Goal: Task Accomplishment & Management: Manage account settings

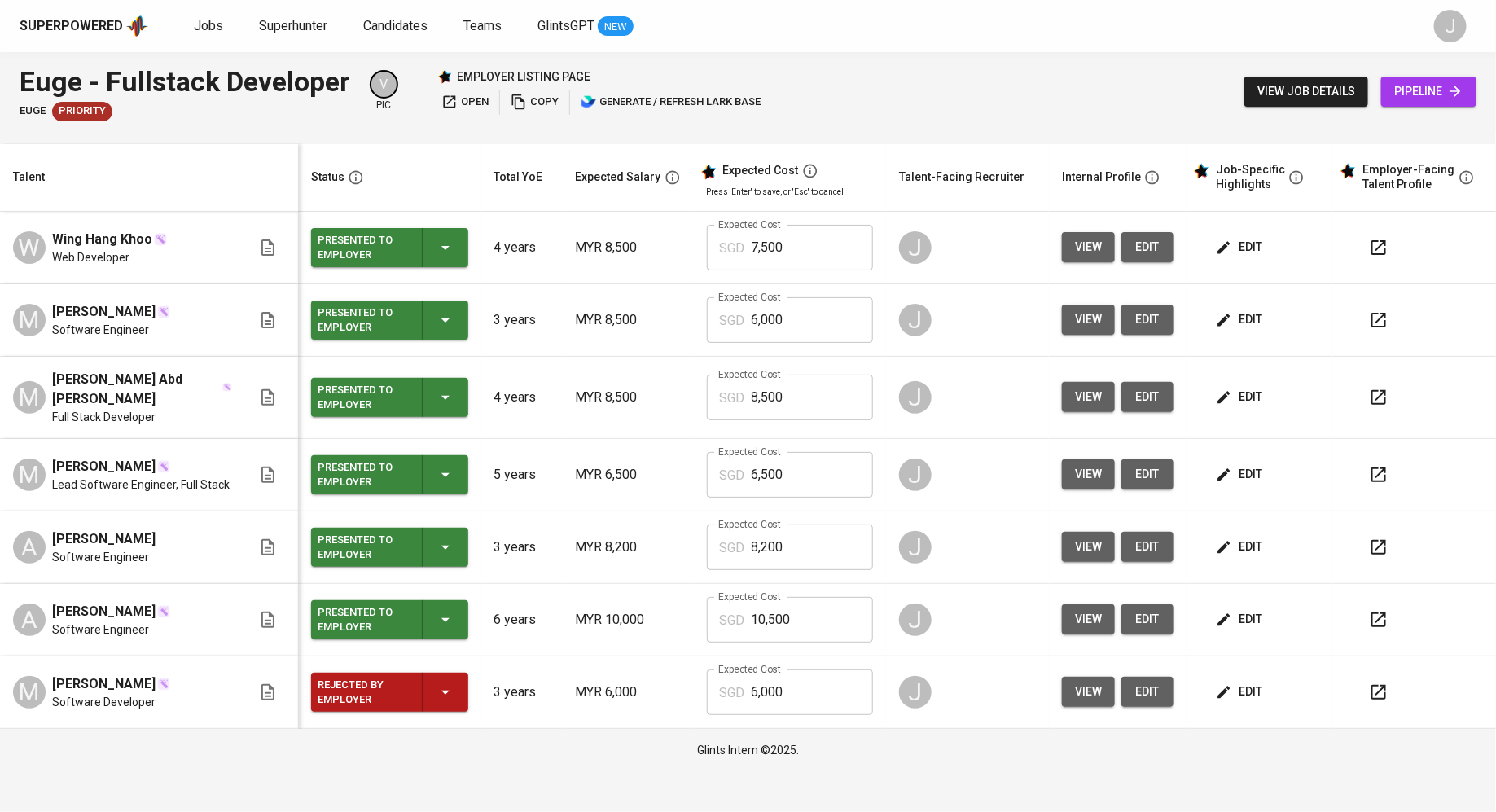
click at [1085, 388] on span "view" at bounding box center [1088, 397] width 27 height 20
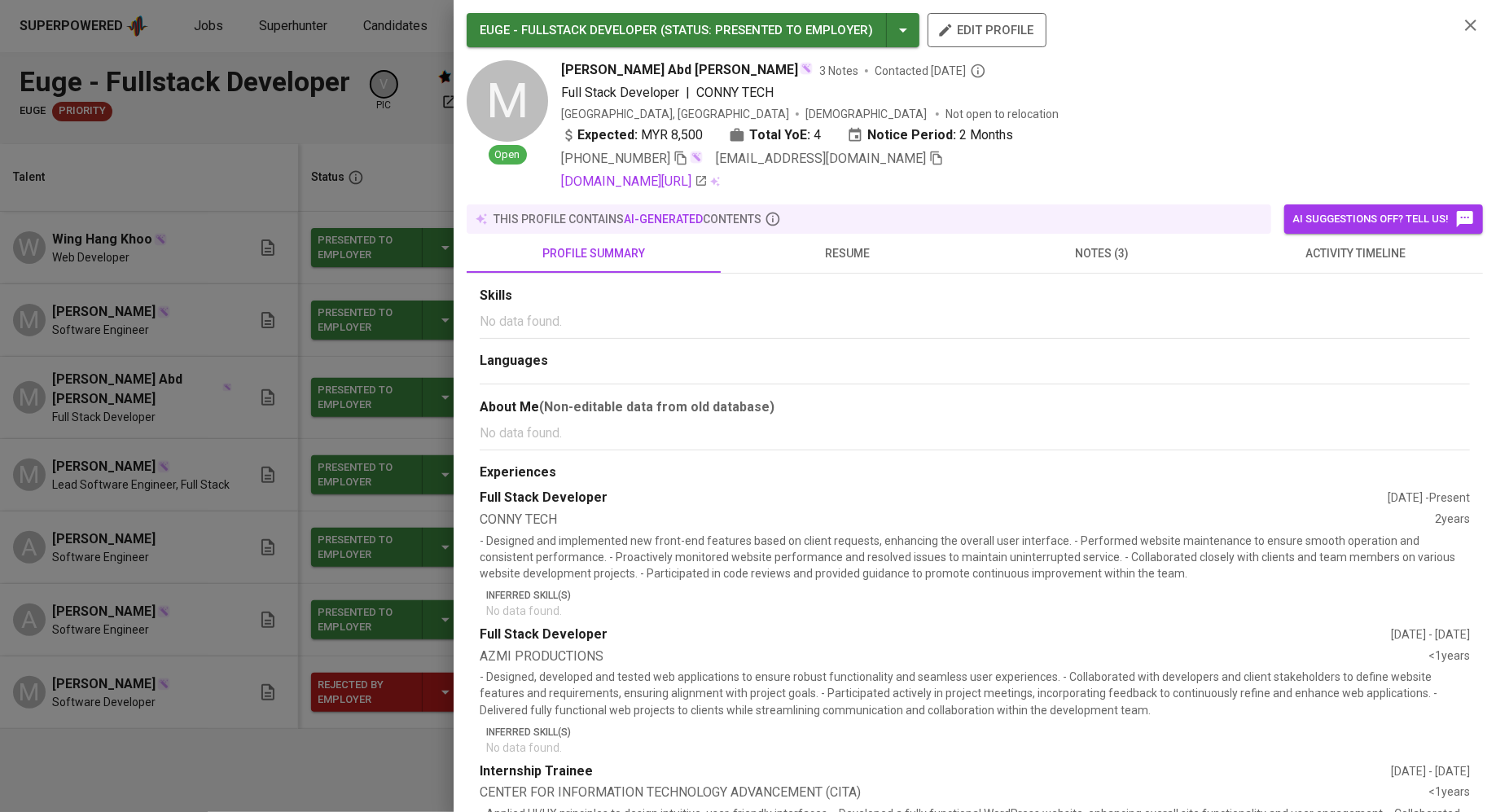
click at [939, 158] on icon "button" at bounding box center [936, 158] width 11 height 14
click at [822, 259] on span "resume" at bounding box center [847, 253] width 235 height 20
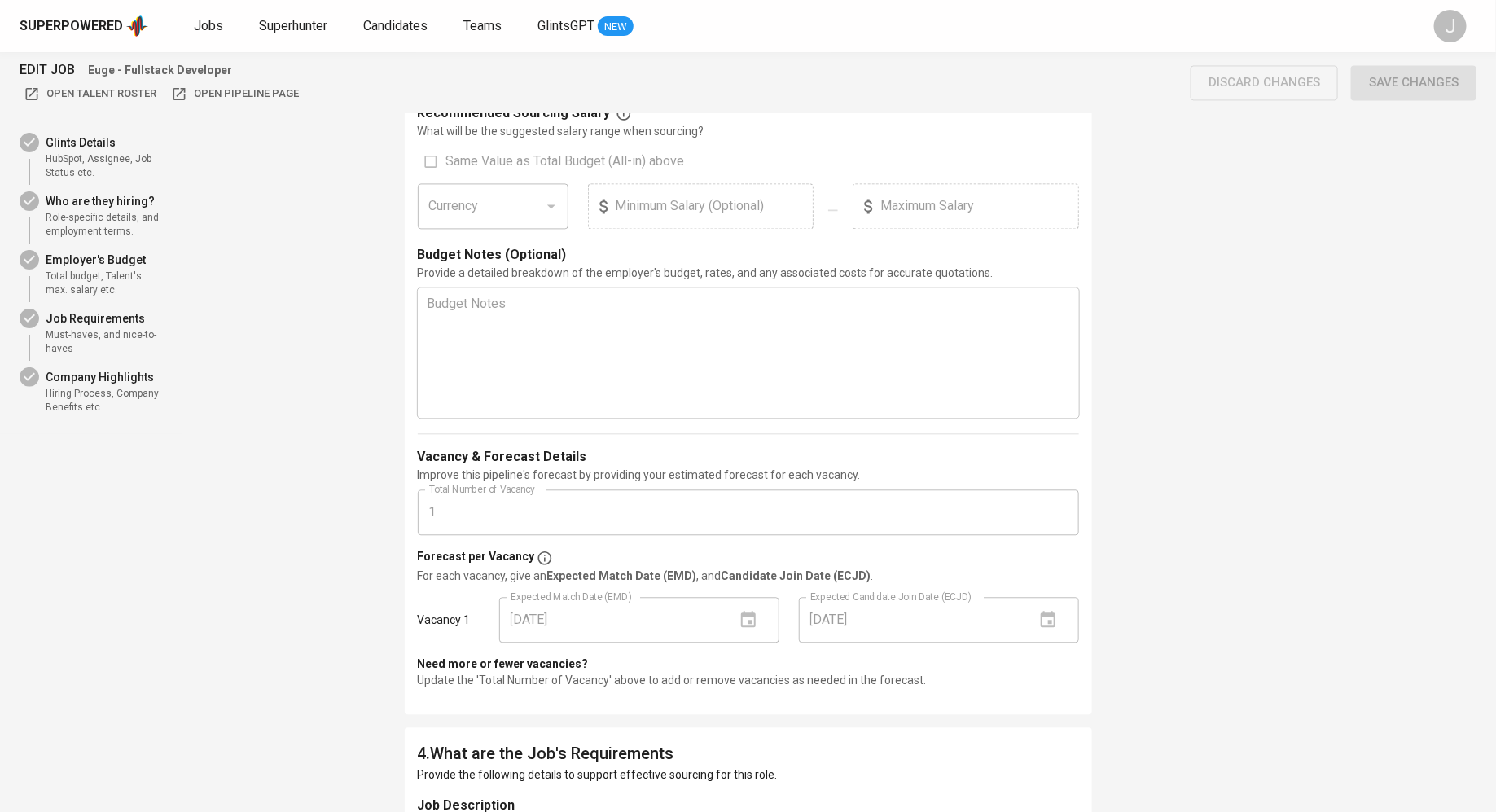
scroll to position [1590, 0]
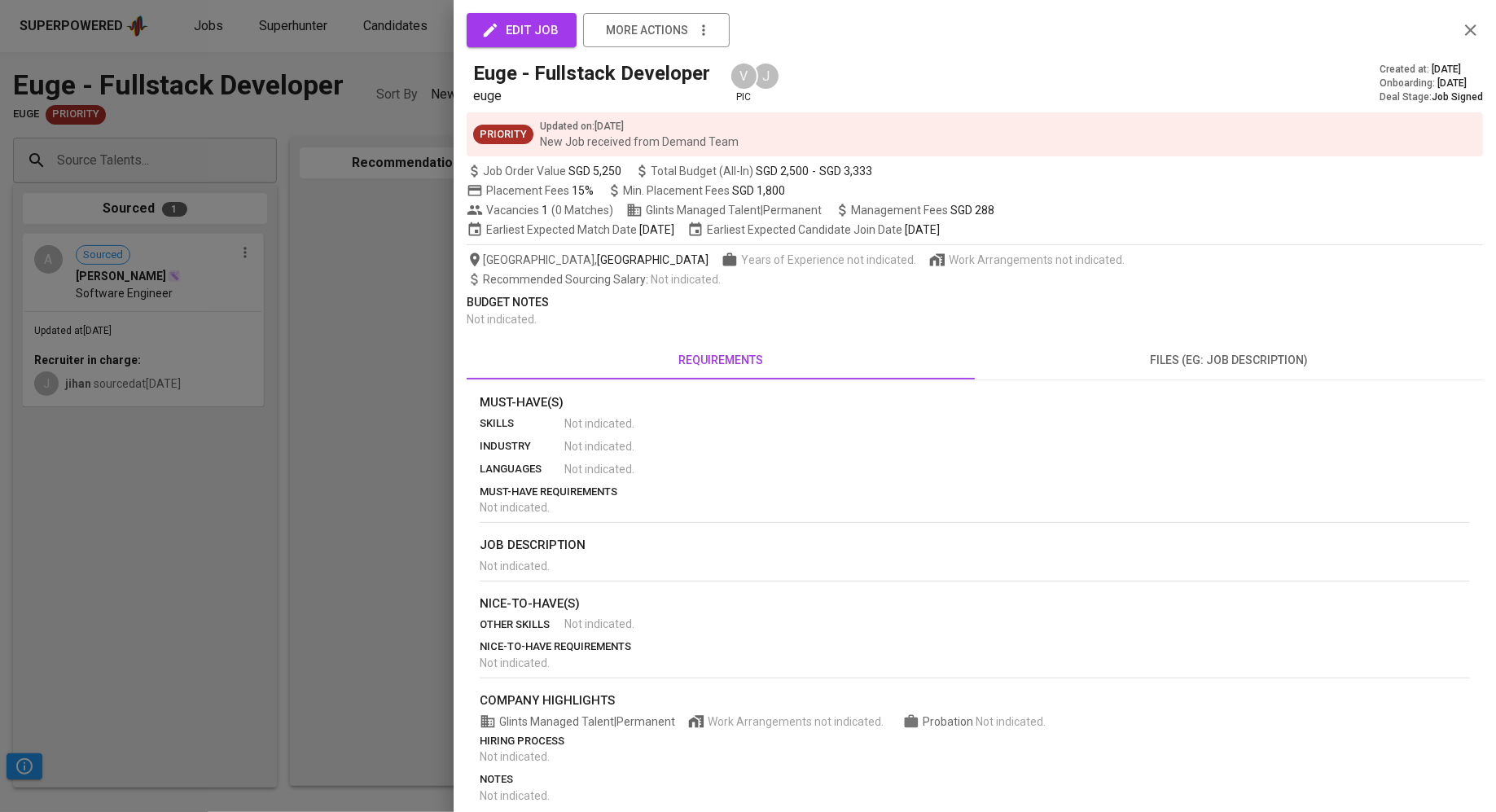
click at [985, 213] on span "SGD 288" at bounding box center [972, 210] width 44 height 13
click at [1025, 206] on div "Vacancies 1 ( 0 Matches ) Glints Managed Talent | Permanent Management Fees SGD…" at bounding box center [974, 211] width 1016 height 17
click at [322, 367] on div at bounding box center [748, 406] width 1496 height 812
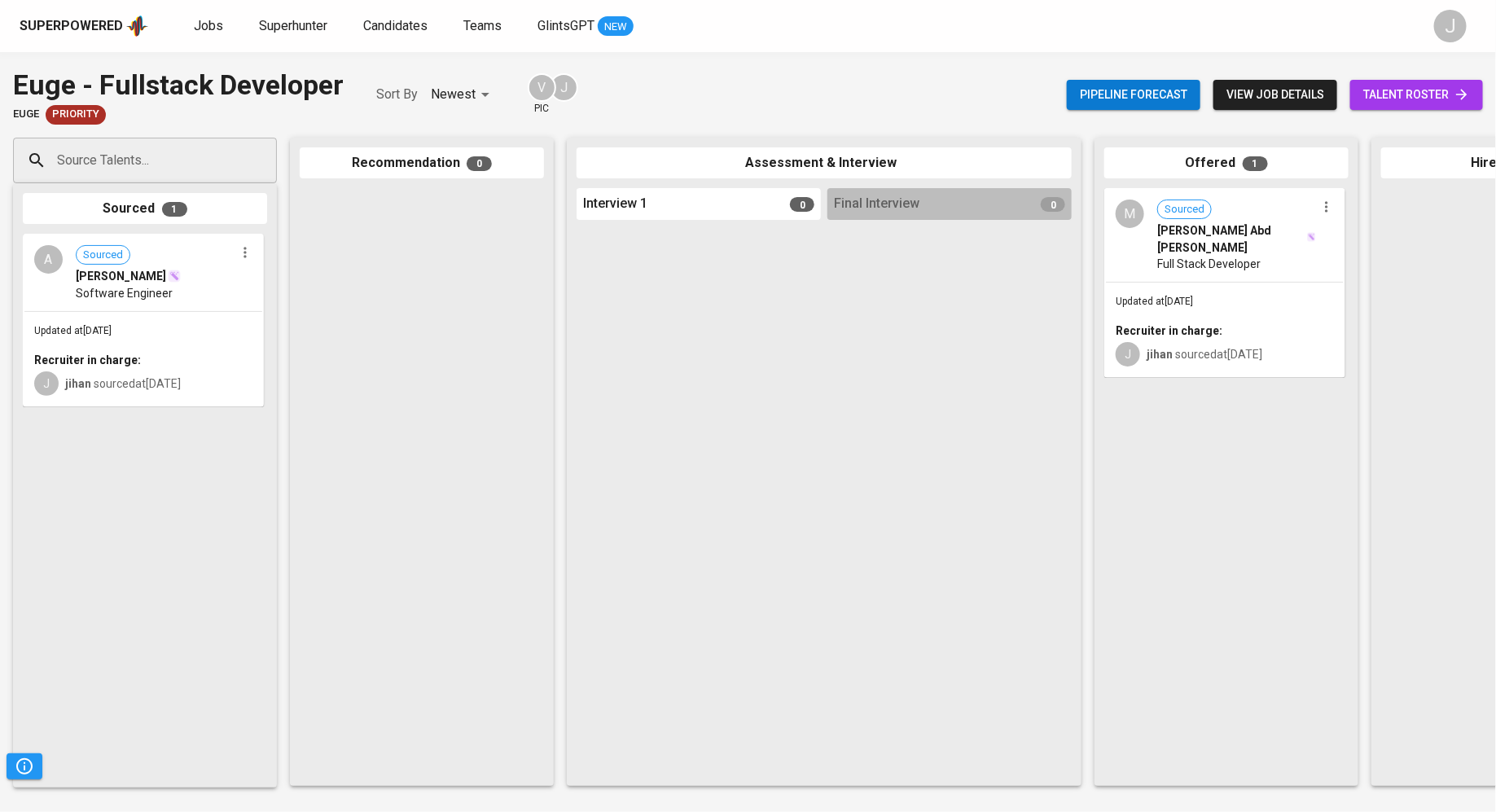
click at [202, 36] on div "Superpowered Jobs Superhunter Candidates Teams GlintsGPT NEW" at bounding box center [721, 26] width 1404 height 24
click at [202, 31] on span "Jobs" at bounding box center [209, 25] width 30 height 16
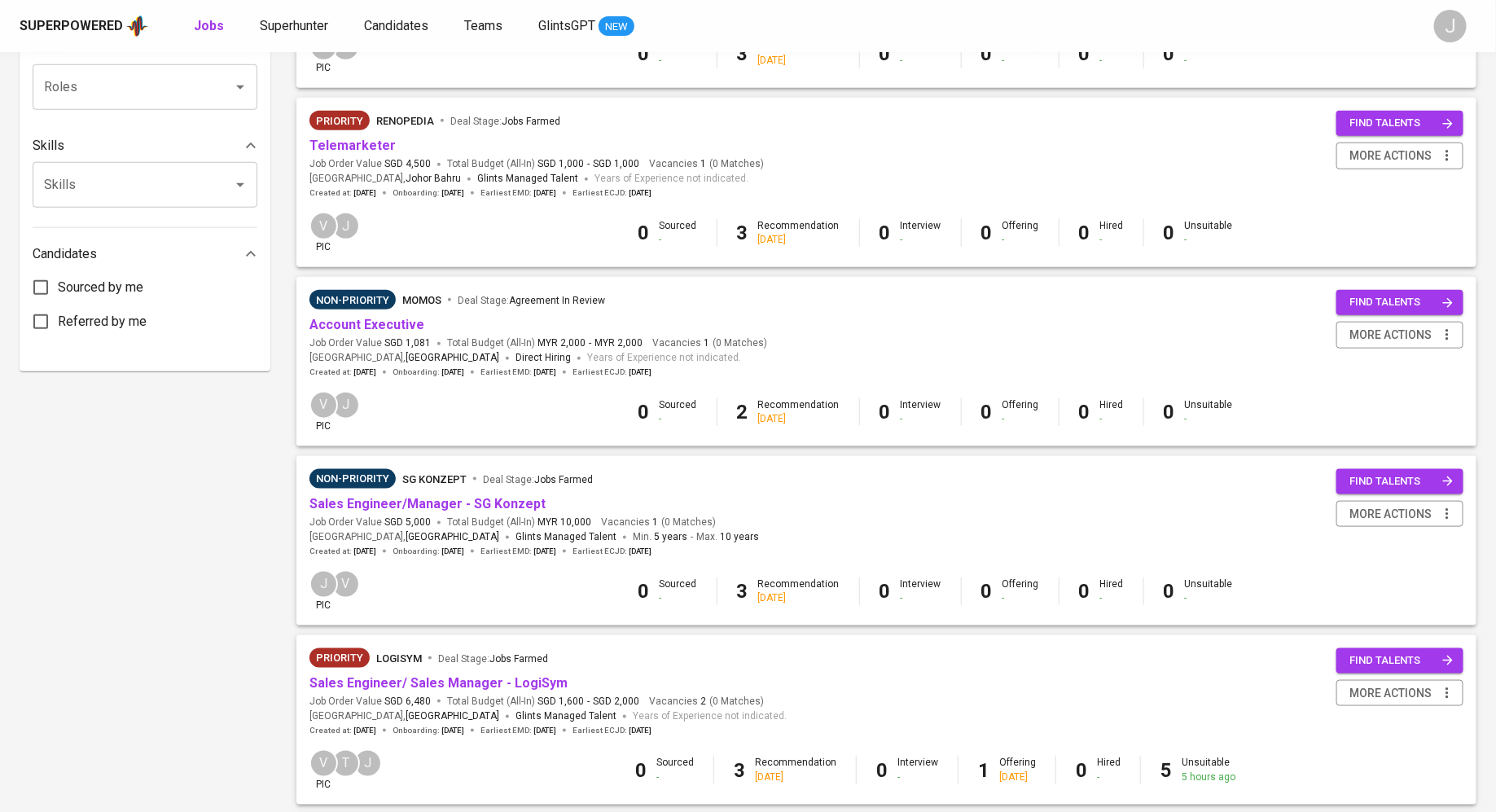
scroll to position [1138, 0]
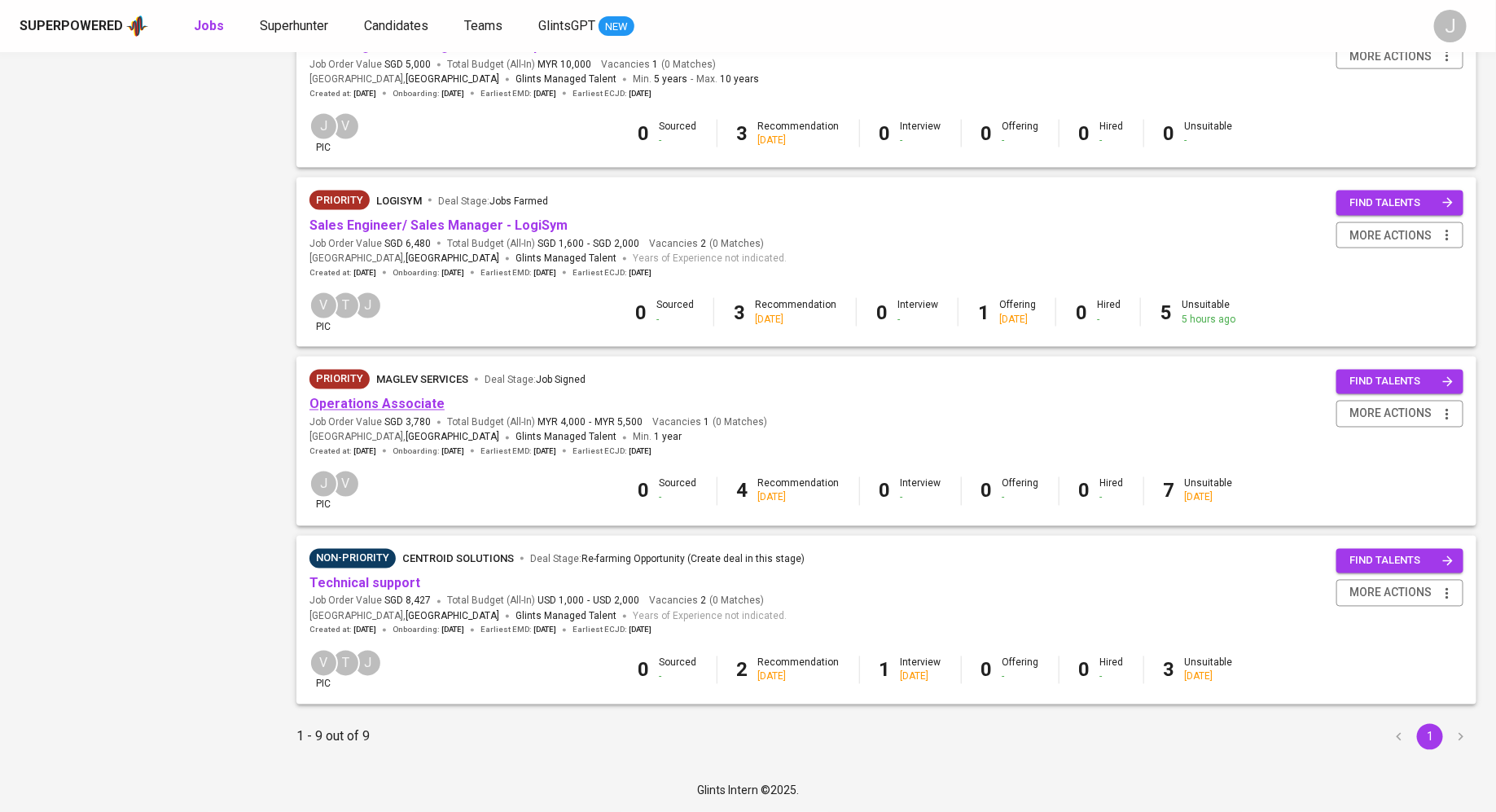
click at [374, 401] on link "Operations Associate" at bounding box center [377, 404] width 135 height 16
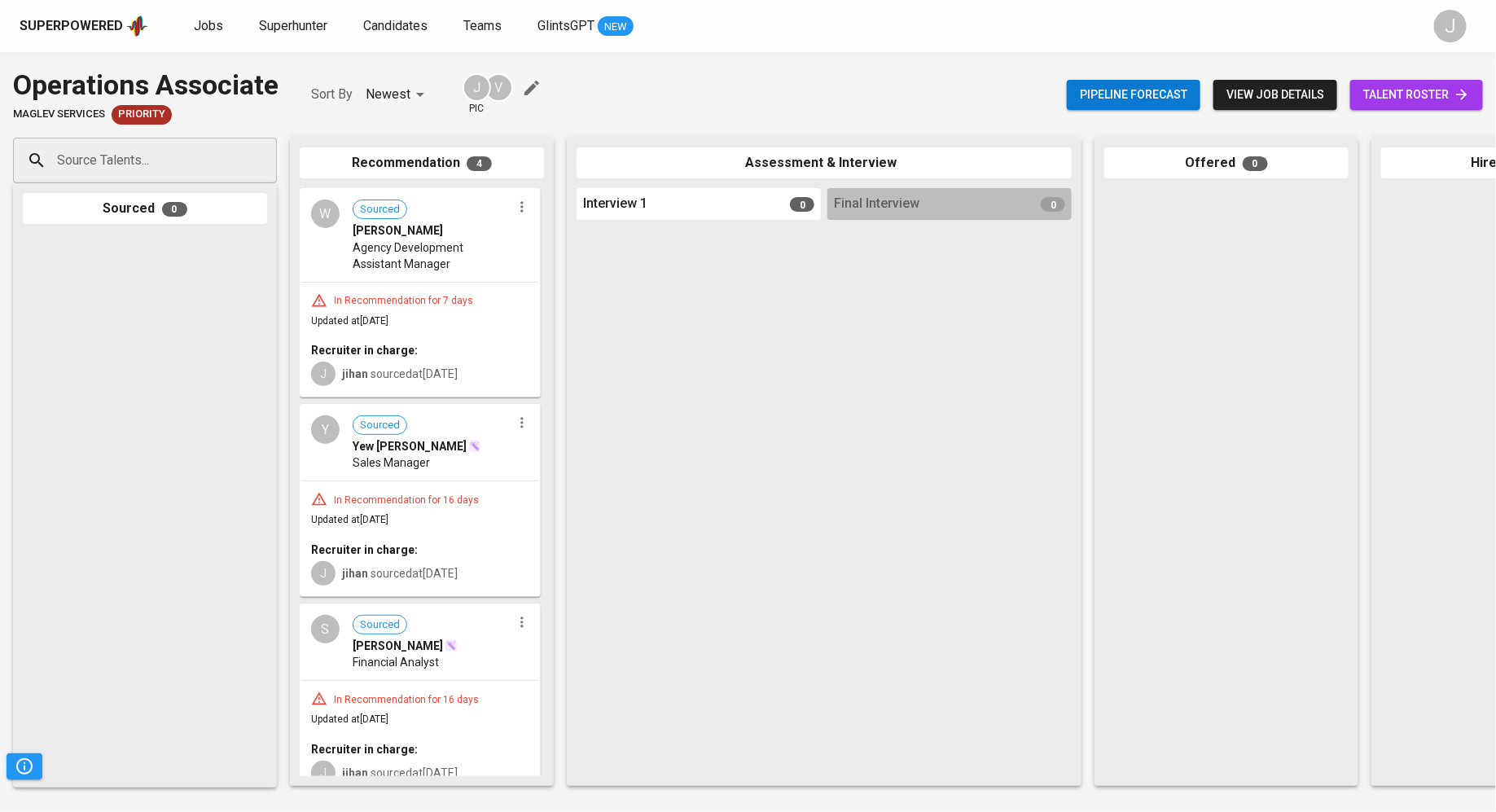
click at [425, 303] on div "In Recommendation for 7 days" at bounding box center [404, 301] width 152 height 14
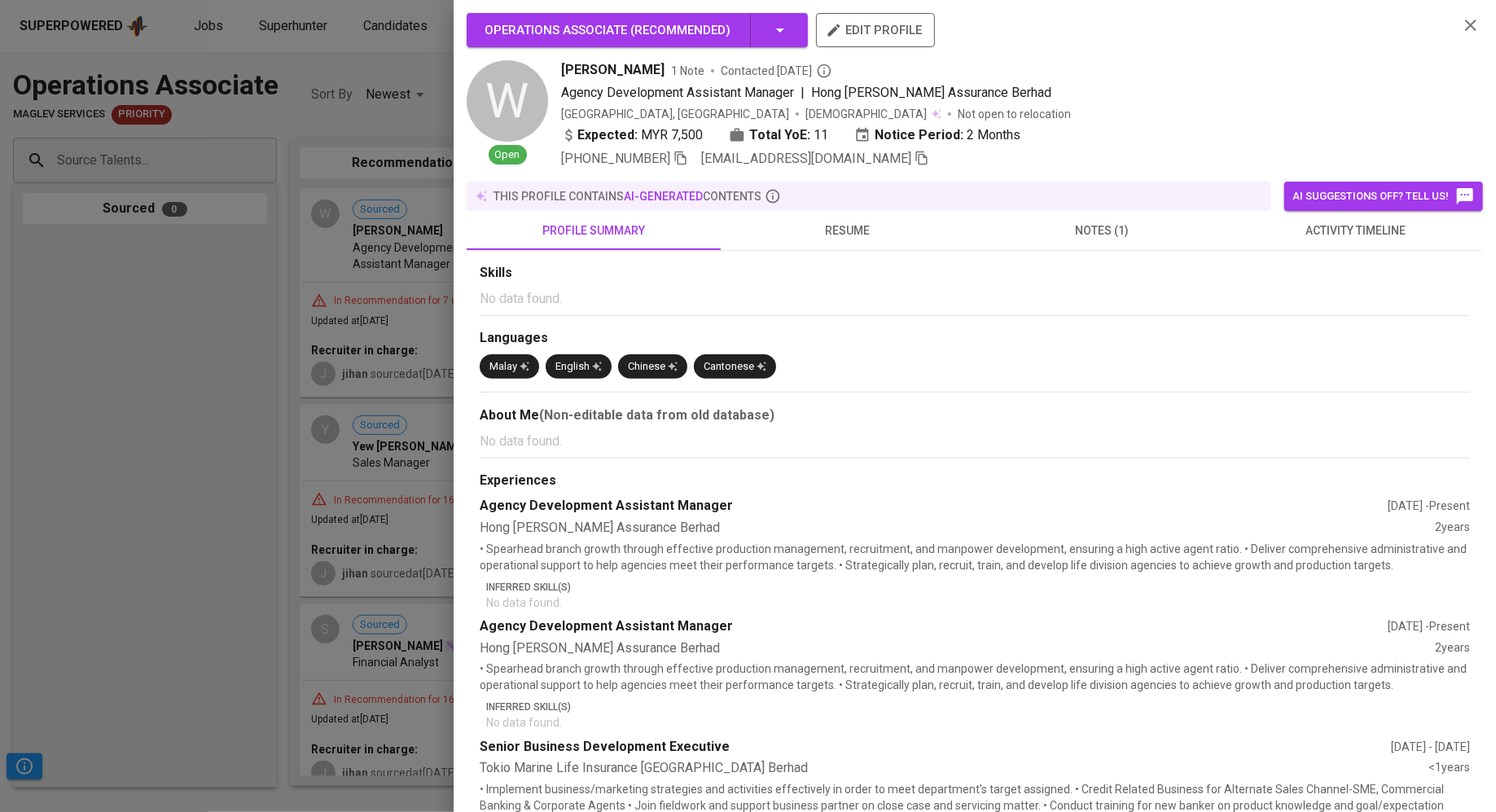
click at [358, 383] on div at bounding box center [748, 406] width 1496 height 812
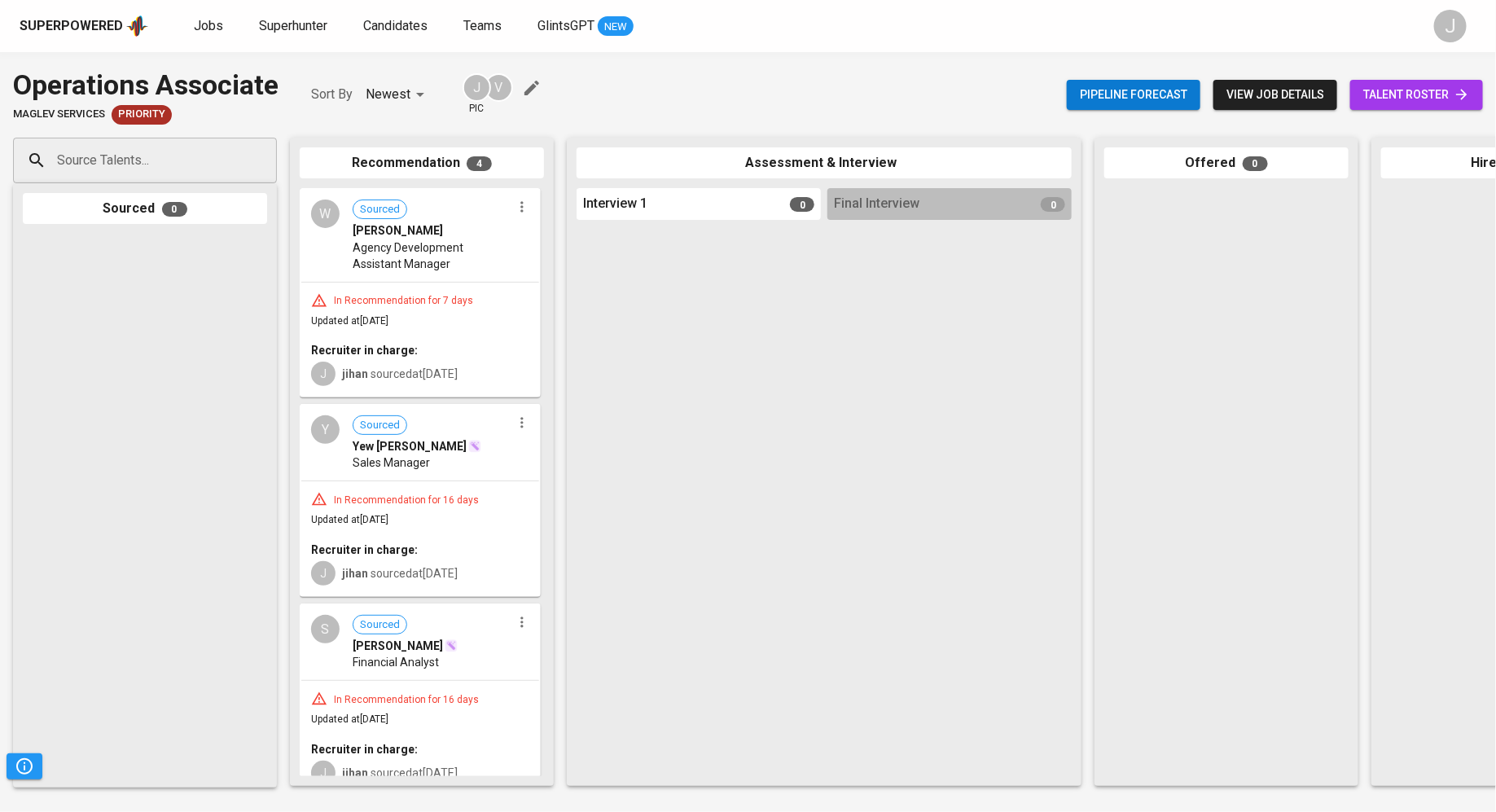
click at [1389, 88] on span "talent roster" at bounding box center [1416, 95] width 107 height 20
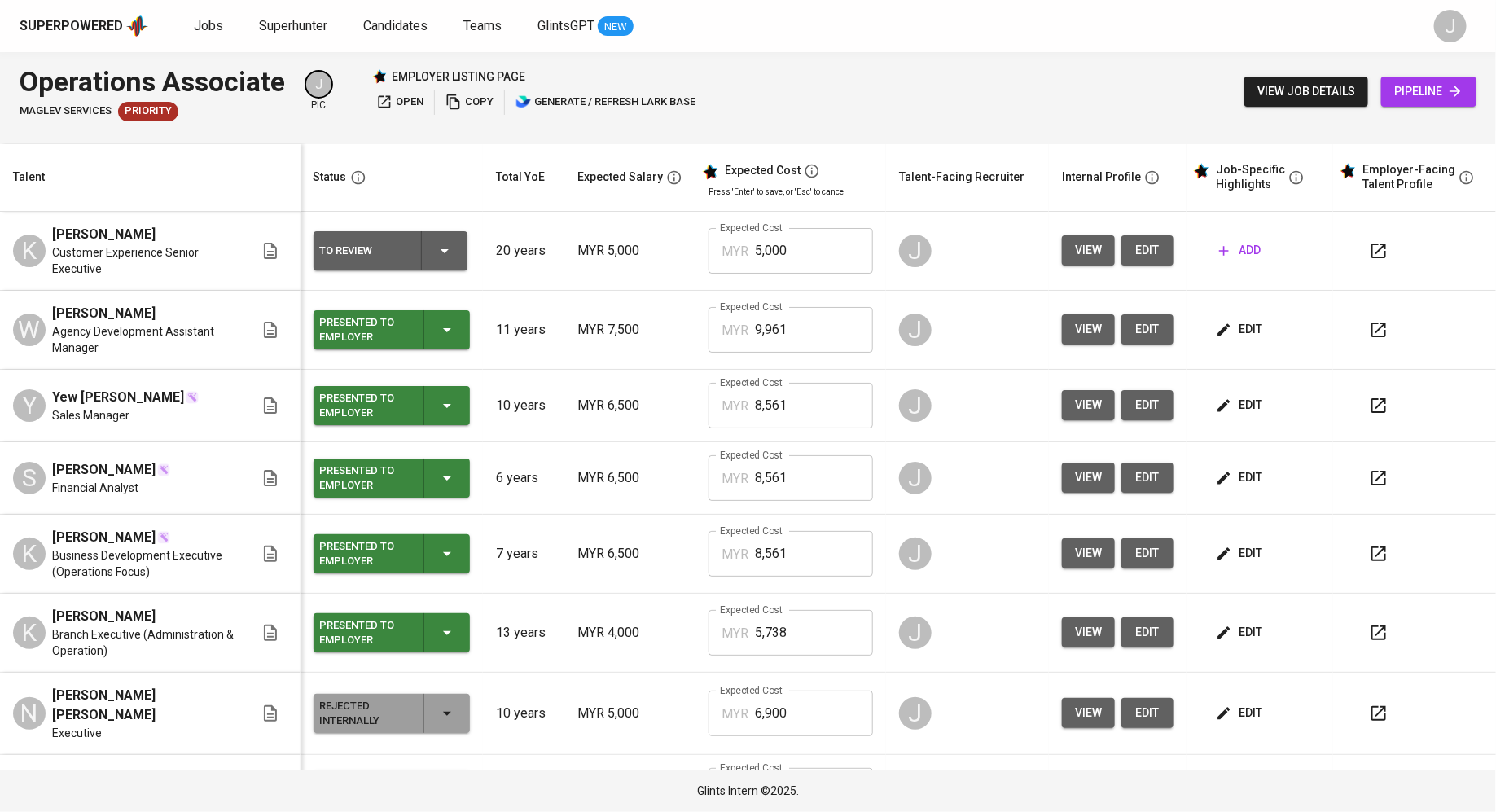
click at [782, 324] on input "9,961" at bounding box center [813, 329] width 118 height 45
click at [1369, 327] on icon "button" at bounding box center [1378, 329] width 19 height 19
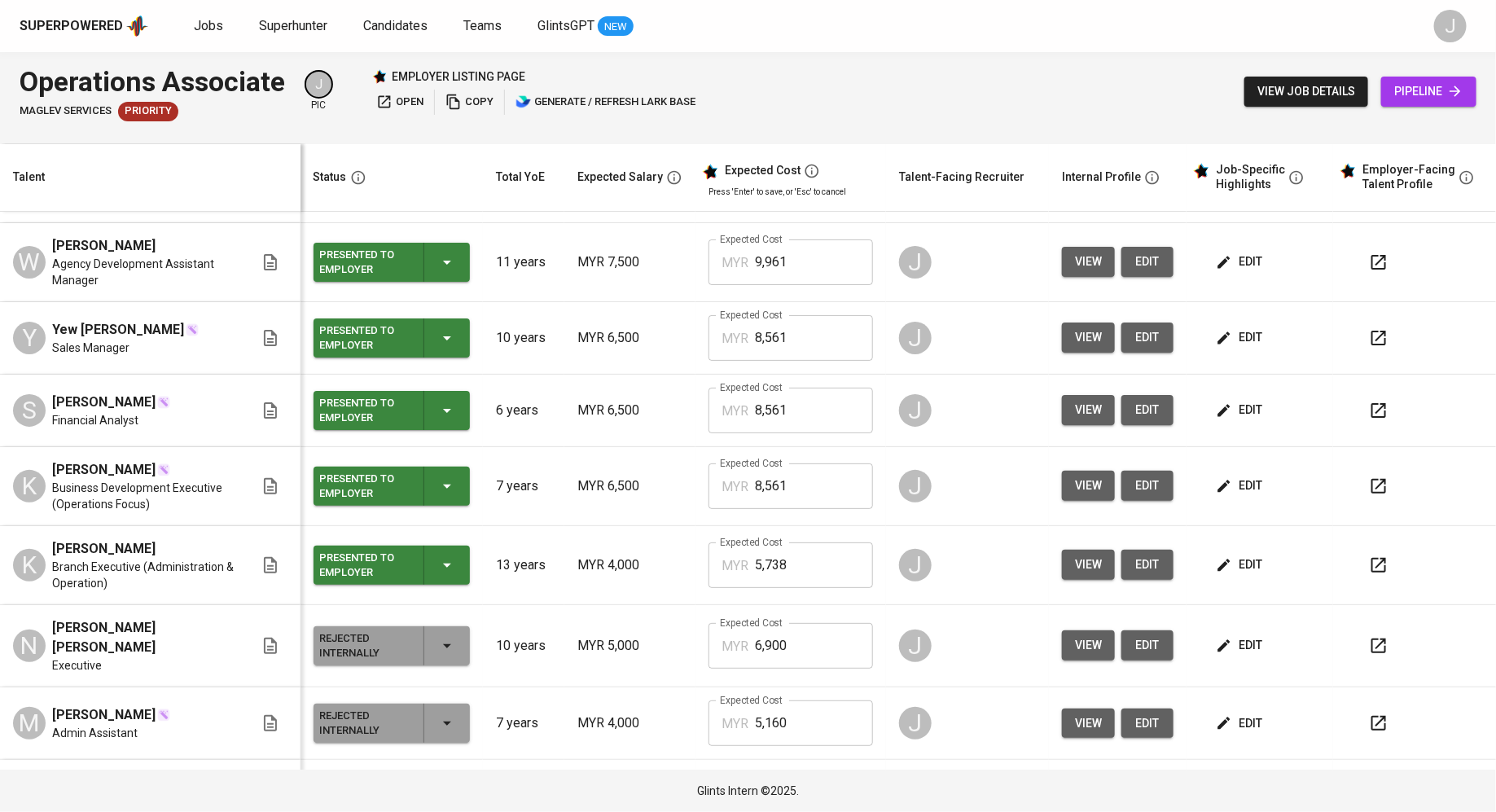
scroll to position [66, 0]
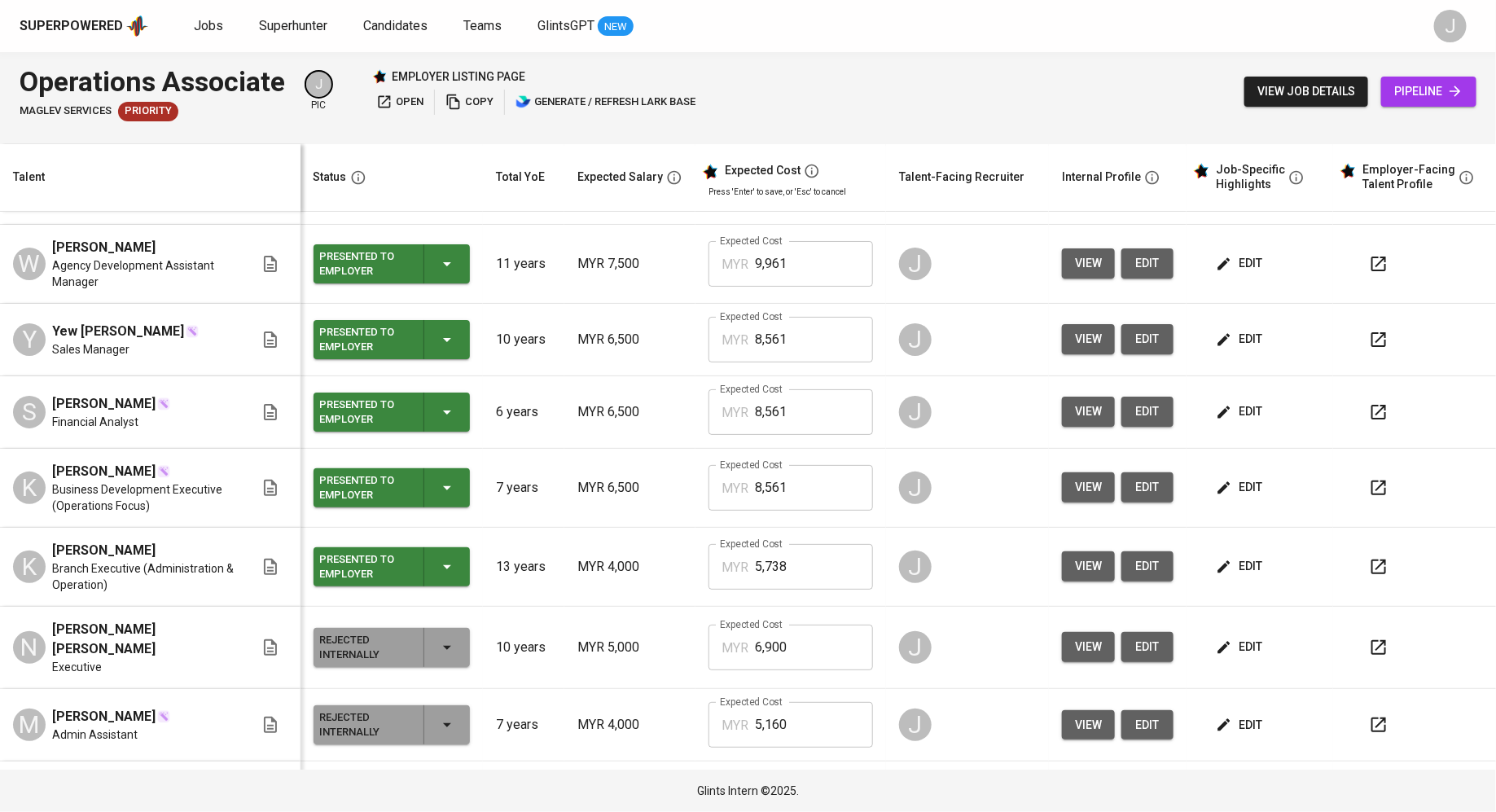
click at [190, 30] on div "Superpowered Jobs Superhunter Candidates Teams GlintsGPT NEW" at bounding box center [721, 26] width 1404 height 24
click at [204, 25] on span "Jobs" at bounding box center [209, 25] width 30 height 16
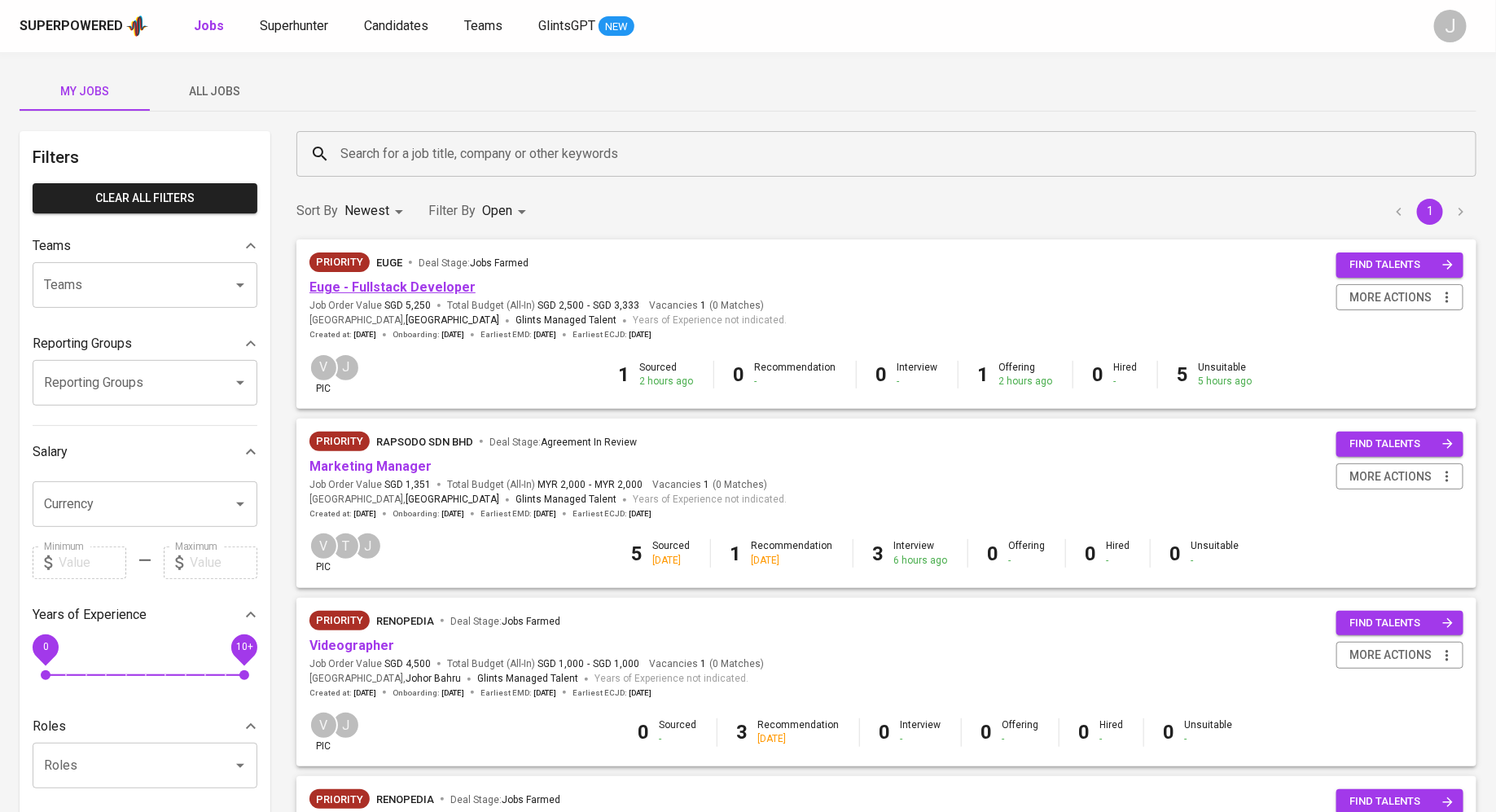
click at [371, 289] on link "Euge - Fullstack Developer" at bounding box center [392, 287] width 166 height 16
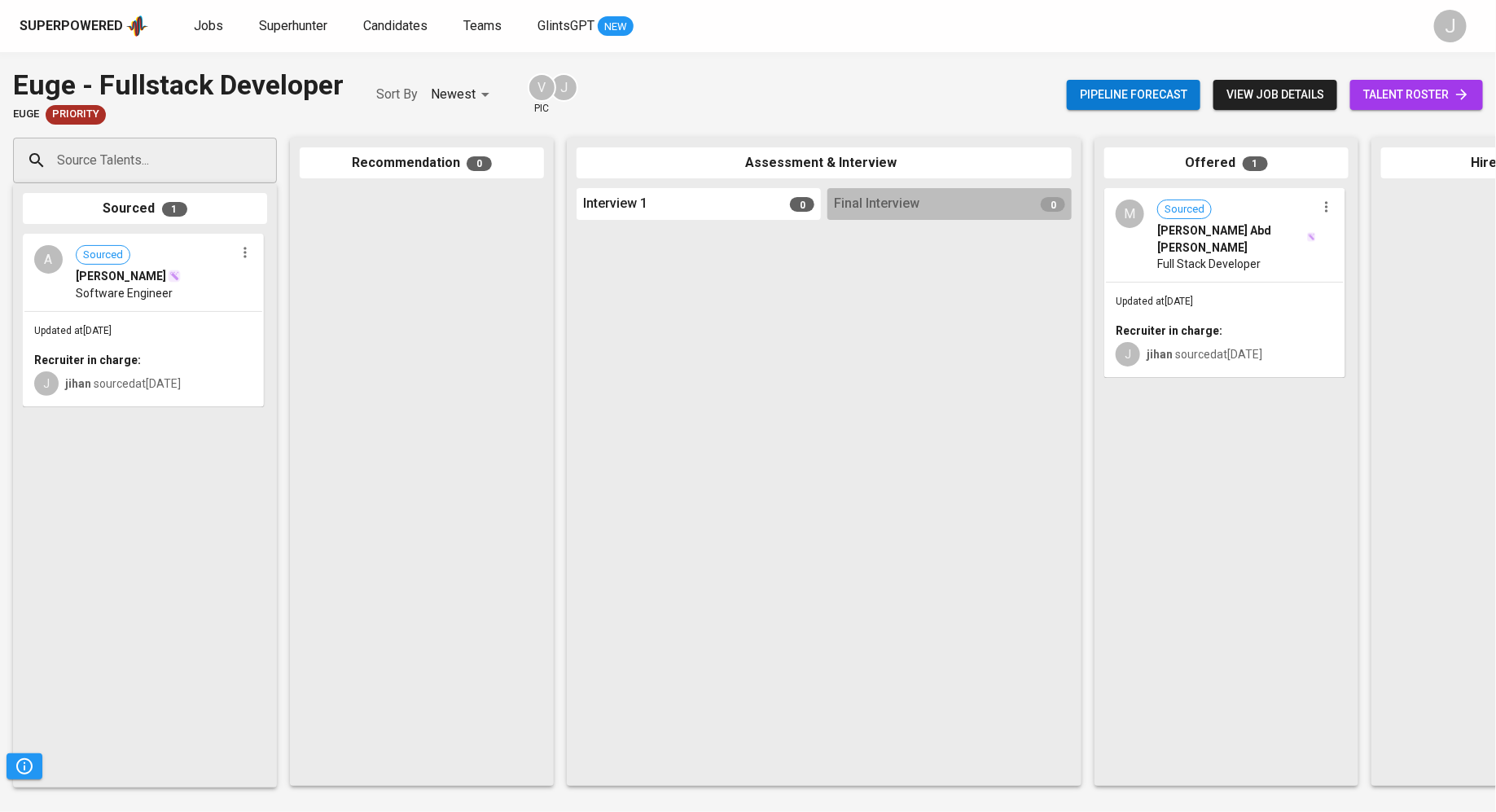
click at [213, 150] on input "Source Talents..." at bounding box center [138, 160] width 171 height 31
type input "michael wong"
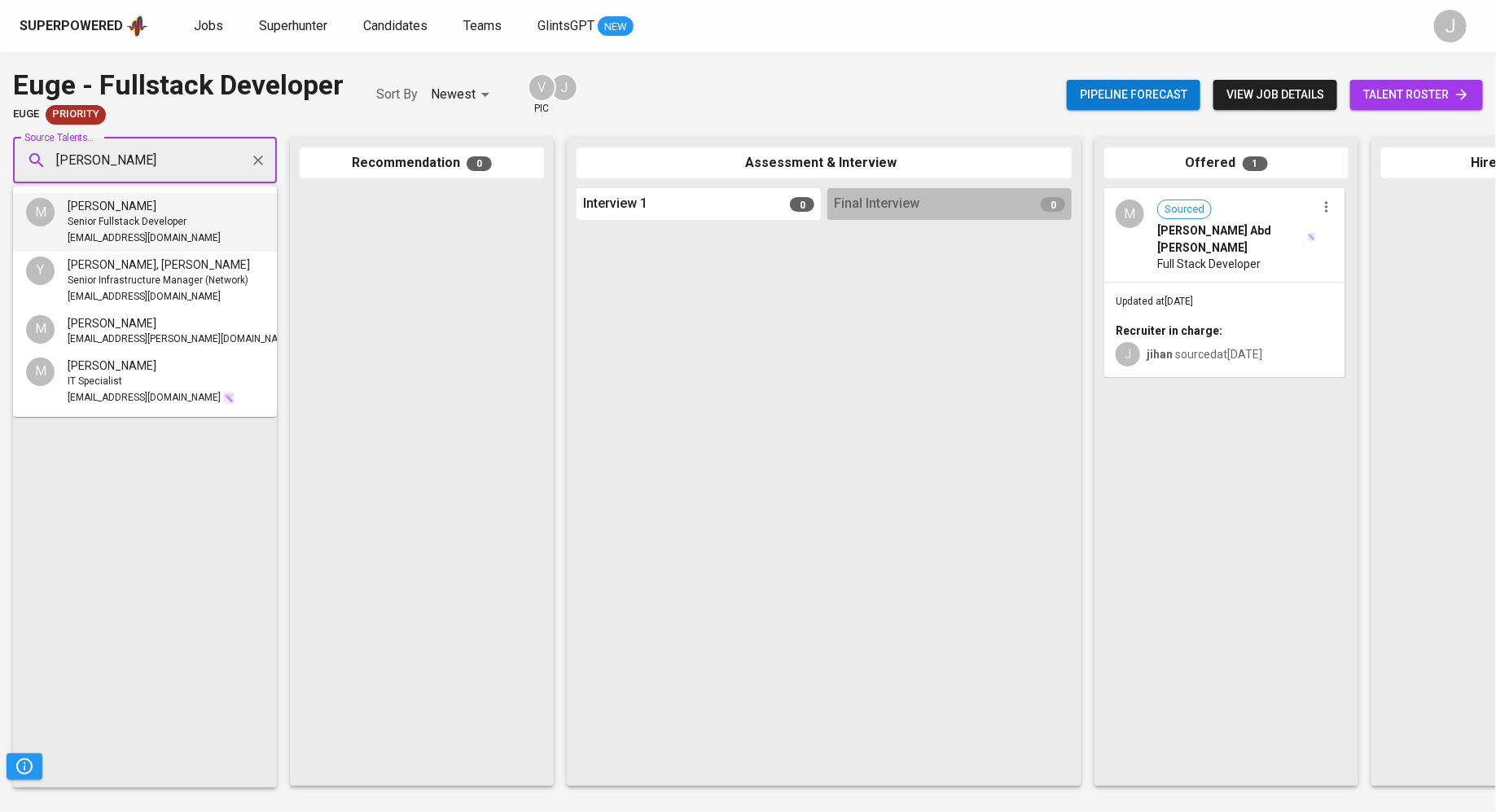
click at [187, 226] on li "M Michael Wong Senior Fullstack Developer c.shin1509@gmail.com" at bounding box center [145, 222] width 264 height 58
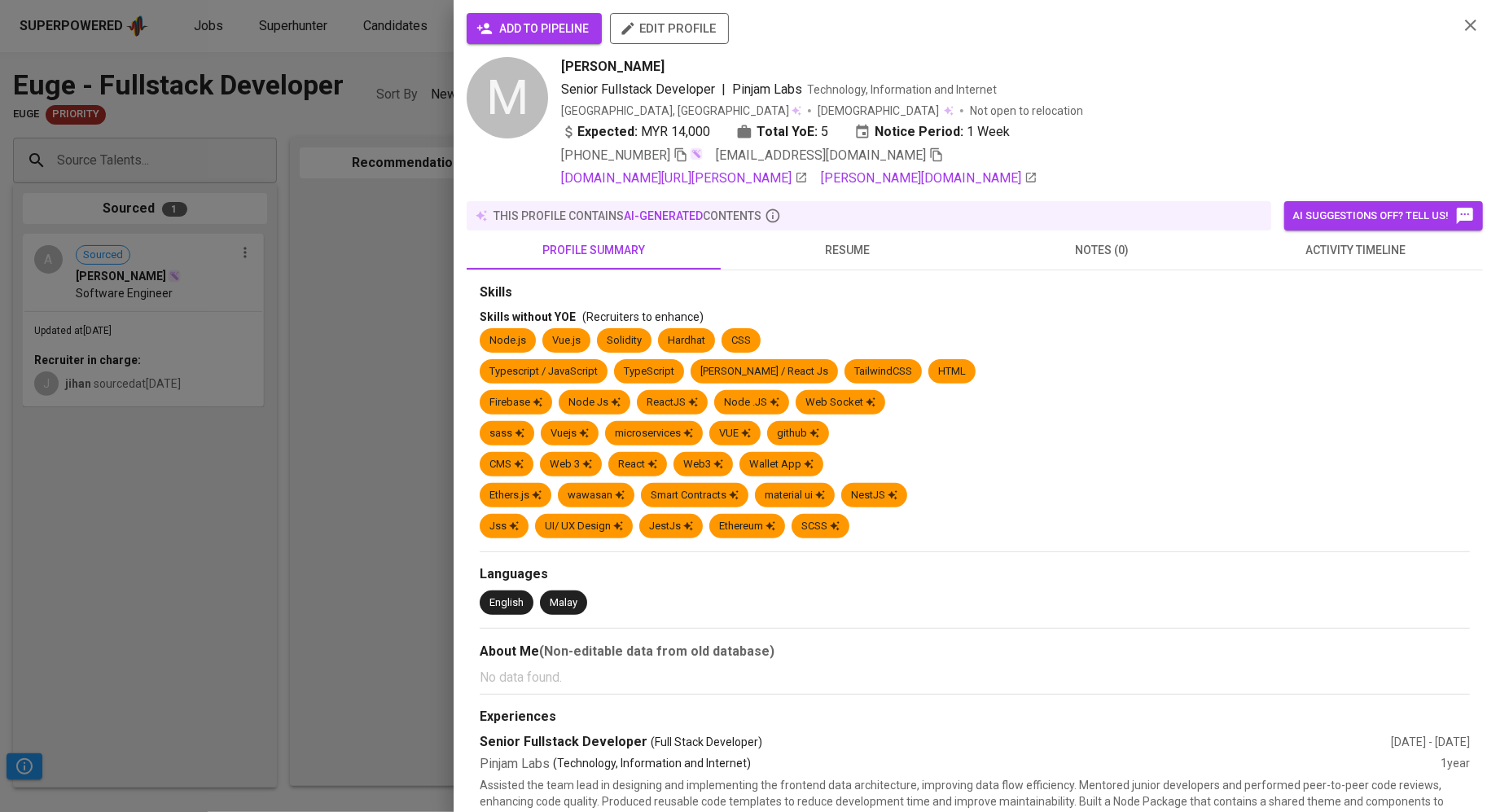
click at [567, 19] on span "add to pipeline" at bounding box center [535, 29] width 110 height 20
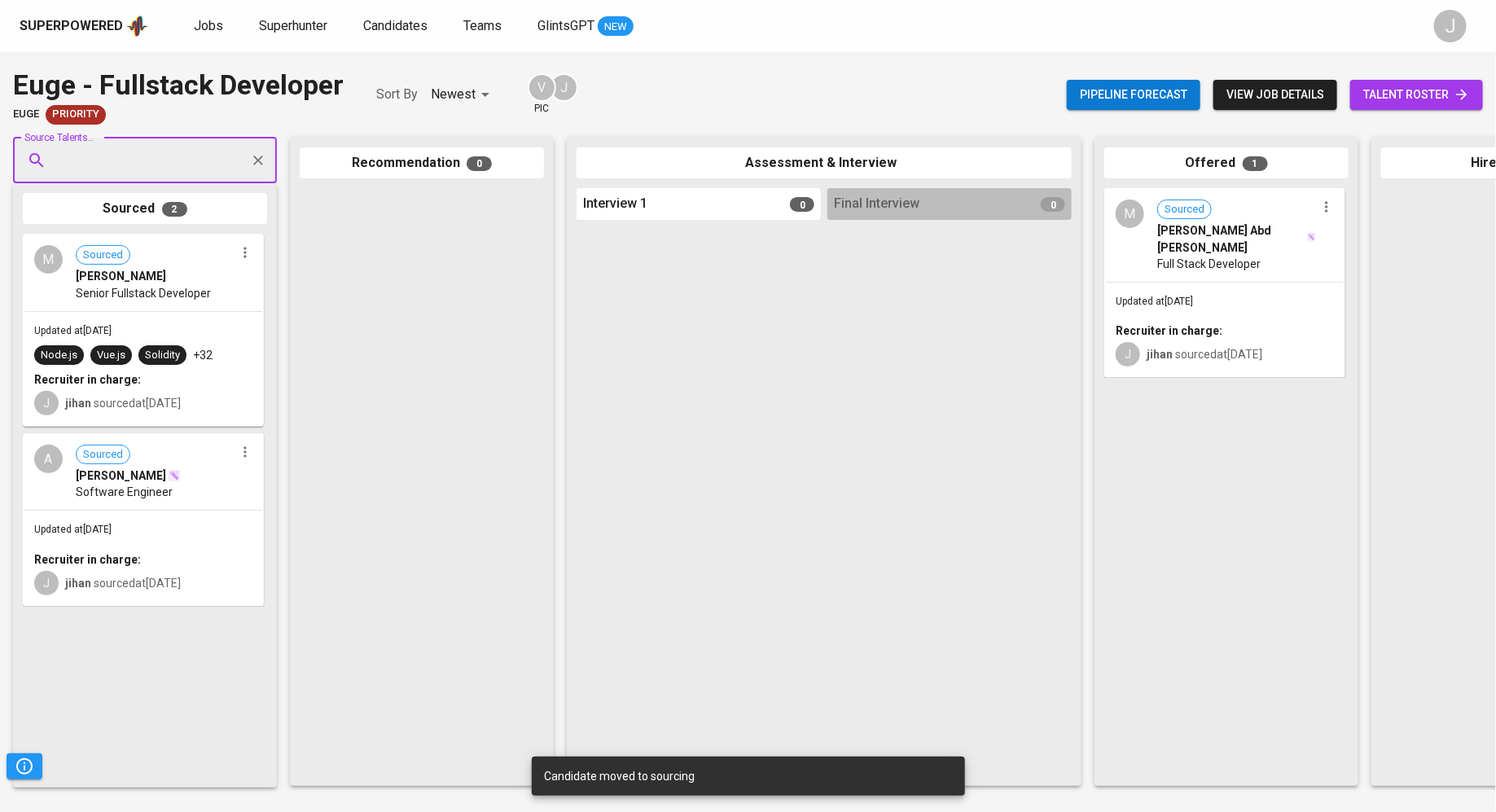
click at [89, 506] on div "A Sourced Ahmad Fuad Software Engineer" at bounding box center [143, 471] width 238 height 75
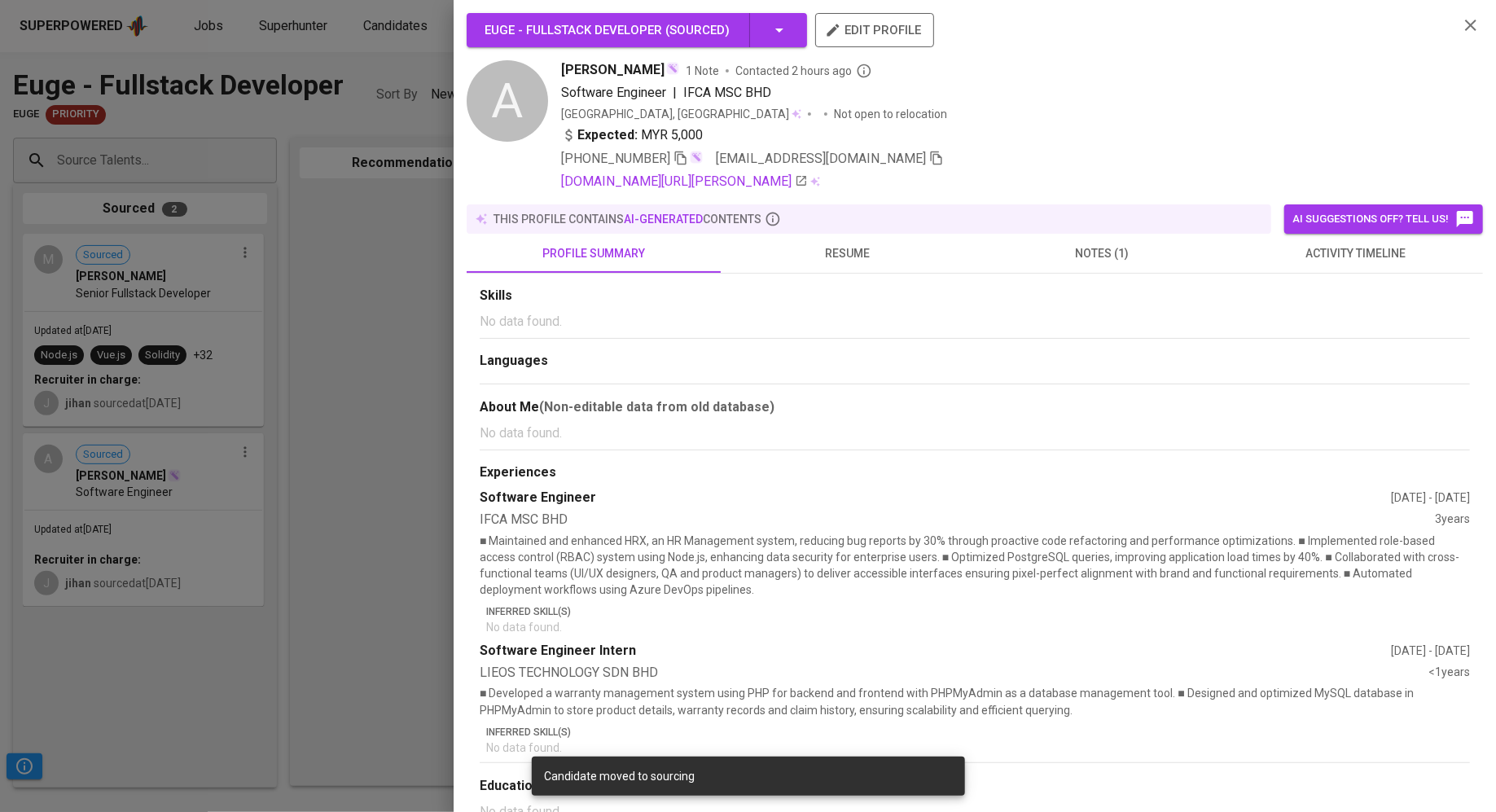
click at [75, 346] on div at bounding box center [748, 406] width 1496 height 812
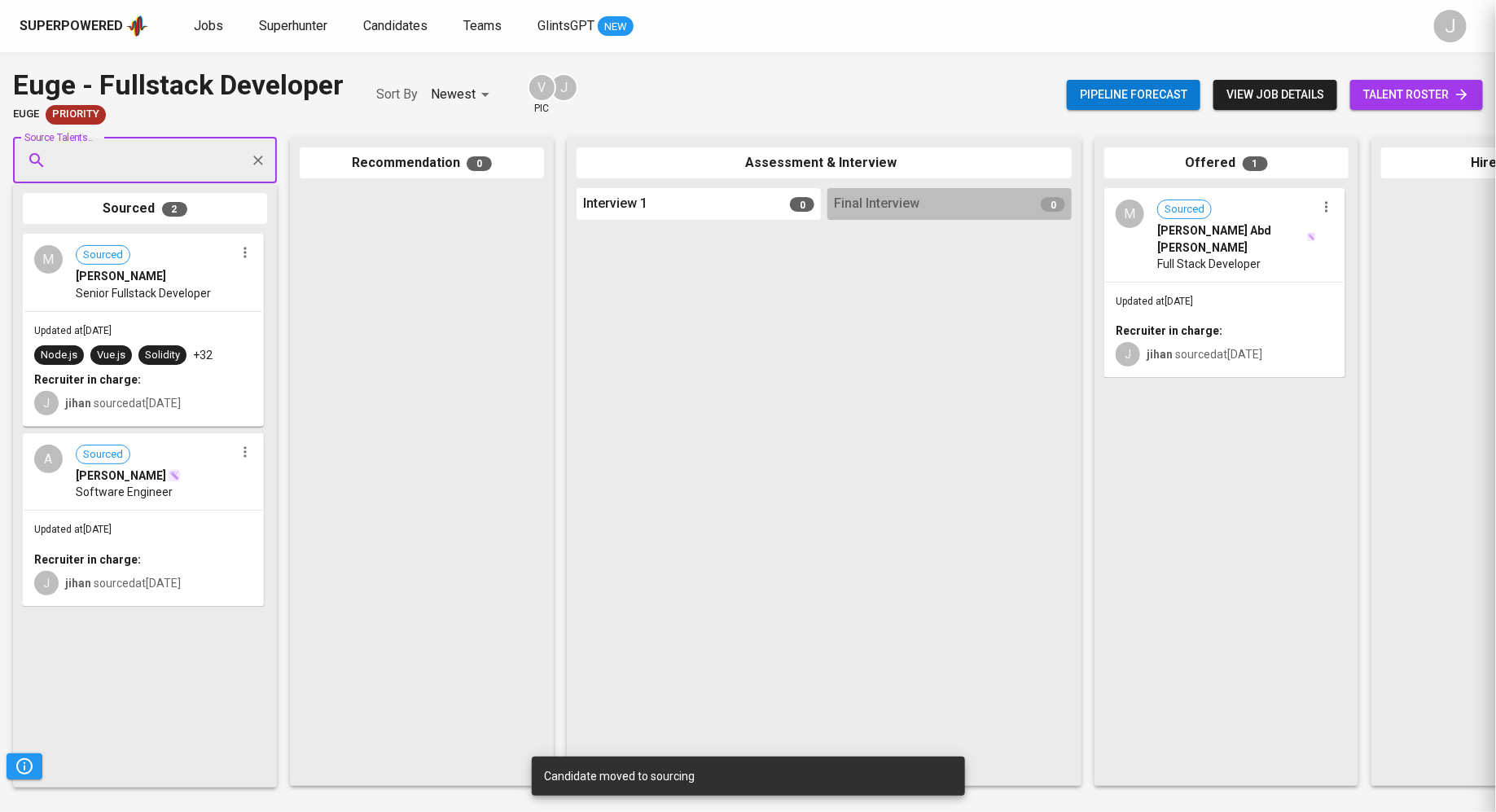
click at [108, 282] on span "Michael Wong" at bounding box center [121, 277] width 90 height 17
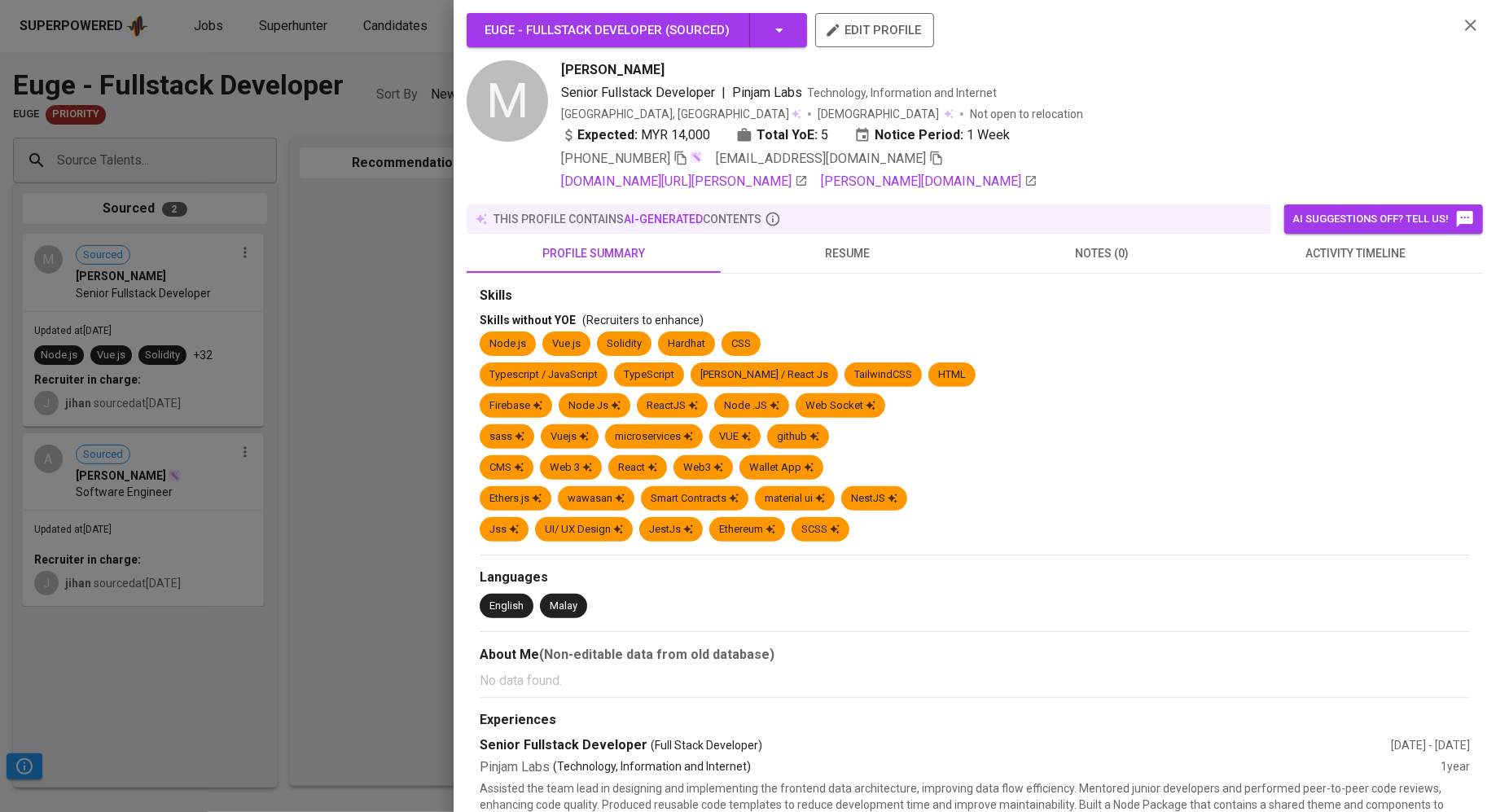
click at [871, 45] on button "edit profile" at bounding box center [874, 30] width 119 height 34
click at [321, 403] on div at bounding box center [748, 406] width 1496 height 812
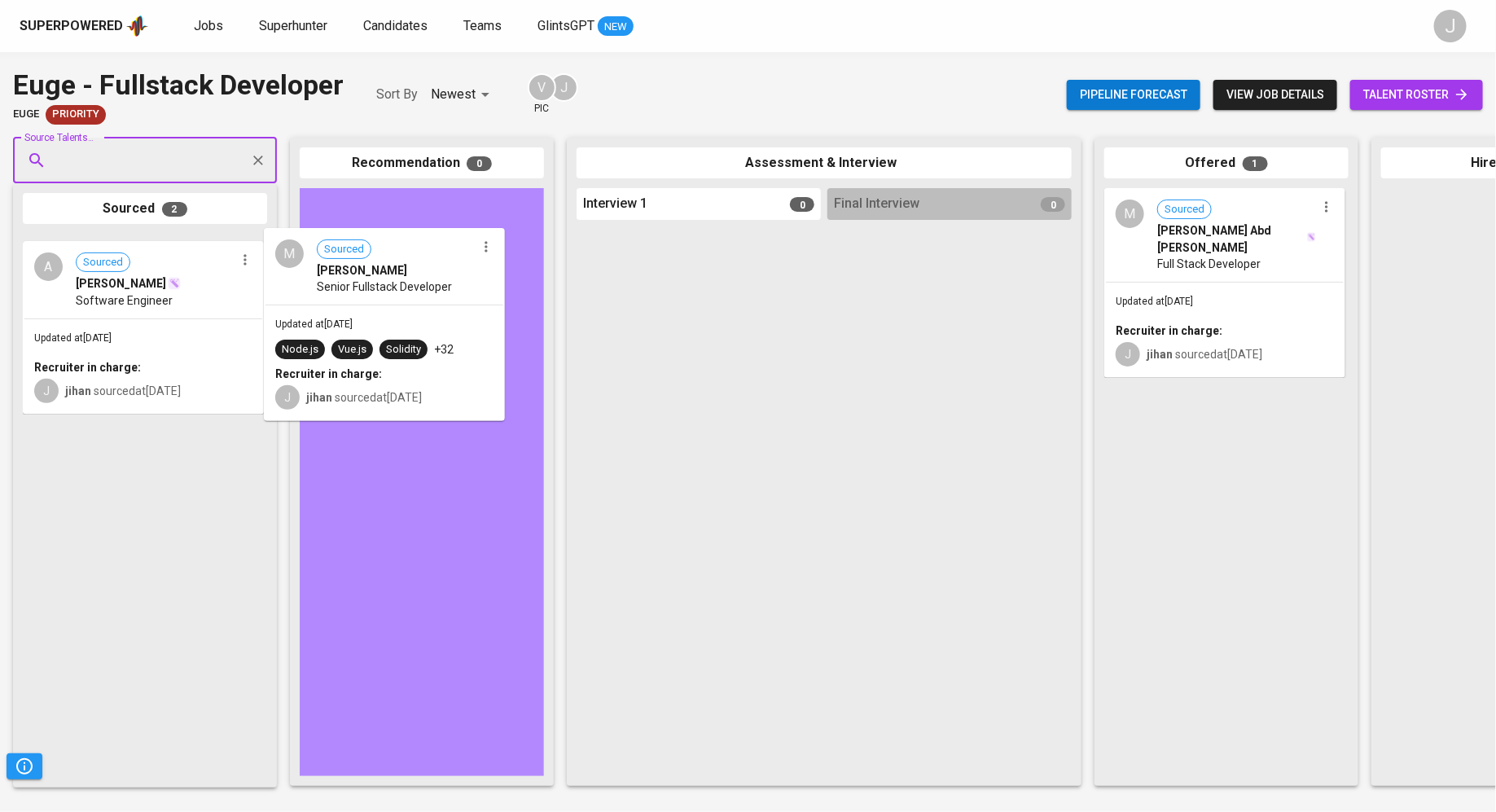
drag, startPoint x: 139, startPoint y: 296, endPoint x: 392, endPoint y: 288, distance: 253.1
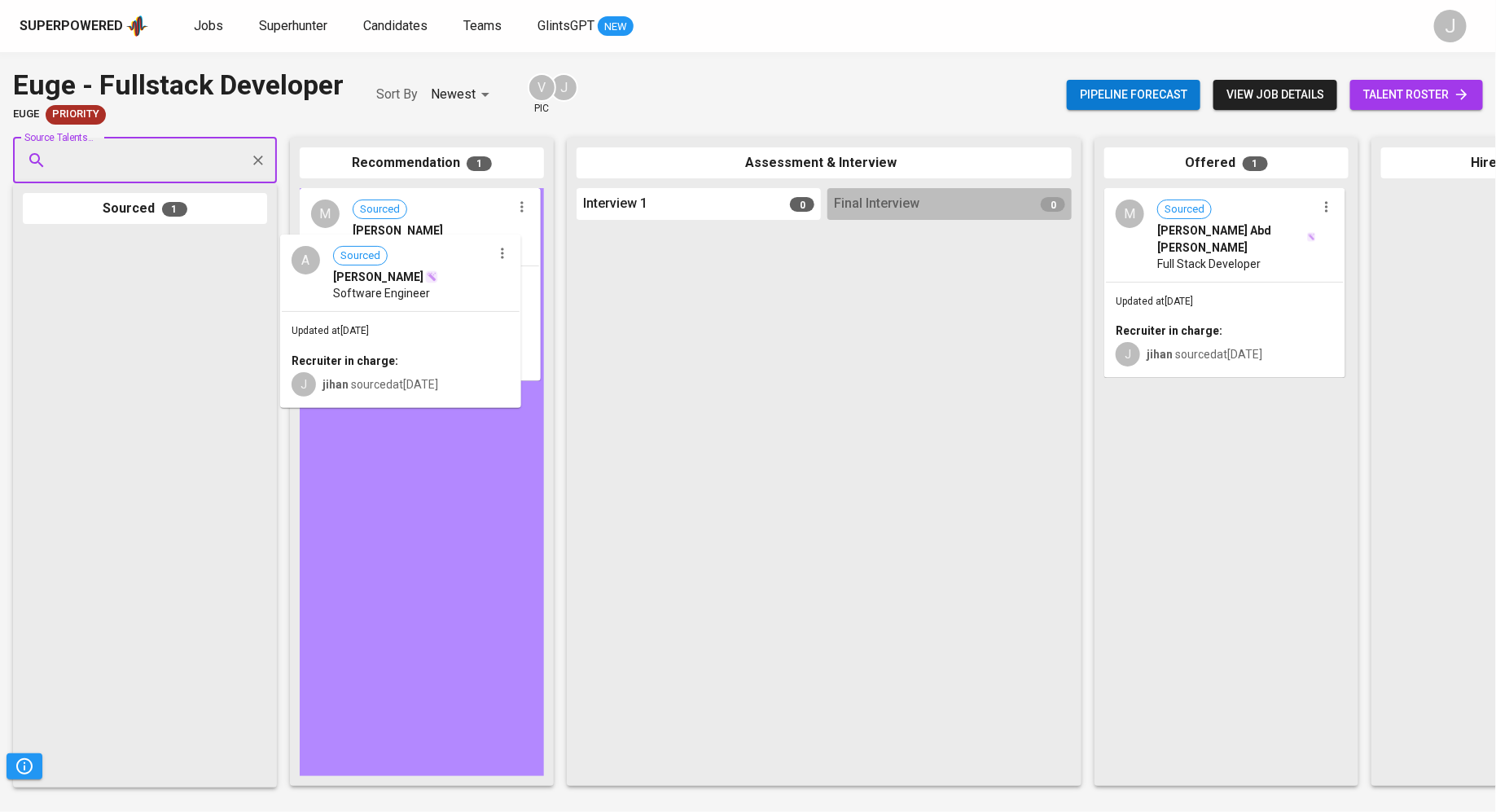
drag, startPoint x: 110, startPoint y: 342, endPoint x: 417, endPoint y: 342, distance: 307.0
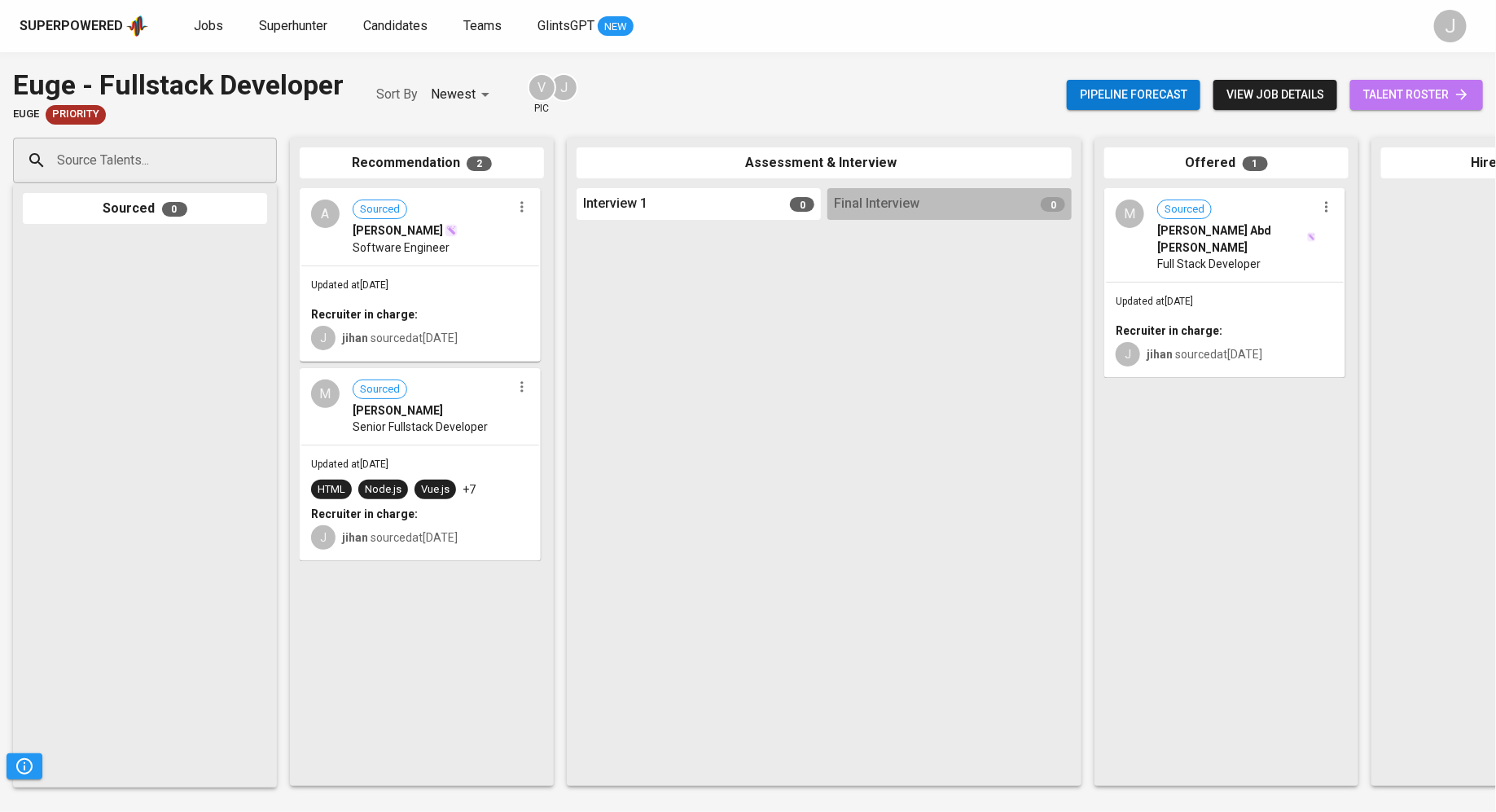
click at [1429, 97] on span "talent roster" at bounding box center [1416, 95] width 107 height 20
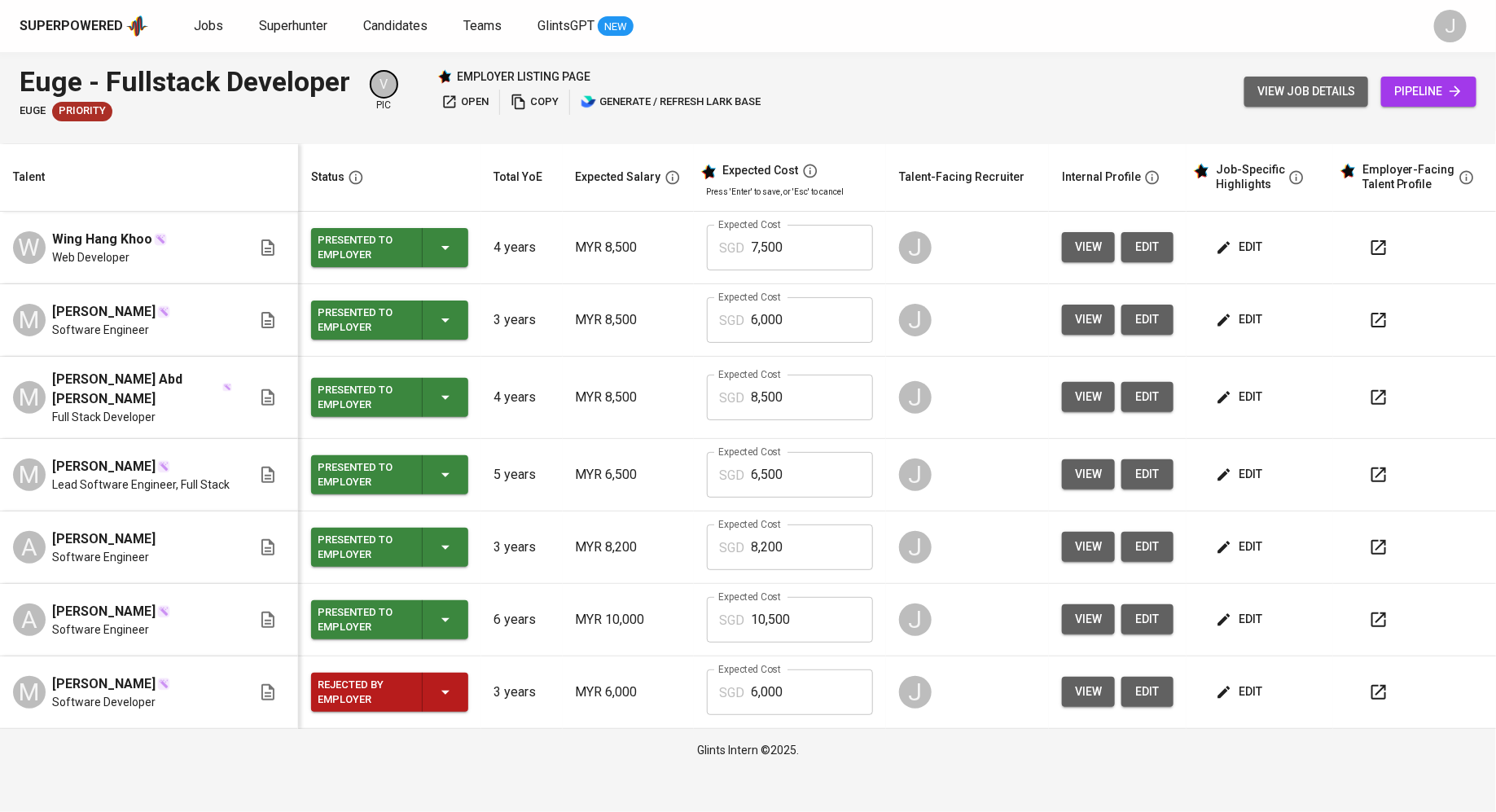
click at [1310, 96] on span "view job details" at bounding box center [1305, 92] width 97 height 20
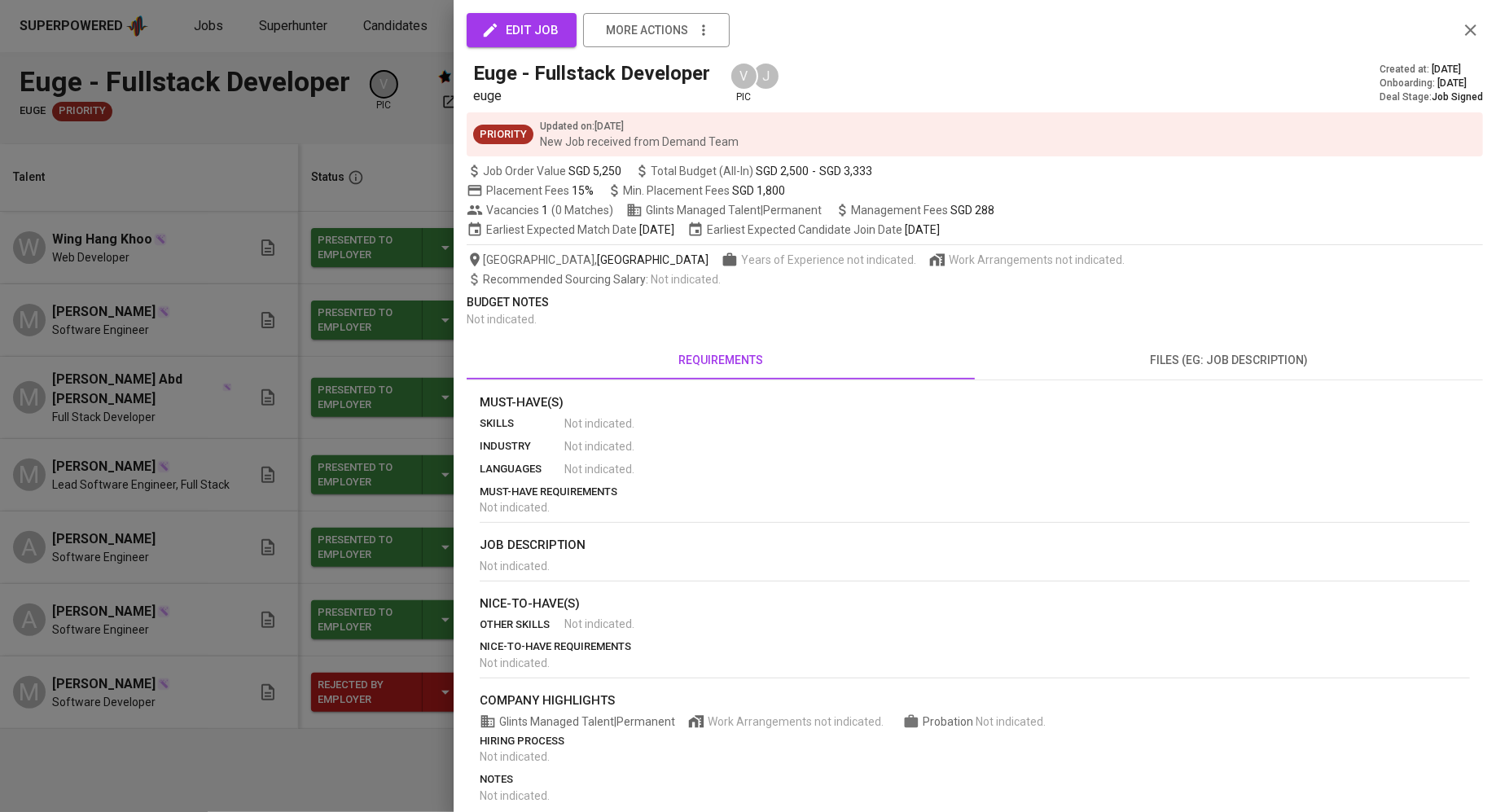
click at [389, 215] on div at bounding box center [748, 406] width 1496 height 812
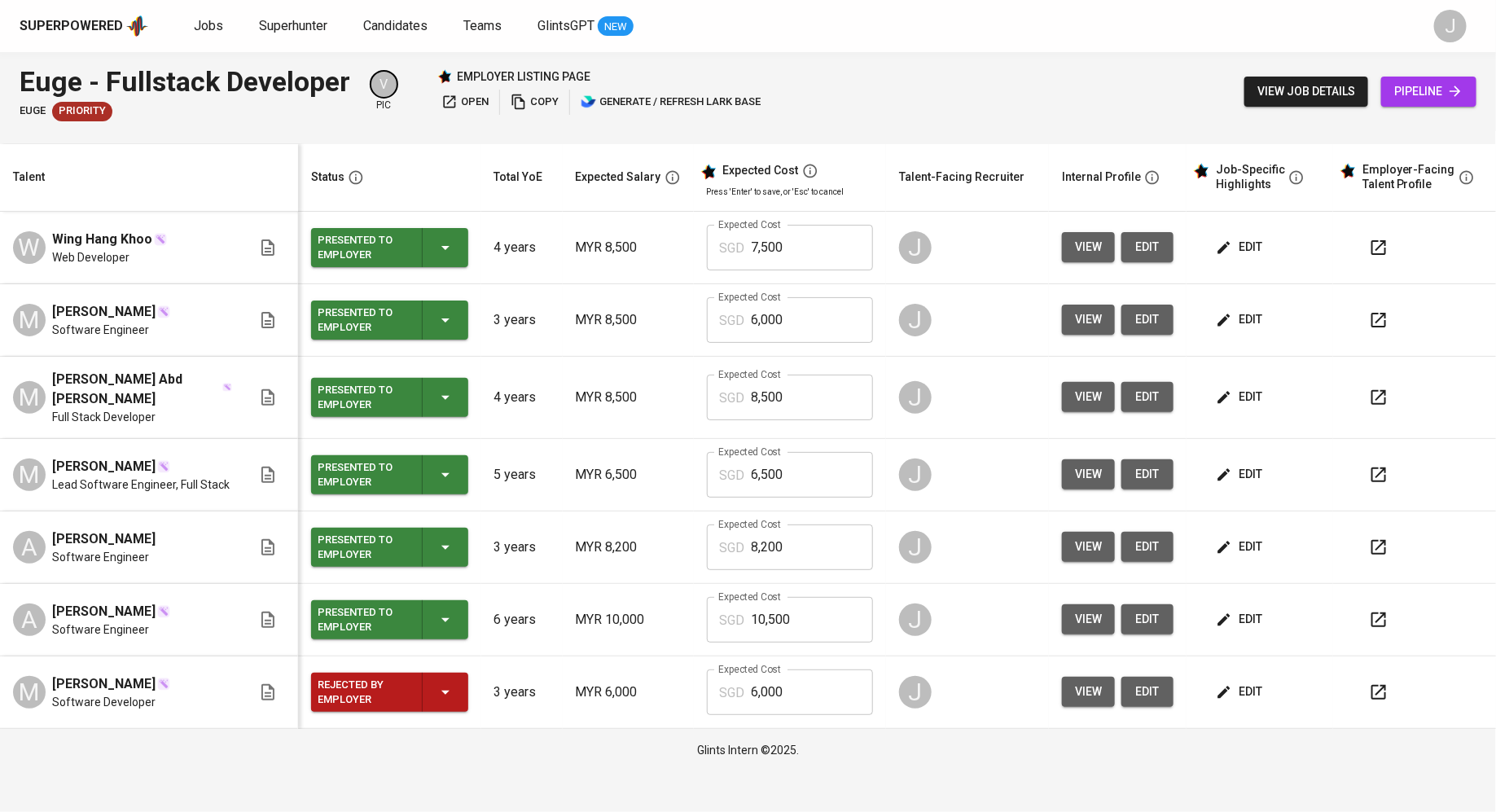
click at [1430, 83] on span "pipeline" at bounding box center [1428, 92] width 70 height 20
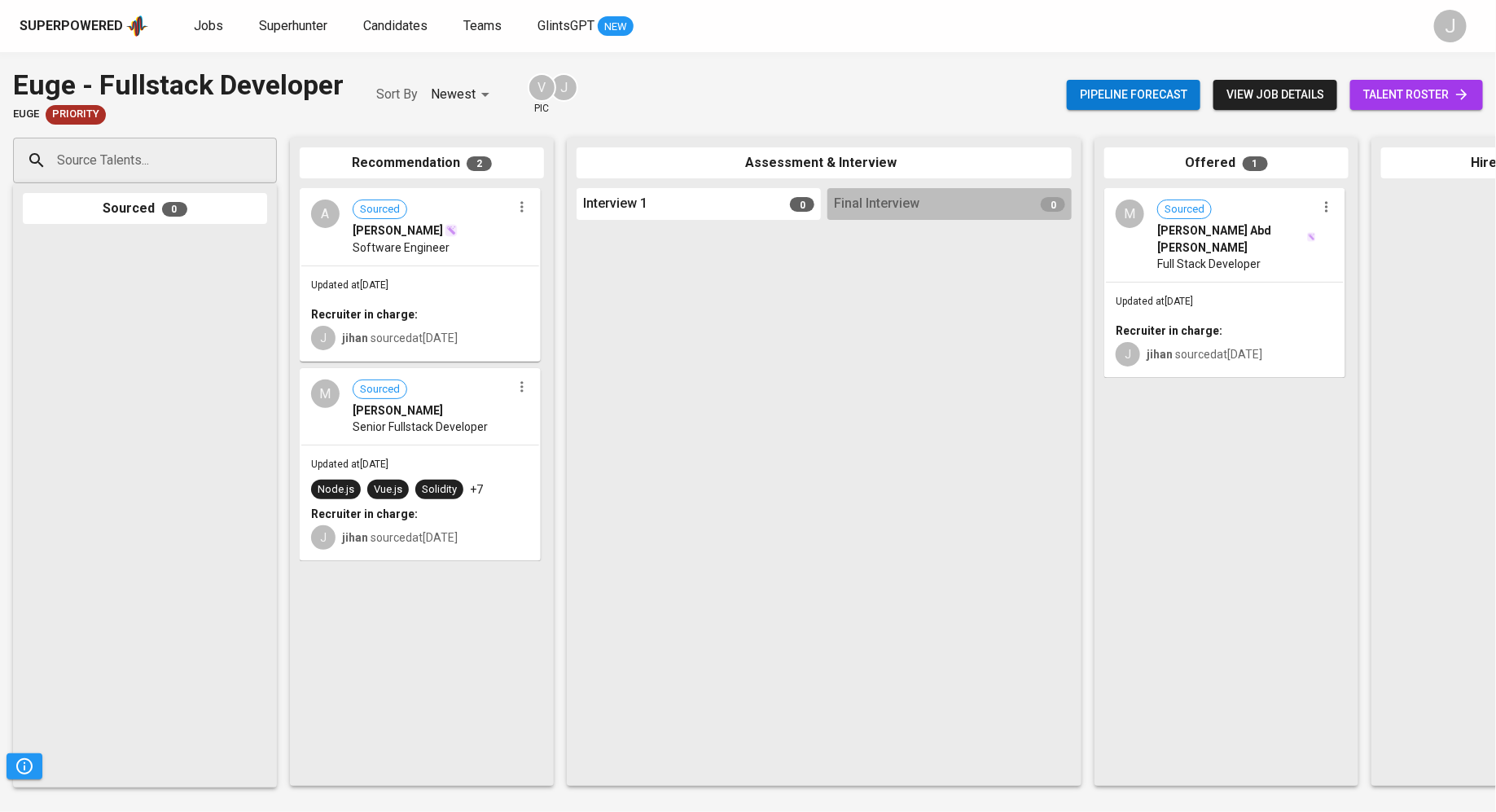
click at [416, 263] on div "A Sourced Ahmad Fuad Software Engineer" at bounding box center [420, 226] width 238 height 75
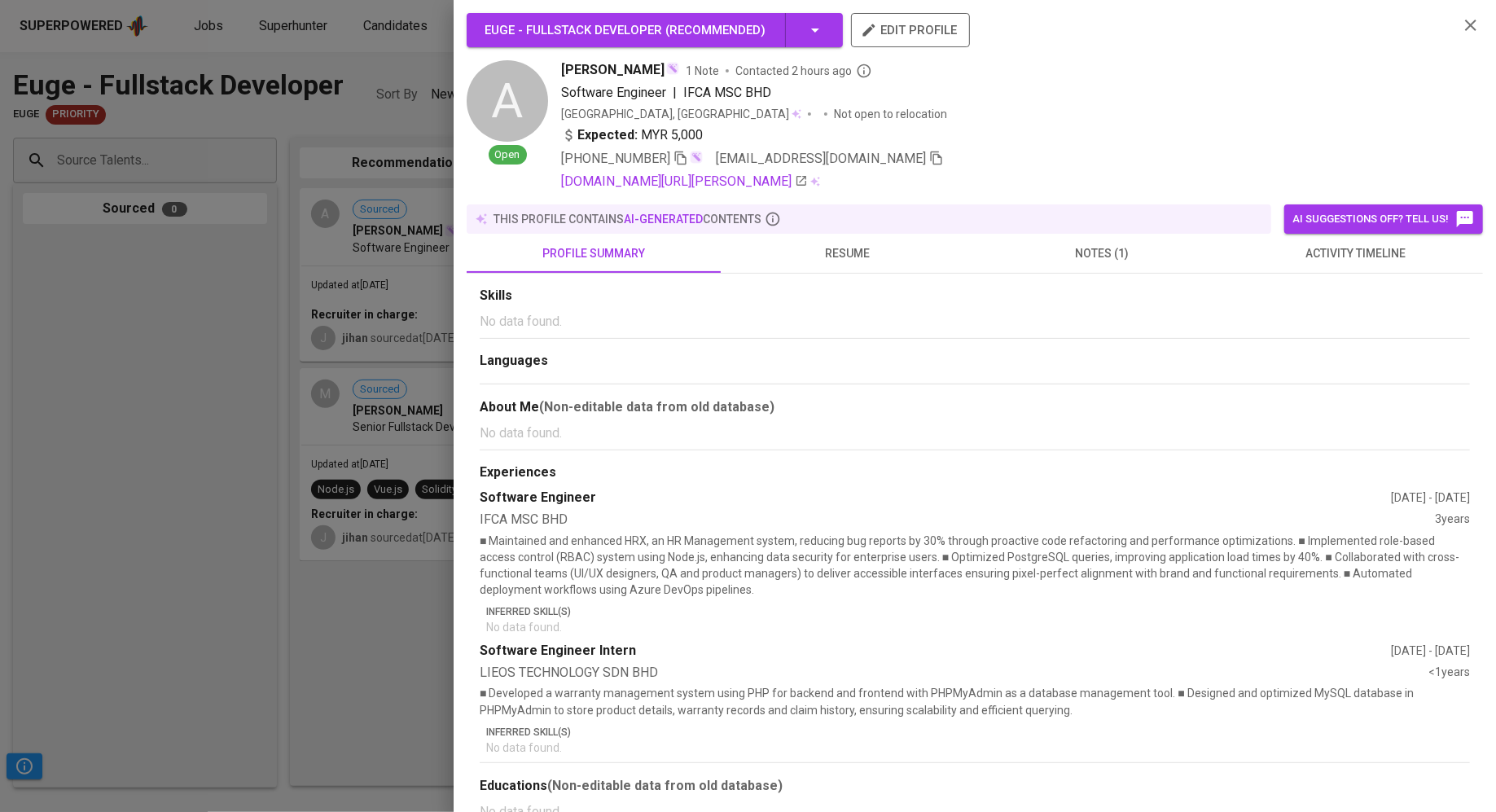
click at [929, 156] on span at bounding box center [936, 158] width 15 height 16
click at [237, 403] on div at bounding box center [748, 406] width 1496 height 812
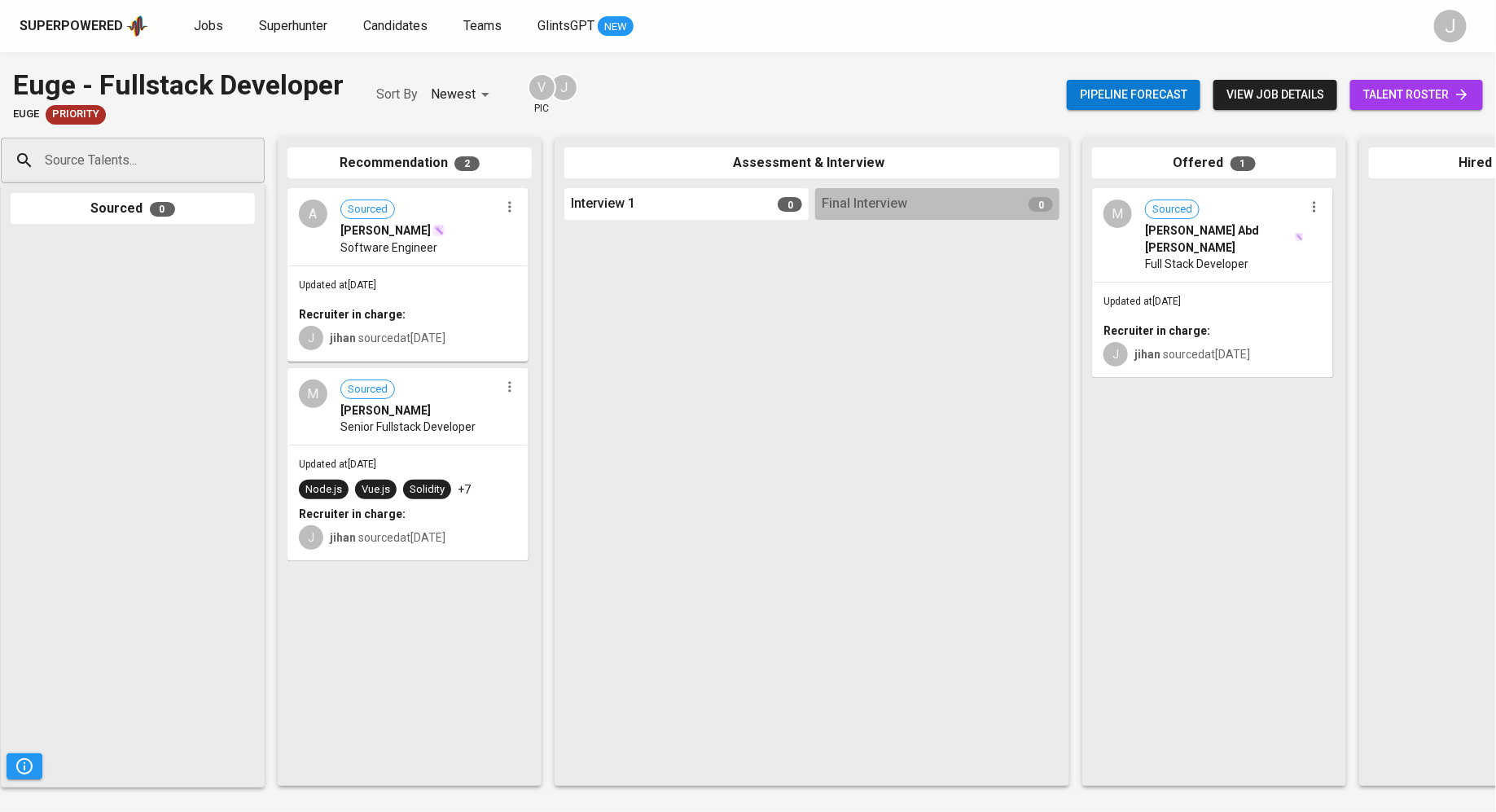
scroll to position [0, 17]
click at [1395, 88] on span "talent roster" at bounding box center [1416, 95] width 107 height 20
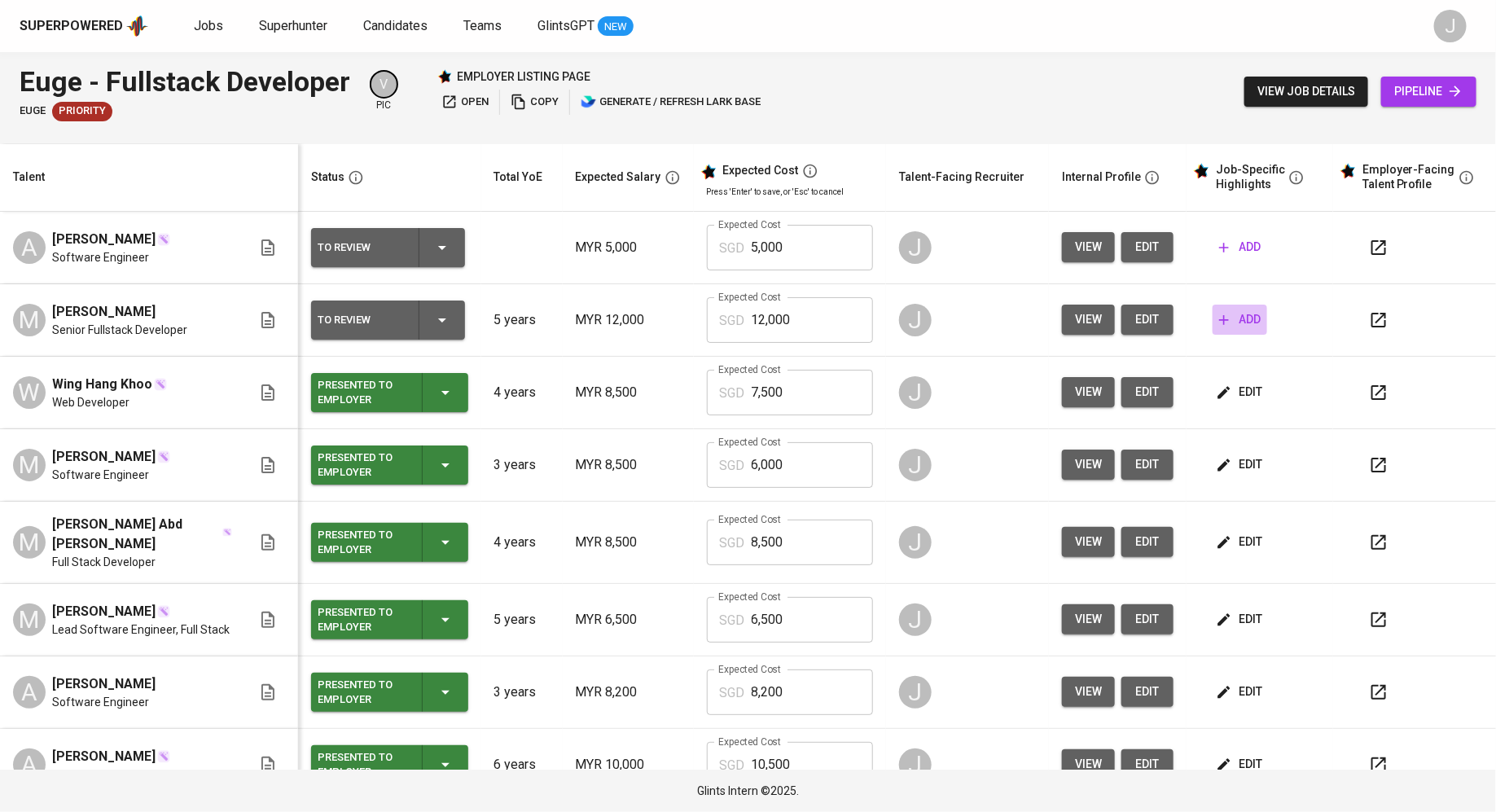
click at [1223, 315] on span "add" at bounding box center [1239, 319] width 42 height 20
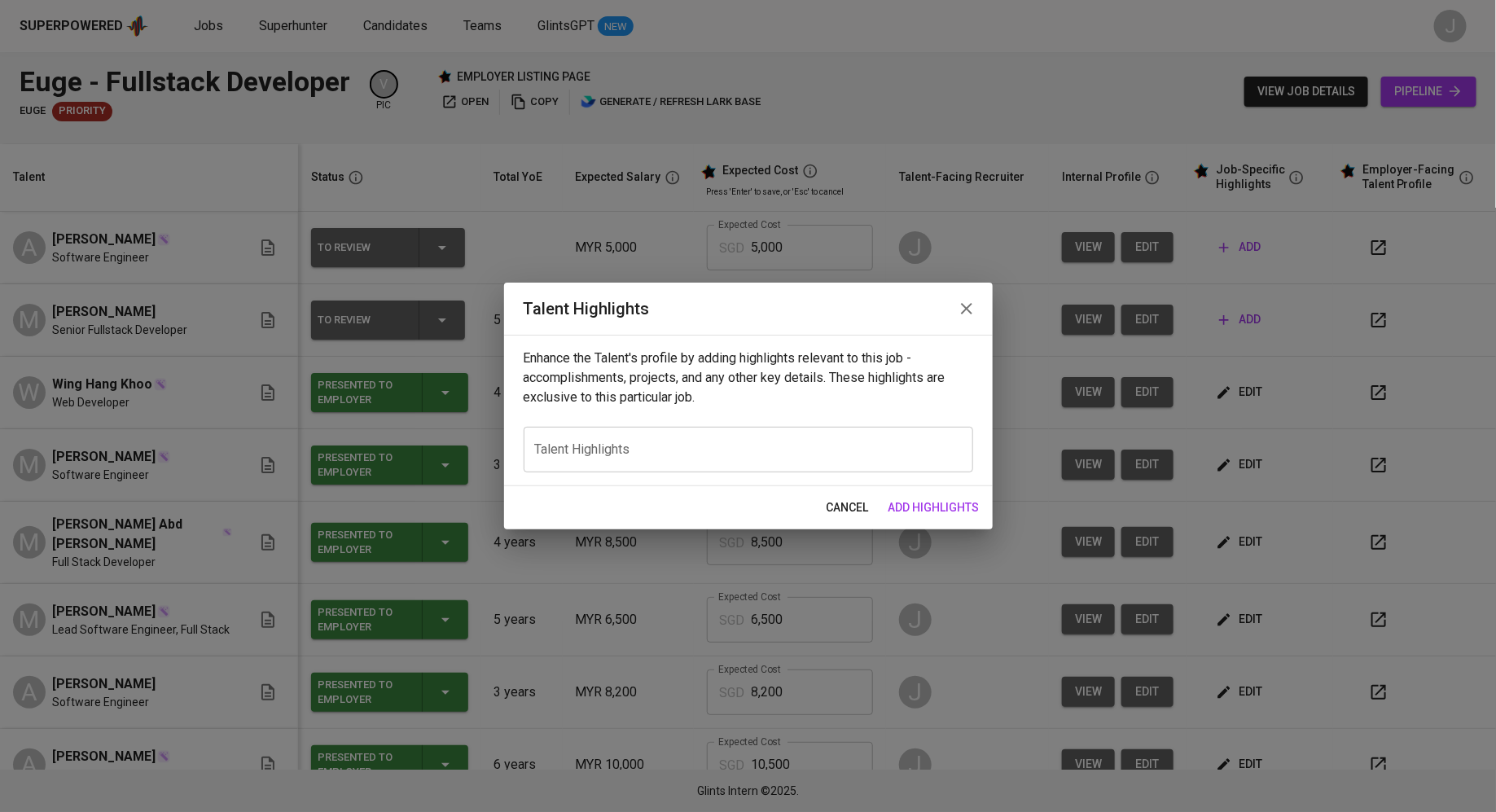
click at [602, 464] on div "x Talent Highlights" at bounding box center [748, 449] width 449 height 45
paste textarea "Michael Wong is a seasoned Senior Fullstack Developer with over five years of p…"
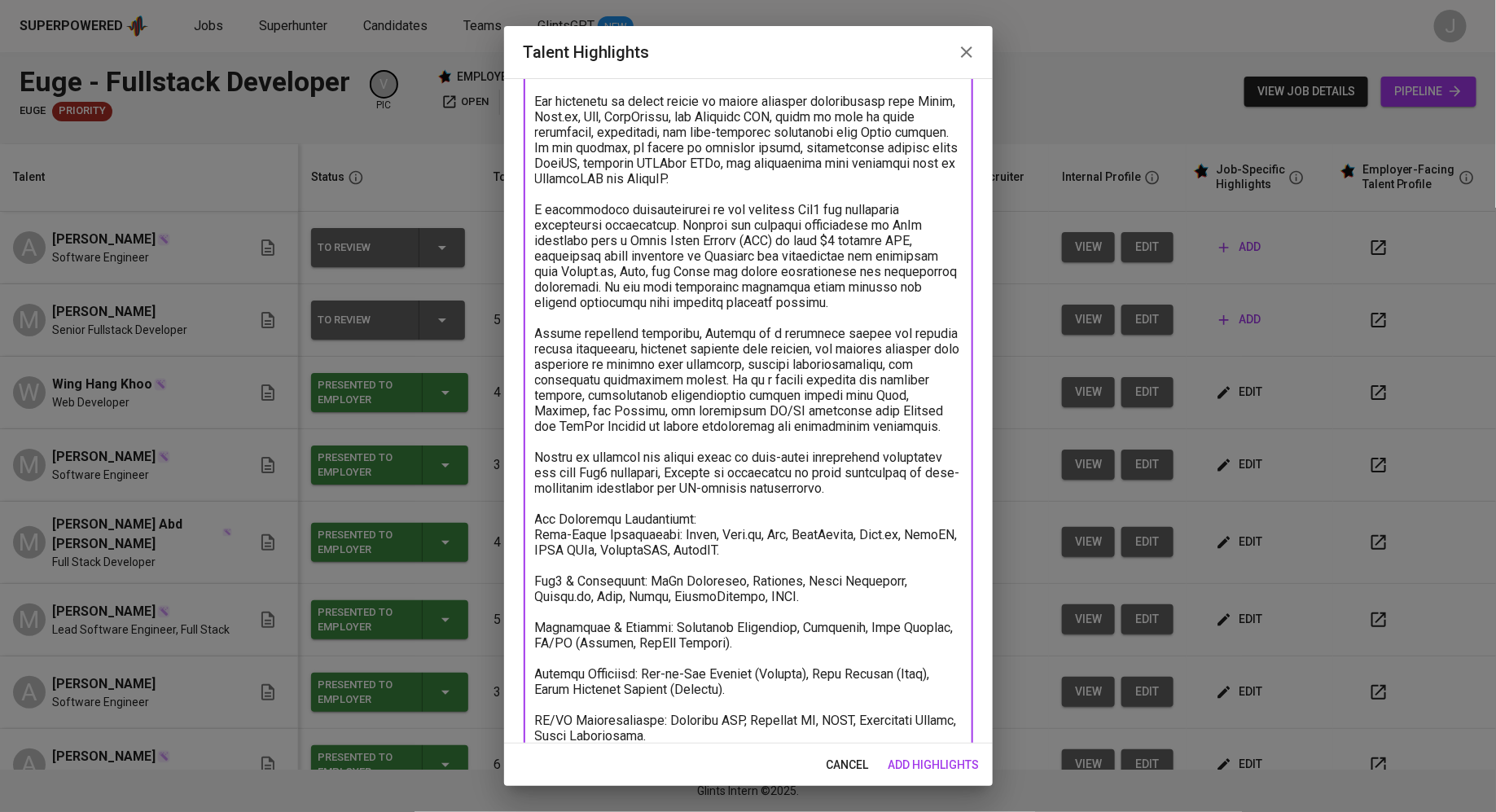
scroll to position [321, 0]
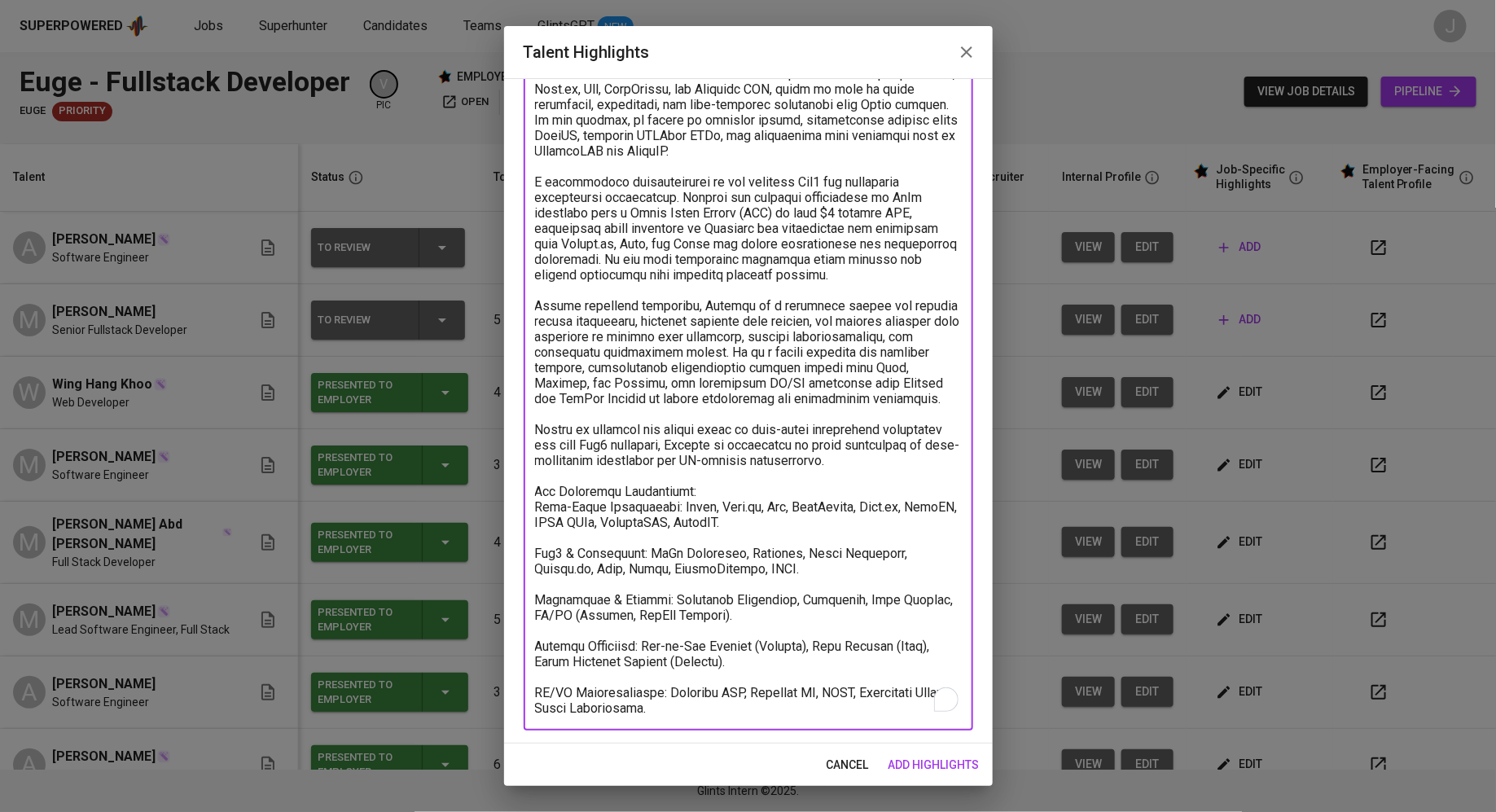
click at [733, 494] on textarea "To enrich screen reader interactions, please activate Accessibility in Grammarl…" at bounding box center [748, 290] width 427 height 851
click at [528, 507] on div "x Talent Highlights" at bounding box center [748, 290] width 449 height 881
click at [535, 506] on textarea "To enrich screen reader interactions, please activate Accessibility in Grammarl…" at bounding box center [748, 290] width 427 height 851
click at [540, 600] on textarea "To enrich screen reader interactions, please activate Accessibility in Grammarl…" at bounding box center [748, 290] width 427 height 851
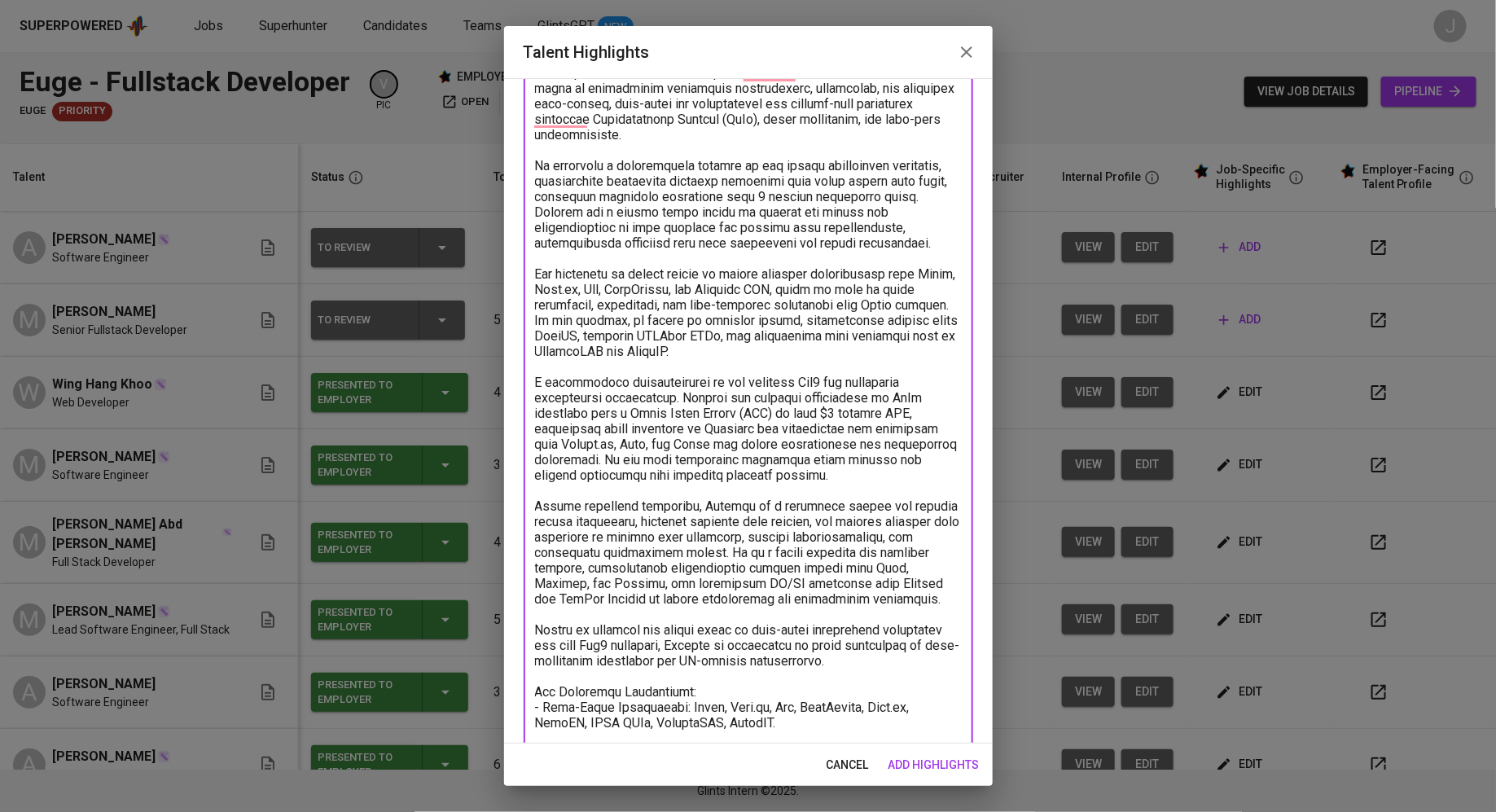
scroll to position [0, 0]
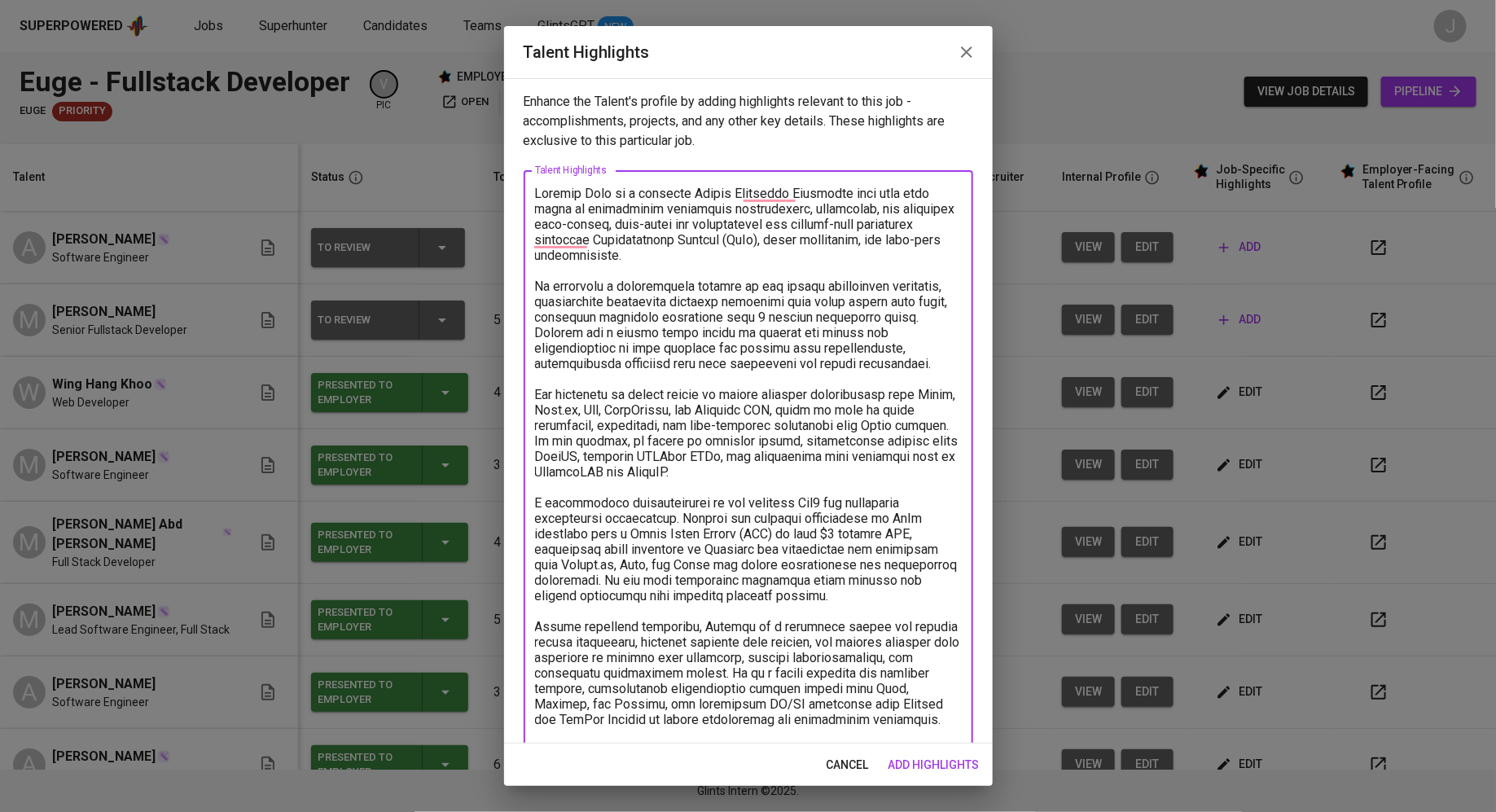
click at [641, 316] on textarea "To enrich screen reader interactions, please activate Accessibility in Grammarl…" at bounding box center [748, 611] width 427 height 851
click at [865, 239] on textarea "To enrich screen reader interactions, please activate Accessibility in Grammarl…" at bounding box center [748, 611] width 427 height 851
click at [889, 253] on textarea "To enrich screen reader interactions, please activate Accessibility in Grammarl…" at bounding box center [748, 611] width 427 height 851
click at [938, 357] on textarea "To enrich screen reader interactions, please activate Accessibility in Grammarl…" at bounding box center [748, 611] width 427 height 851
click at [949, 362] on textarea "To enrich screen reader interactions, please activate Accessibility in Grammarl…" at bounding box center [748, 611] width 427 height 851
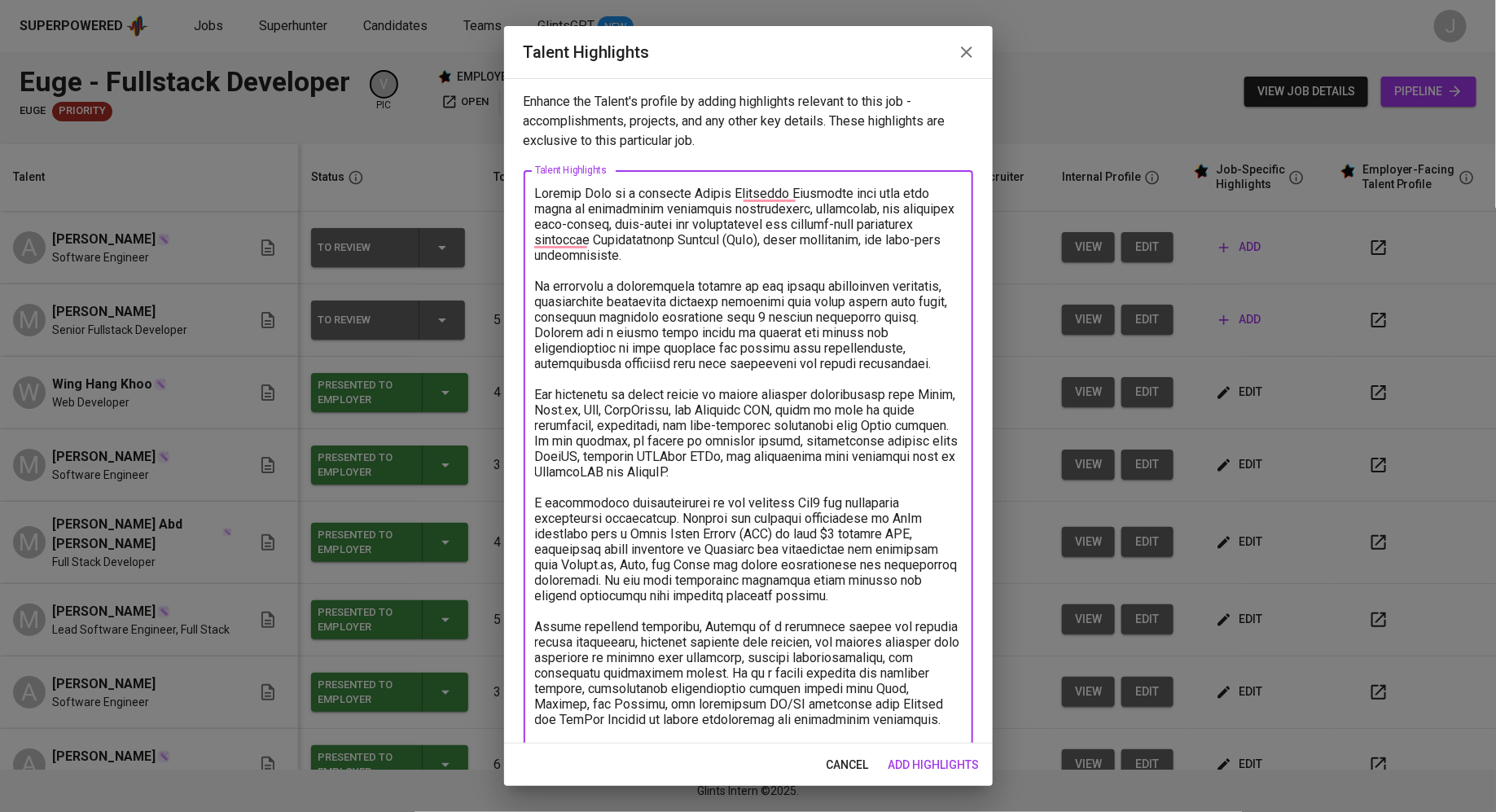
click at [815, 459] on textarea "To enrich screen reader interactions, please activate Accessibility in Grammarl…" at bounding box center [748, 611] width 427 height 851
click at [682, 379] on textarea "To enrich screen reader interactions, please activate Accessibility in Grammarl…" at bounding box center [748, 611] width 427 height 851
paste textarea "Senior Fullstack Developer with over five years of experience crafting high-per…"
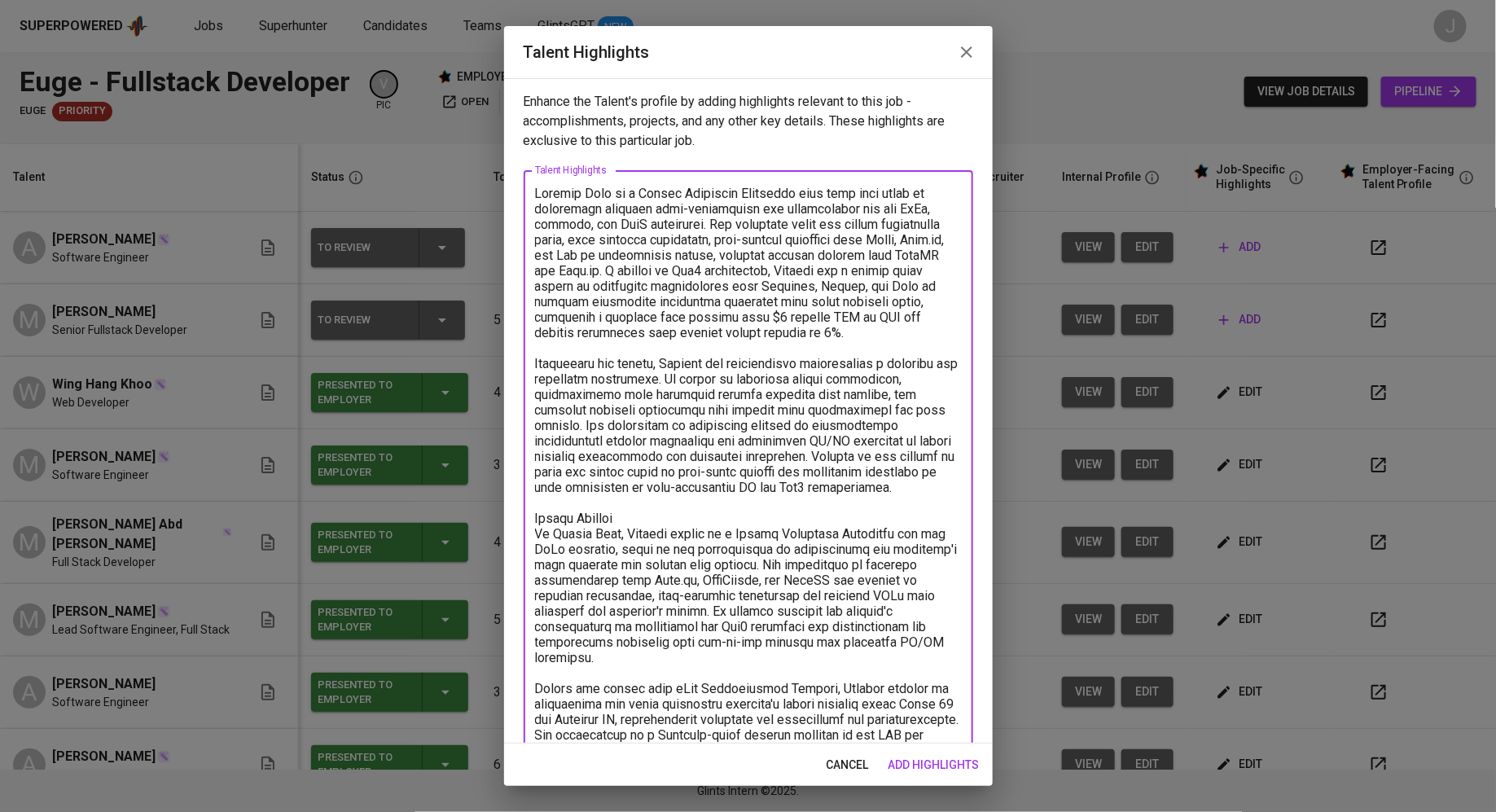
click at [682, 261] on textarea "To enrich screen reader interactions, please activate Accessibility in Grammarl…" at bounding box center [748, 564] width 427 height 758
click at [775, 318] on textarea "To enrich screen reader interactions, please activate Accessibility in Grammarl…" at bounding box center [748, 564] width 427 height 758
click at [810, 342] on textarea "To enrich screen reader interactions, please activate Accessibility in Grammarl…" at bounding box center [748, 564] width 427 height 758
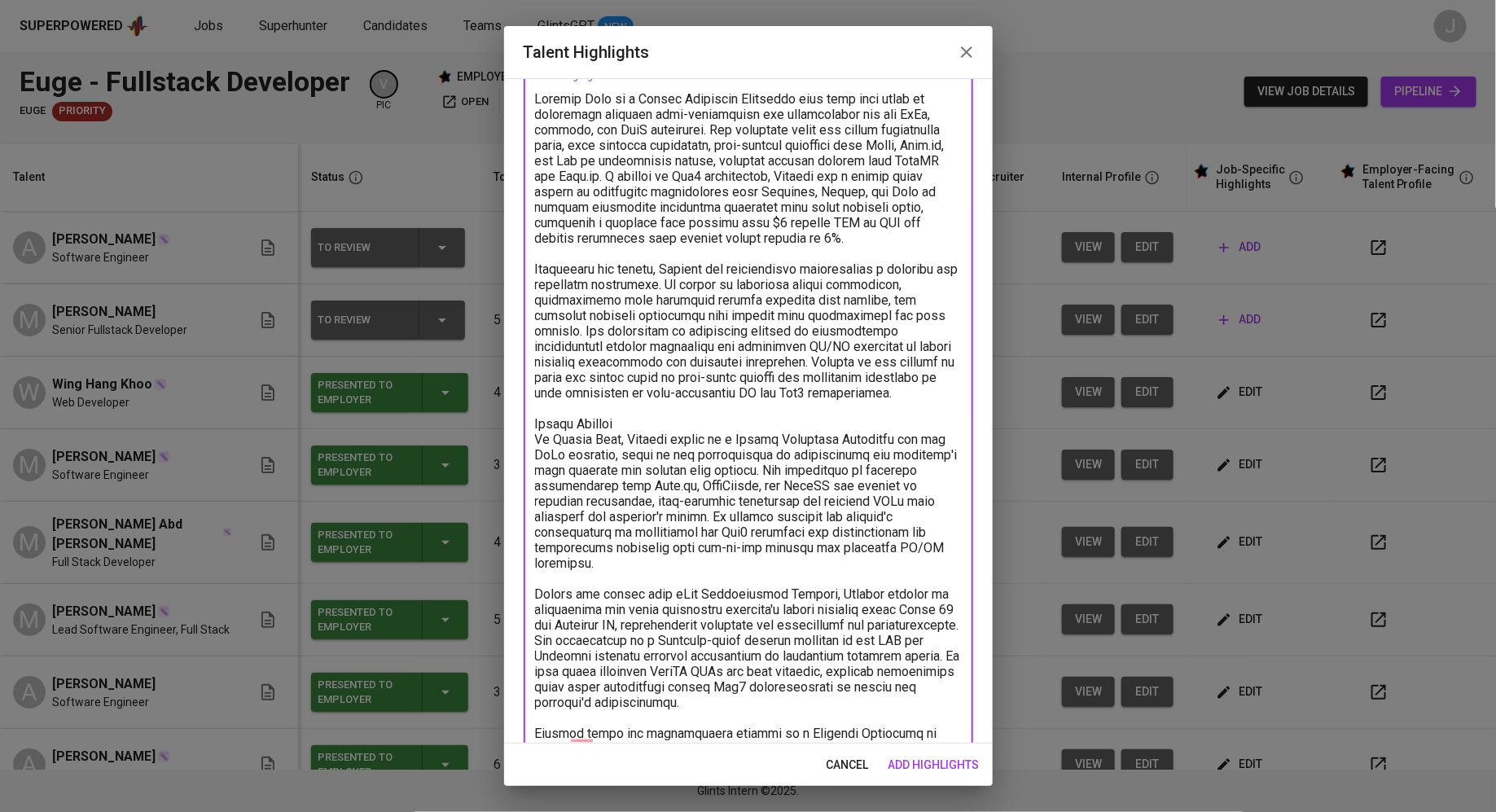
scroll to position [124, 0]
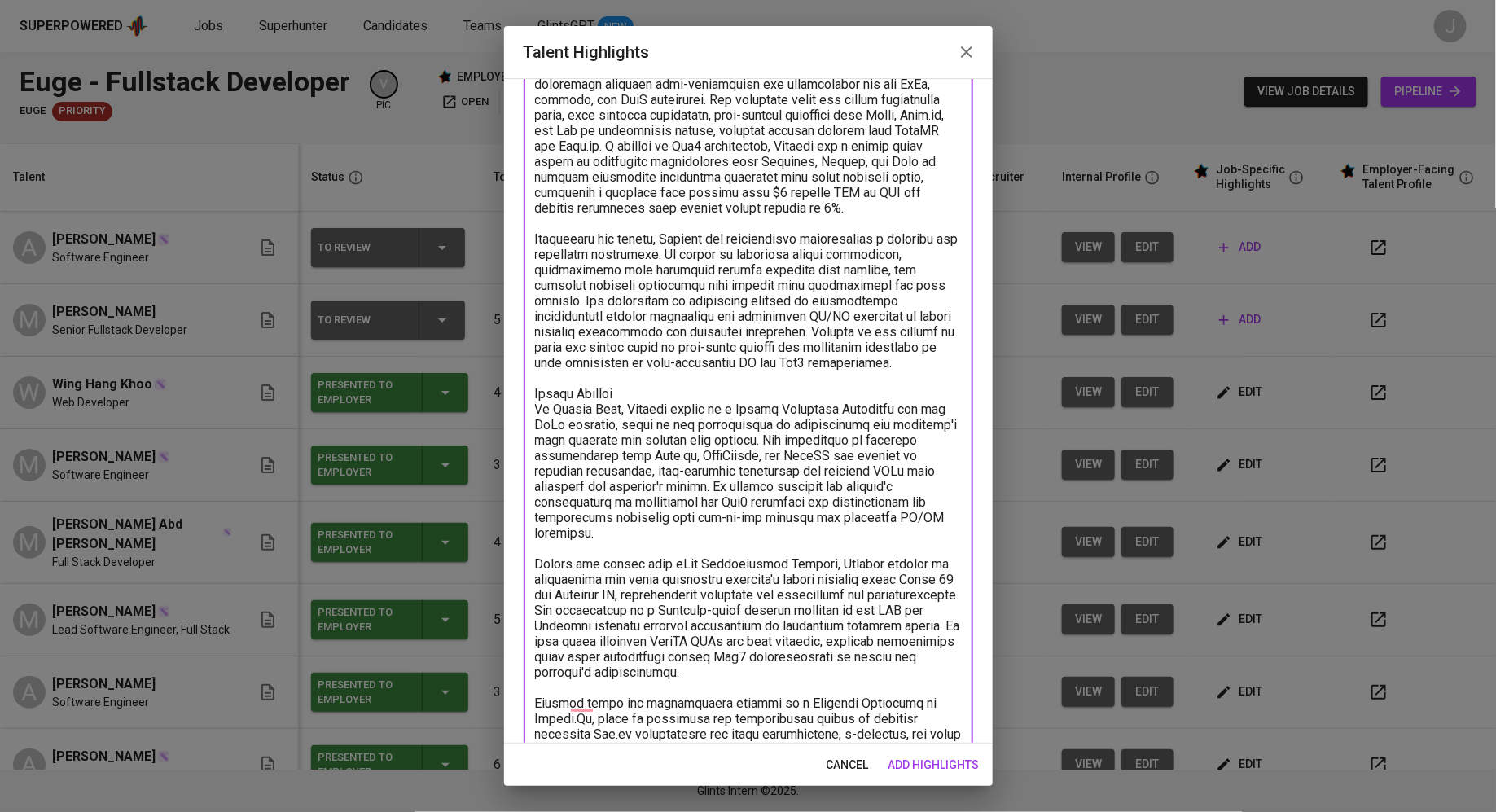
click at [687, 388] on textarea "To enrich screen reader interactions, please activate Accessibility in Grammarl…" at bounding box center [748, 440] width 427 height 758
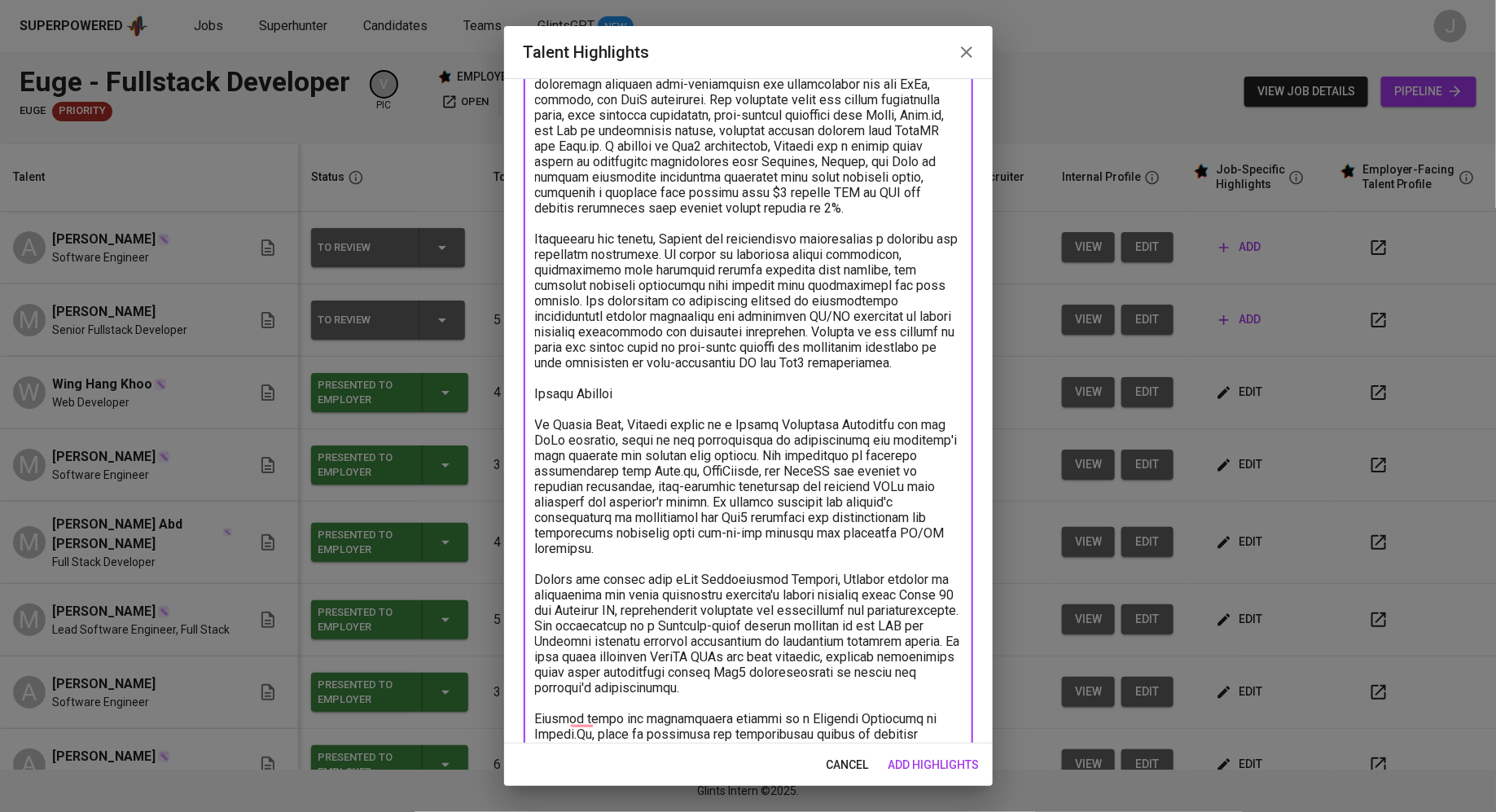
click at [534, 422] on div "x Talent Highlights" at bounding box center [748, 447] width 449 height 804
click at [540, 426] on textarea "To enrich screen reader interactions, please activate Accessibility in Grammarl…" at bounding box center [748, 447] width 427 height 773
click at [638, 472] on textarea "To enrich screen reader interactions, please activate Accessibility in Grammarl…" at bounding box center [748, 447] width 427 height 773
click at [561, 590] on textarea "To enrich screen reader interactions, please activate Accessibility in Grammarl…" at bounding box center [748, 456] width 427 height 789
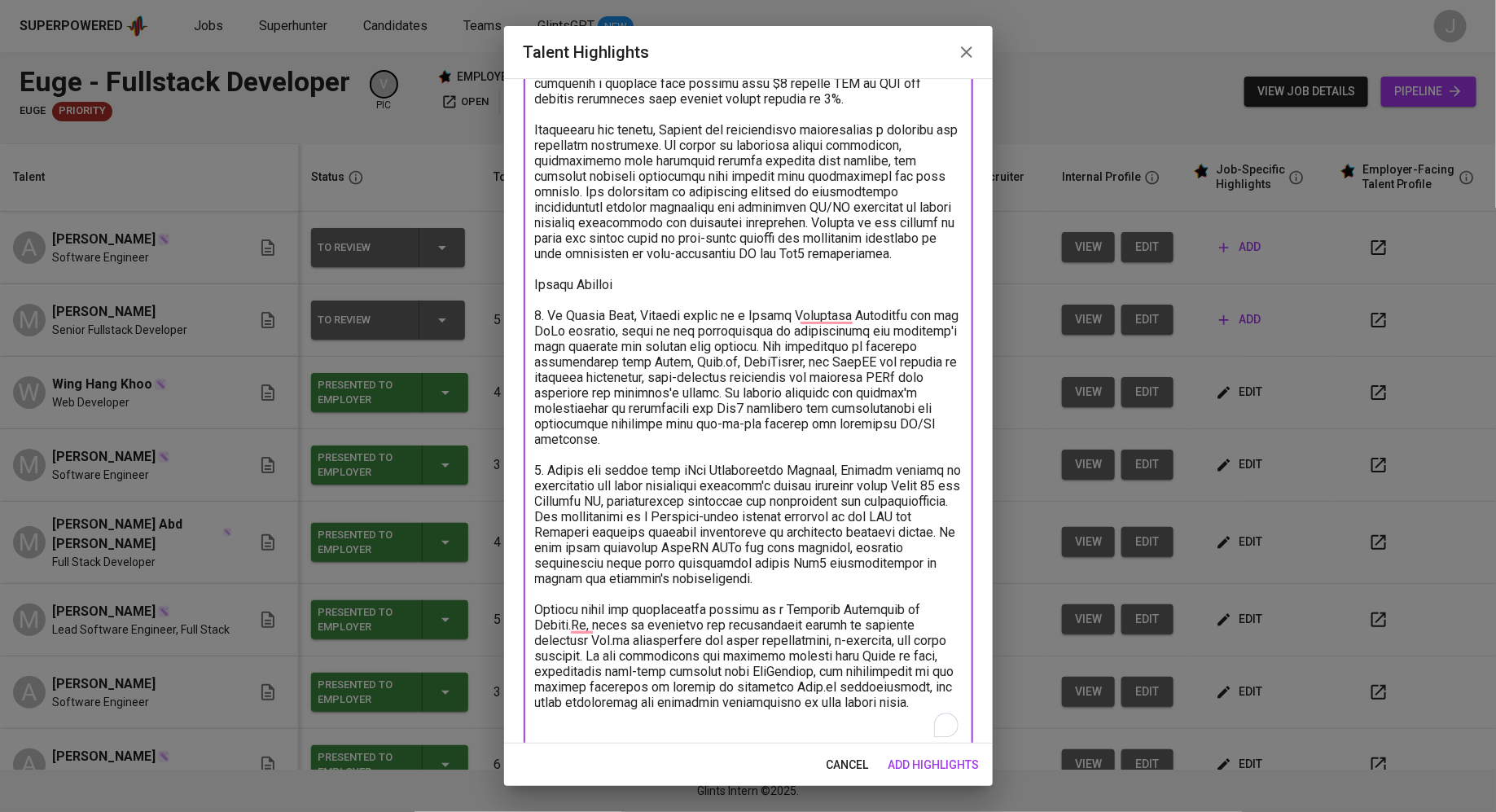
scroll to position [241, 0]
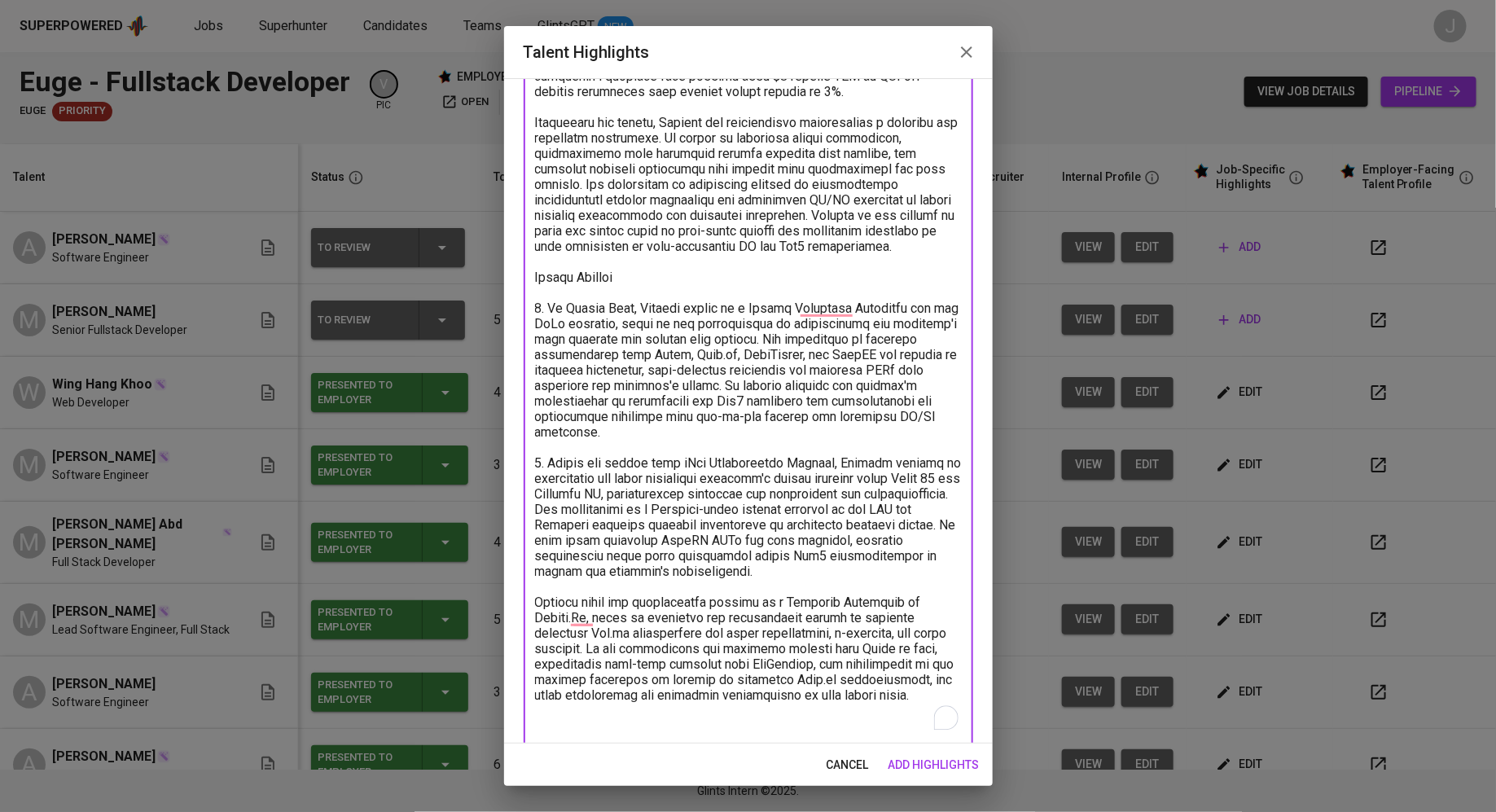
click at [539, 602] on textarea "To enrich screen reader interactions, please activate Accessibility in Grammarl…" at bounding box center [748, 339] width 427 height 789
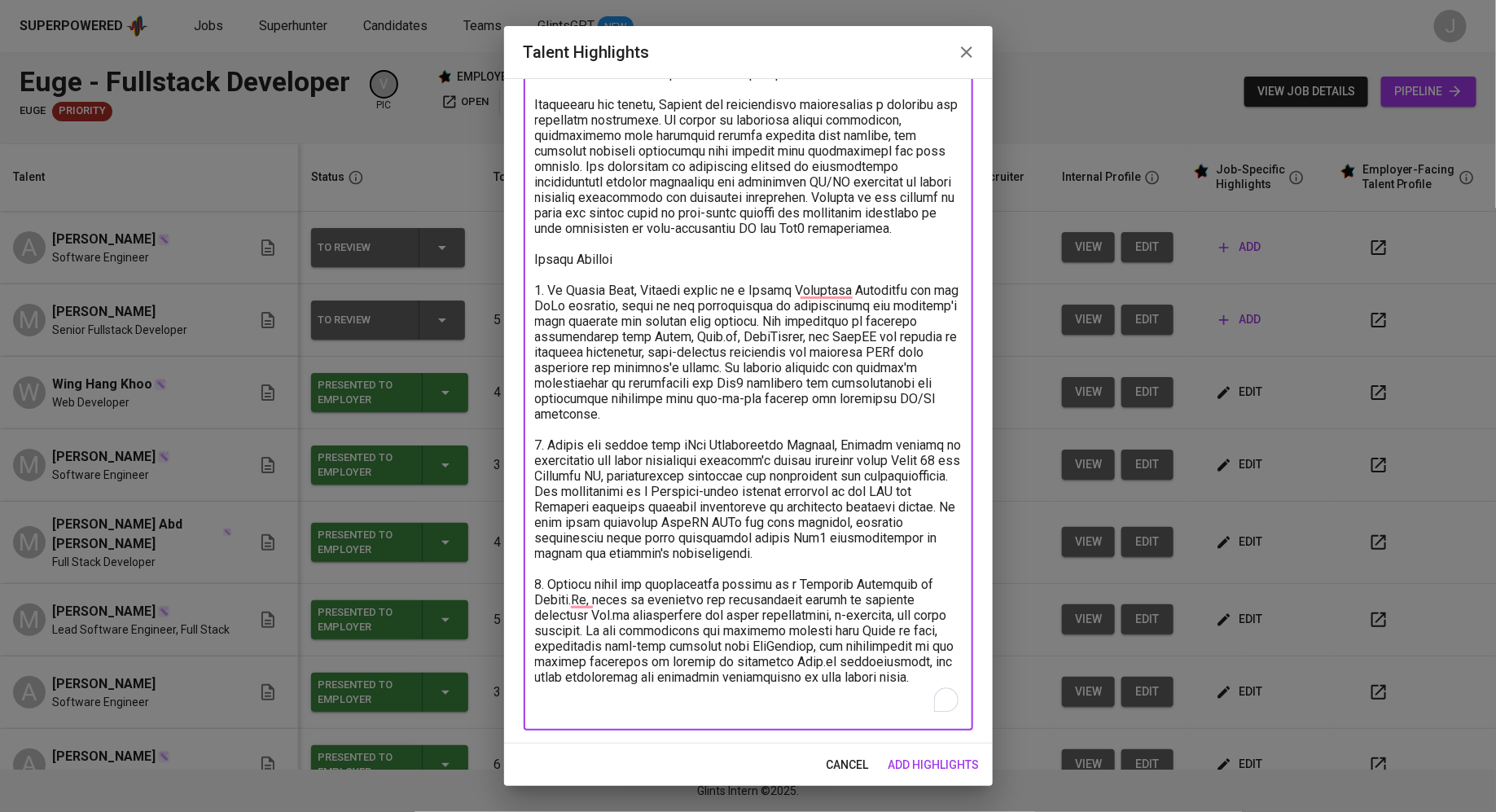
click at [933, 672] on textarea "To enrich screen reader interactions, please activate Accessibility in Grammarl…" at bounding box center [748, 321] width 427 height 789
click at [705, 715] on textarea "To enrich screen reader interactions, please activate Accessibility in Grammarl…" at bounding box center [748, 349] width 427 height 851
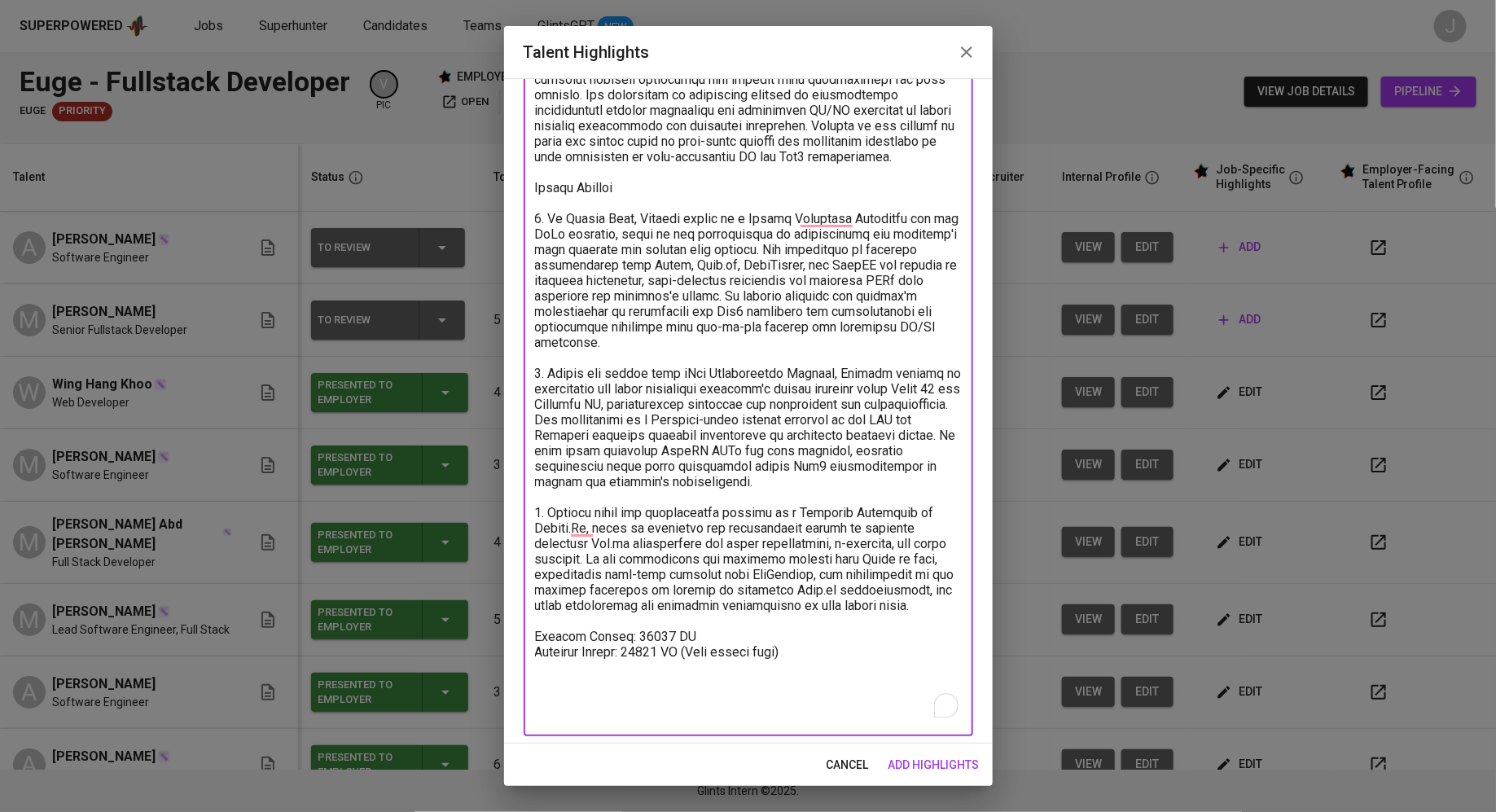
scroll to position [336, 0]
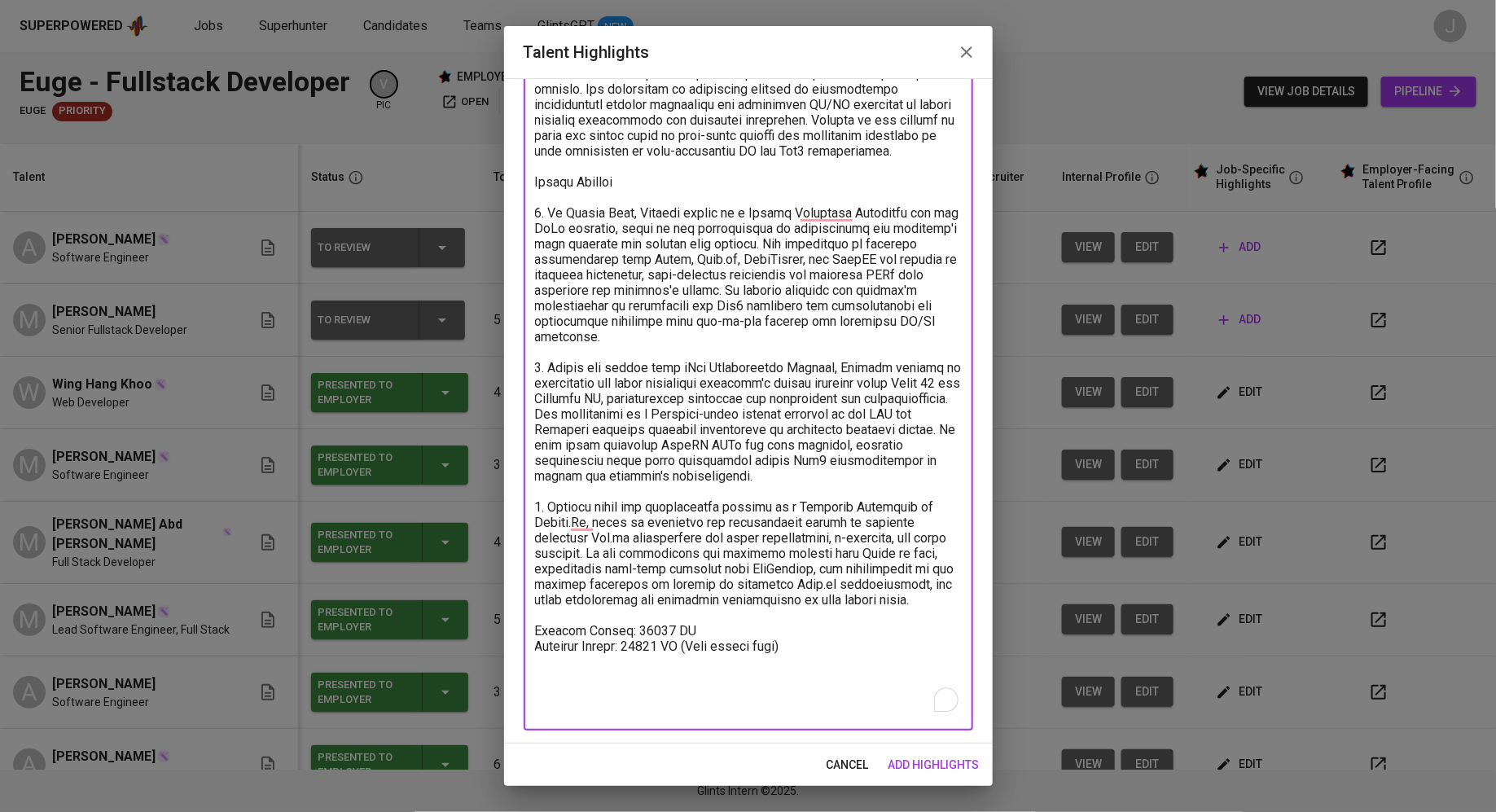
click at [656, 653] on textarea "To enrich screen reader interactions, please activate Accessibility in Grammarl…" at bounding box center [748, 282] width 427 height 866
click at [605, 713] on textarea "To enrich screen reader interactions, please activate Accessibility in Grammarl…" at bounding box center [748, 282] width 427 height 866
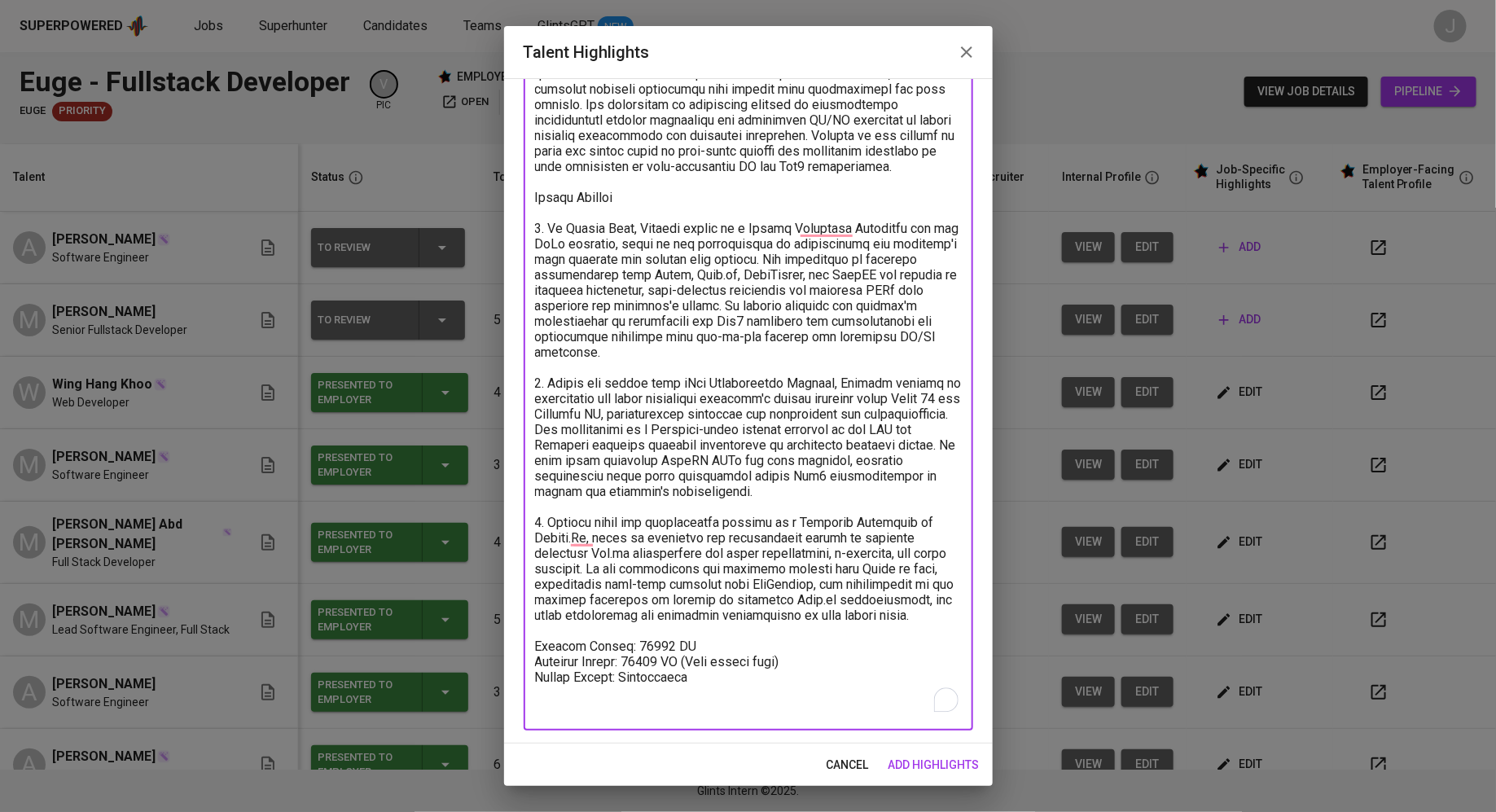
scroll to position [305, 0]
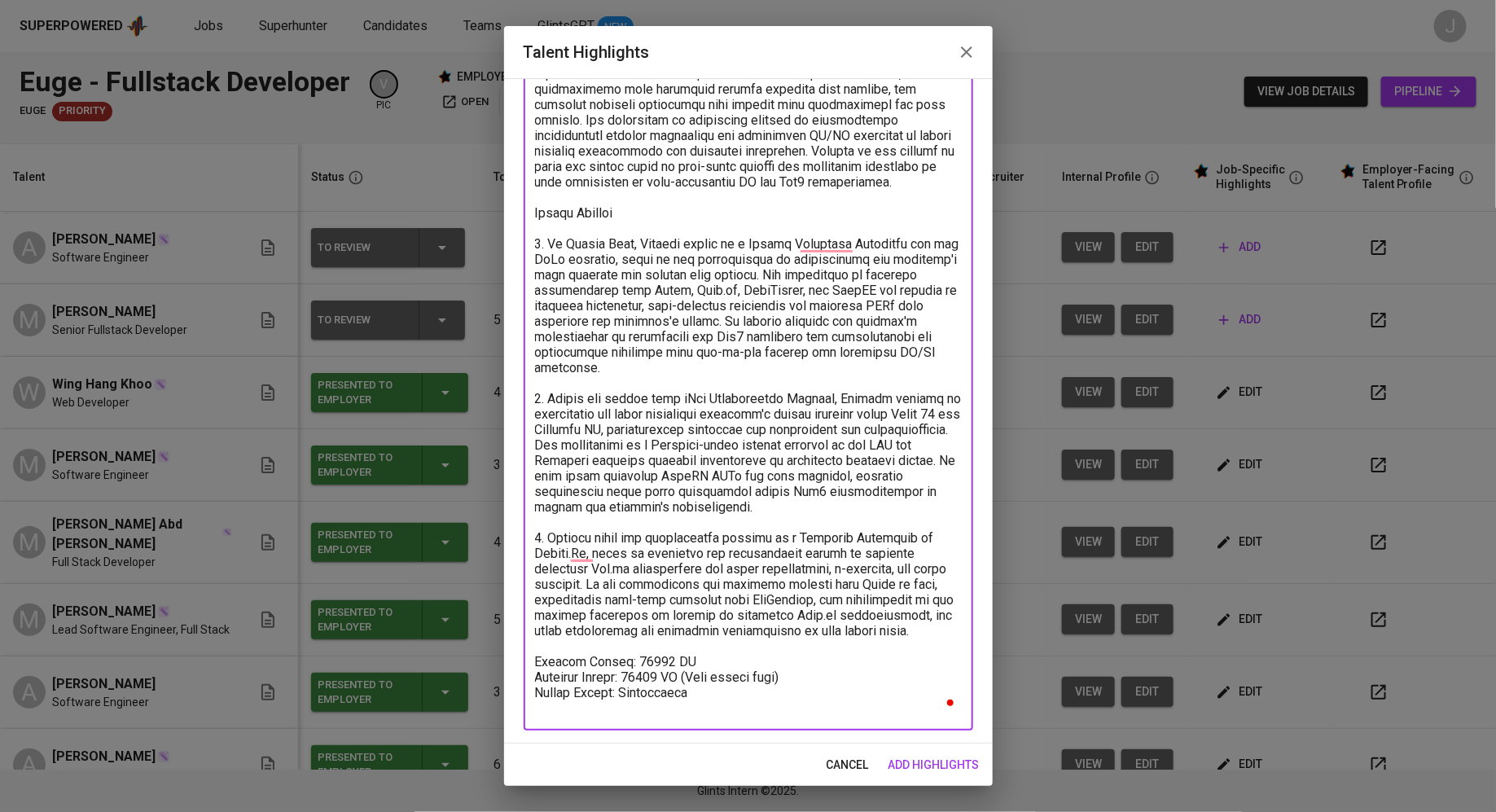
click at [706, 663] on textarea "To enrich screen reader interactions, please activate Accessibility in Grammarl…" at bounding box center [748, 298] width 427 height 835
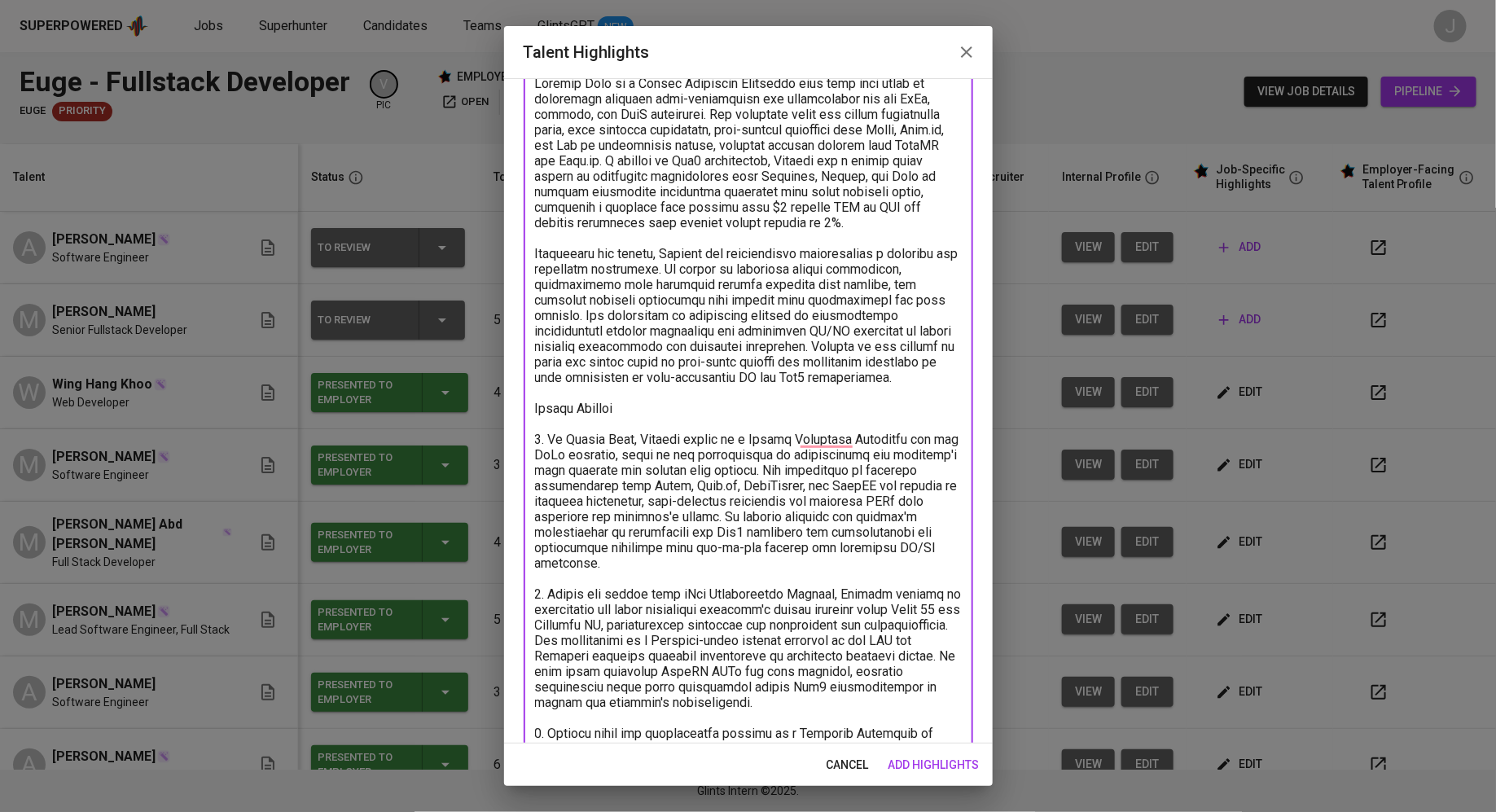
scroll to position [0, 0]
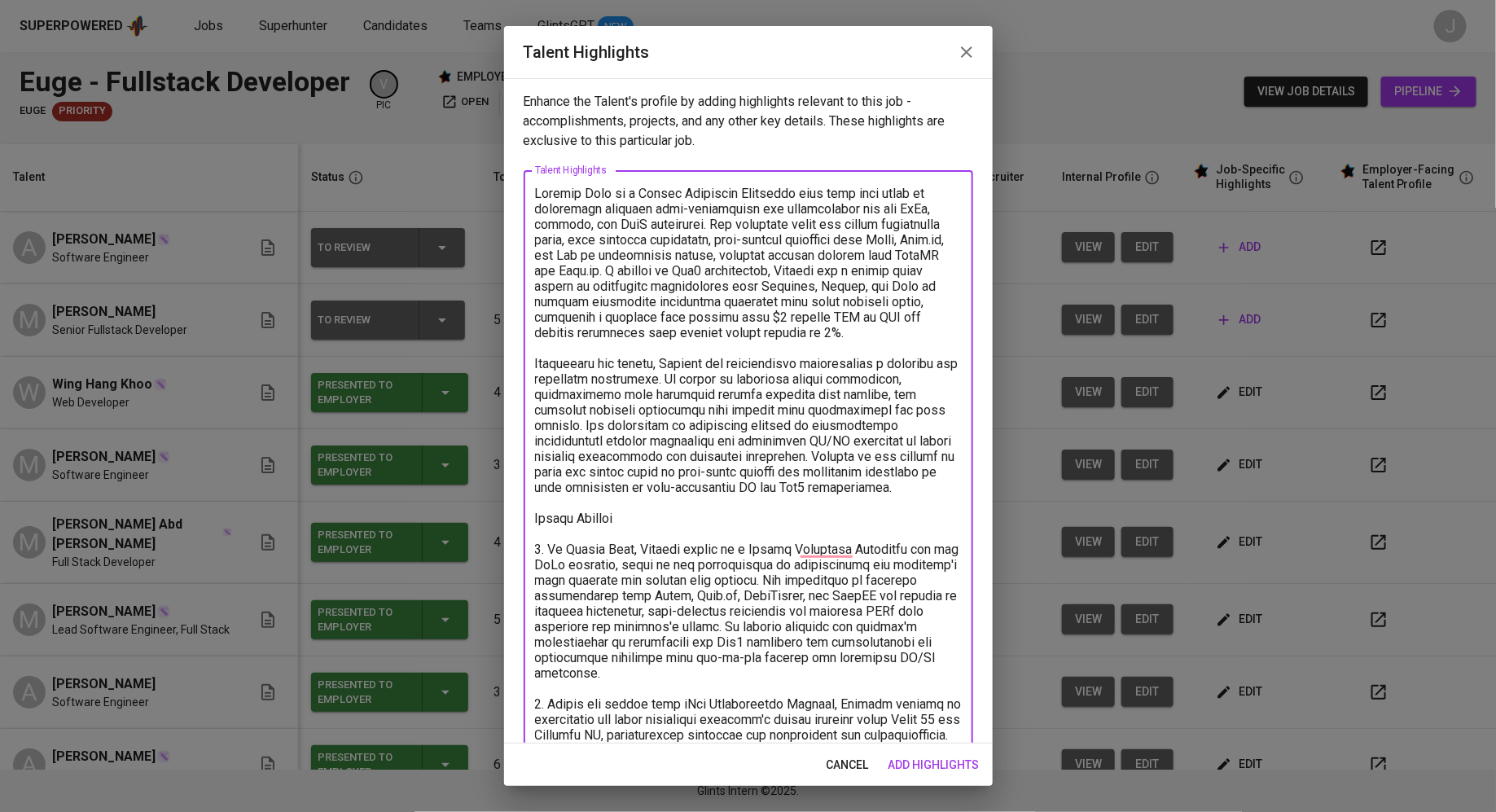
type textarea "Michael Wong is a Senior Fullstack Developer with over five years of experience…"
click at [946, 768] on span "add highlights" at bounding box center [934, 765] width 91 height 20
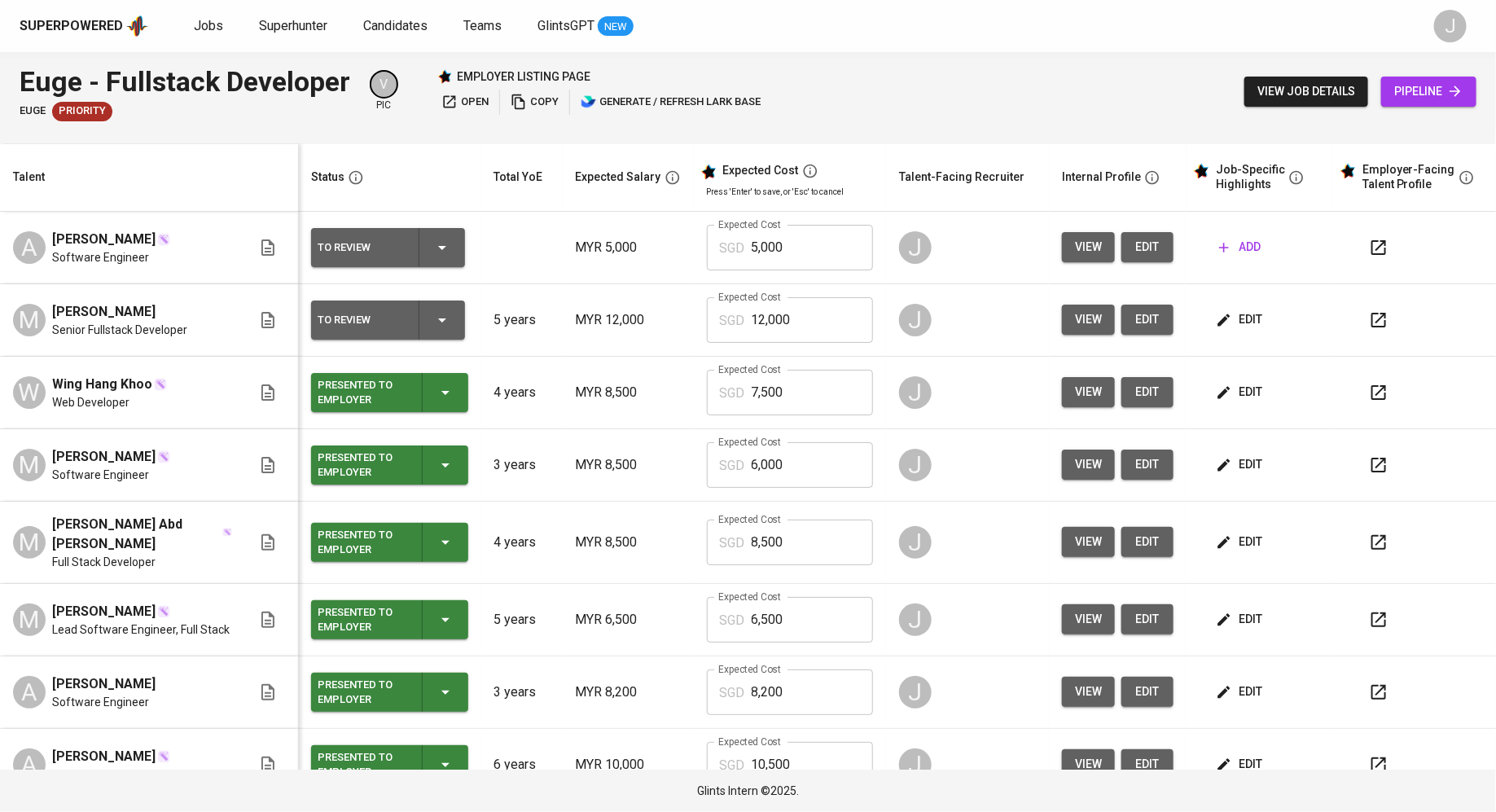
click at [1238, 324] on span "edit" at bounding box center [1240, 319] width 43 height 20
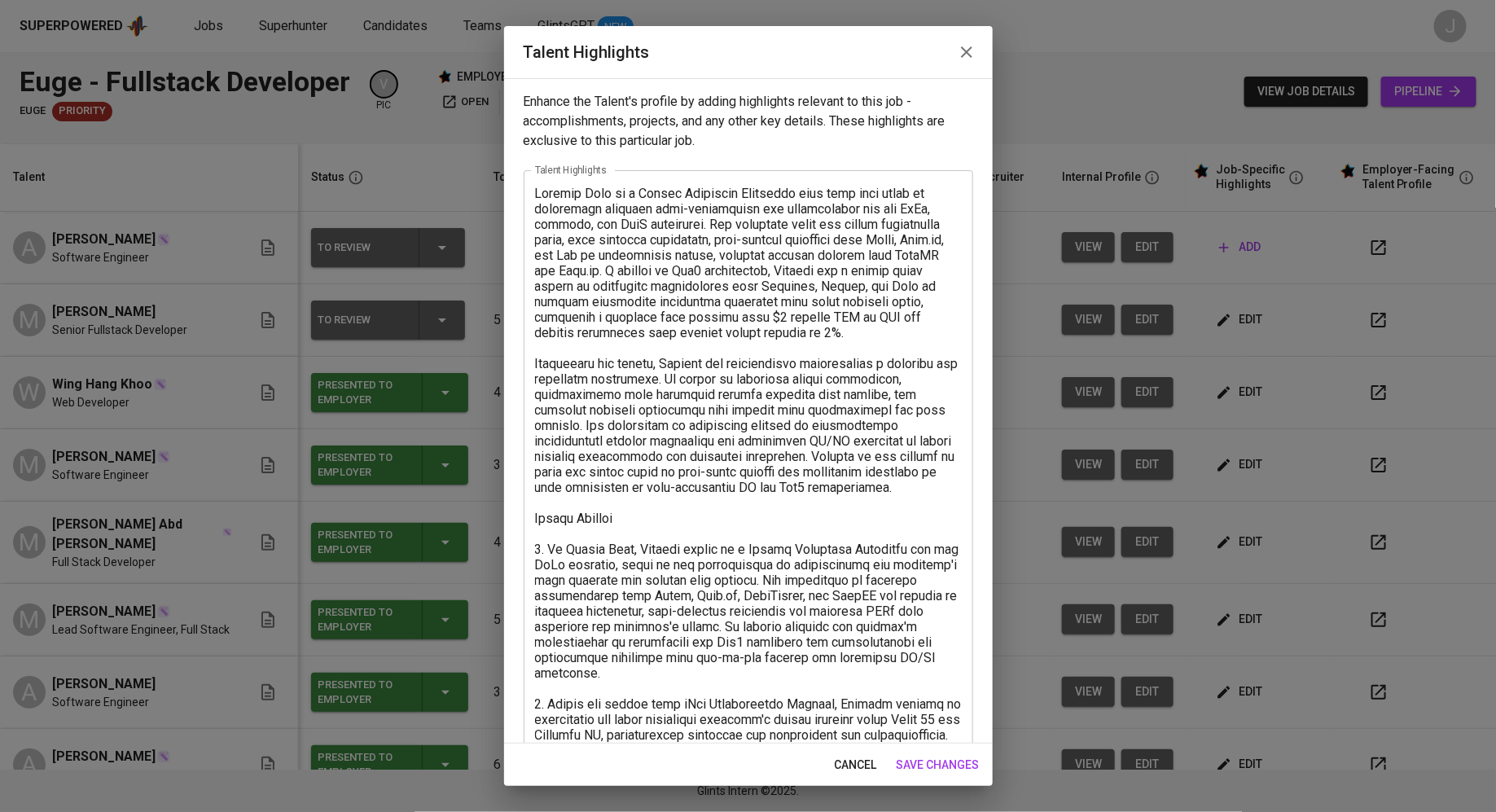
click at [542, 190] on textarea at bounding box center [748, 603] width 427 height 835
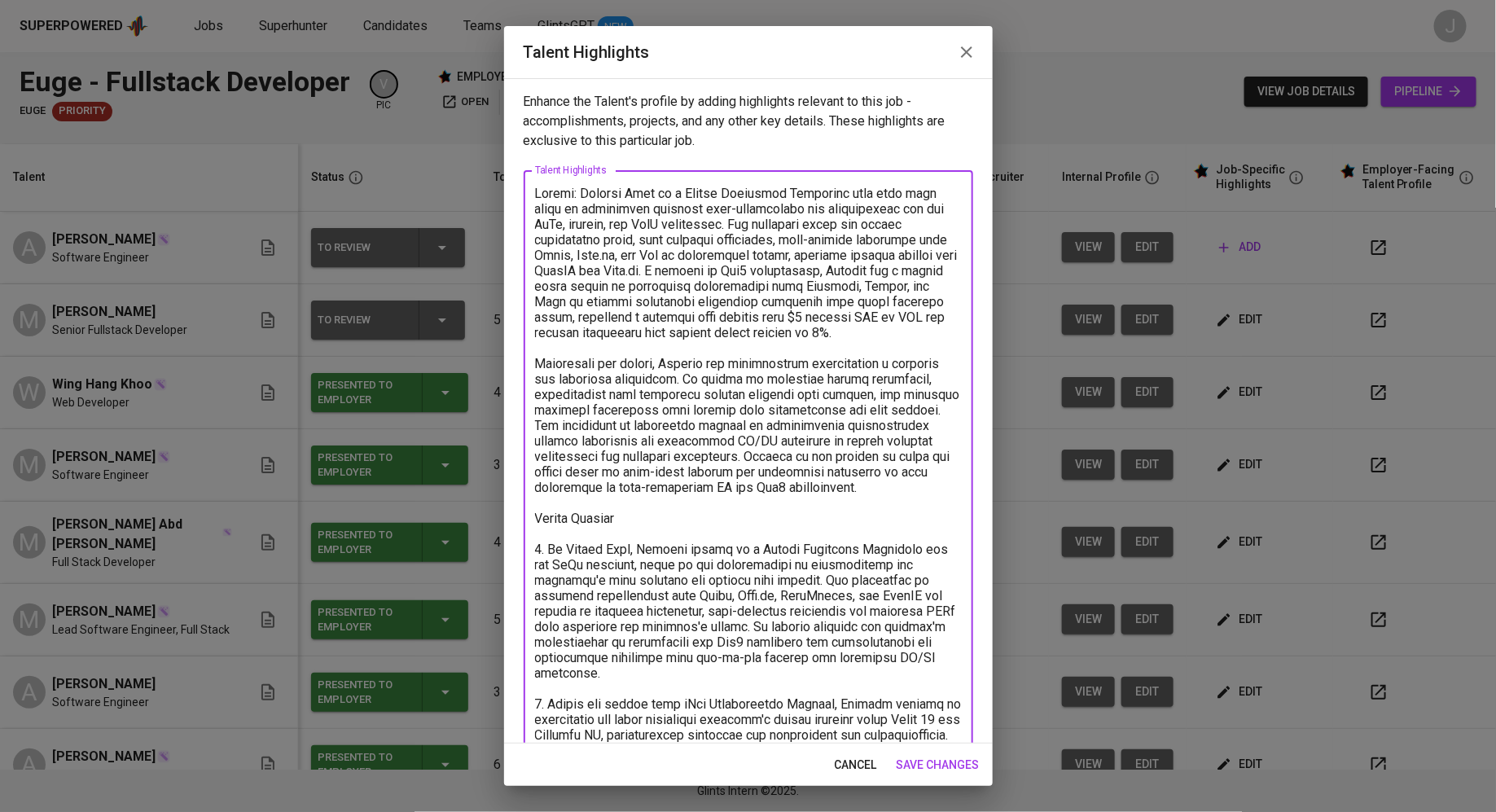
paste textarea "https://glints.sg.larksuite.com/file/HwdVbfEIKoVEqCxBZYmlmODDgig"
type textarea "Resume: https://glints.sg.larksuite.com/file/HwdVbfEIKoVEqCxBZYmlmODDgigMichael…"
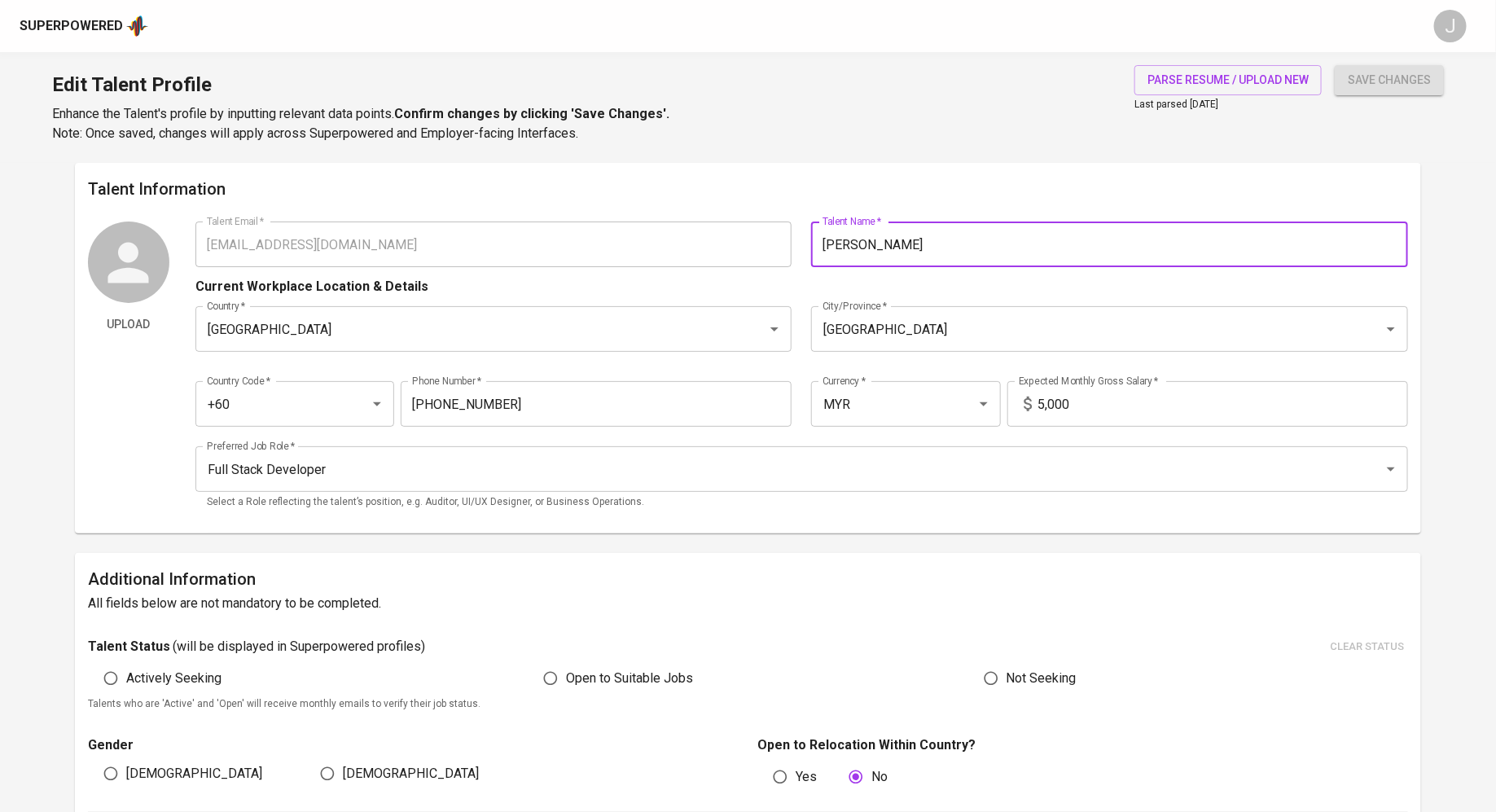
click at [865, 262] on input "[PERSON_NAME]" at bounding box center [1109, 244] width 597 height 45
click at [84, 34] on div "Superpowered" at bounding box center [71, 26] width 103 height 19
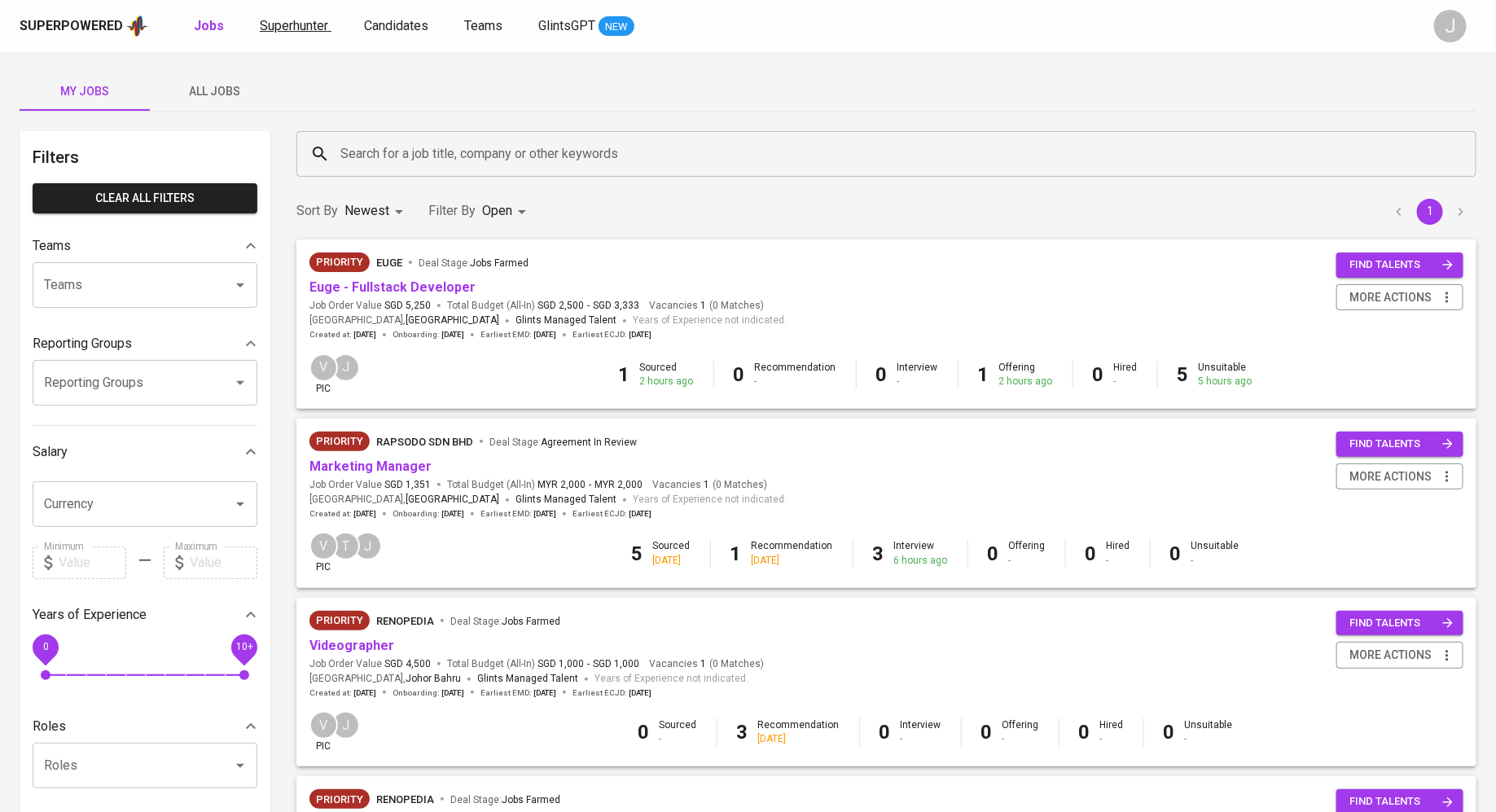
click at [288, 33] on link "Superhunter" at bounding box center [295, 27] width 71 height 20
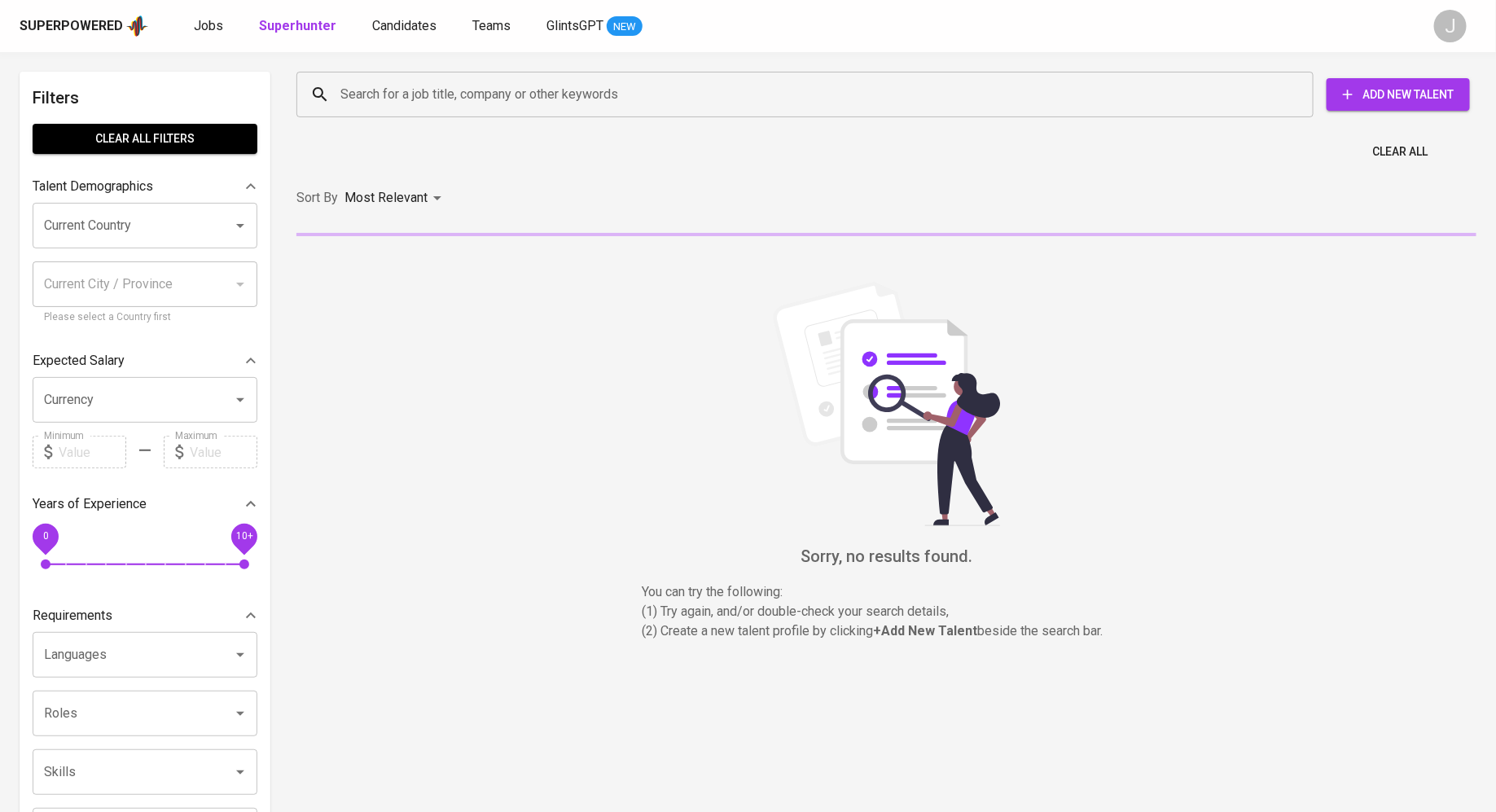
click at [1398, 103] on span "Add New Talent" at bounding box center [1398, 95] width 117 height 20
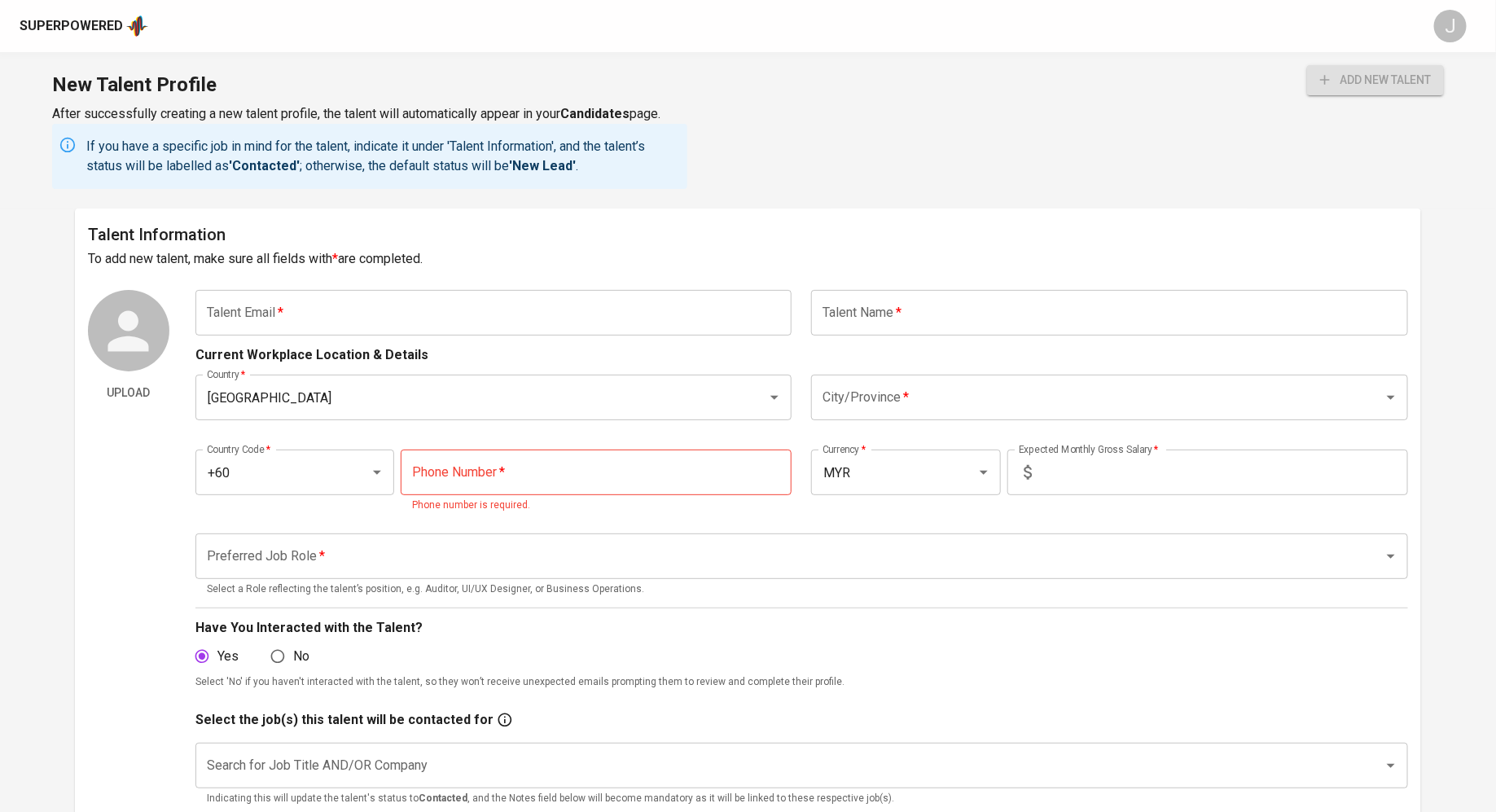
click at [457, 320] on input "text" at bounding box center [494, 312] width 597 height 45
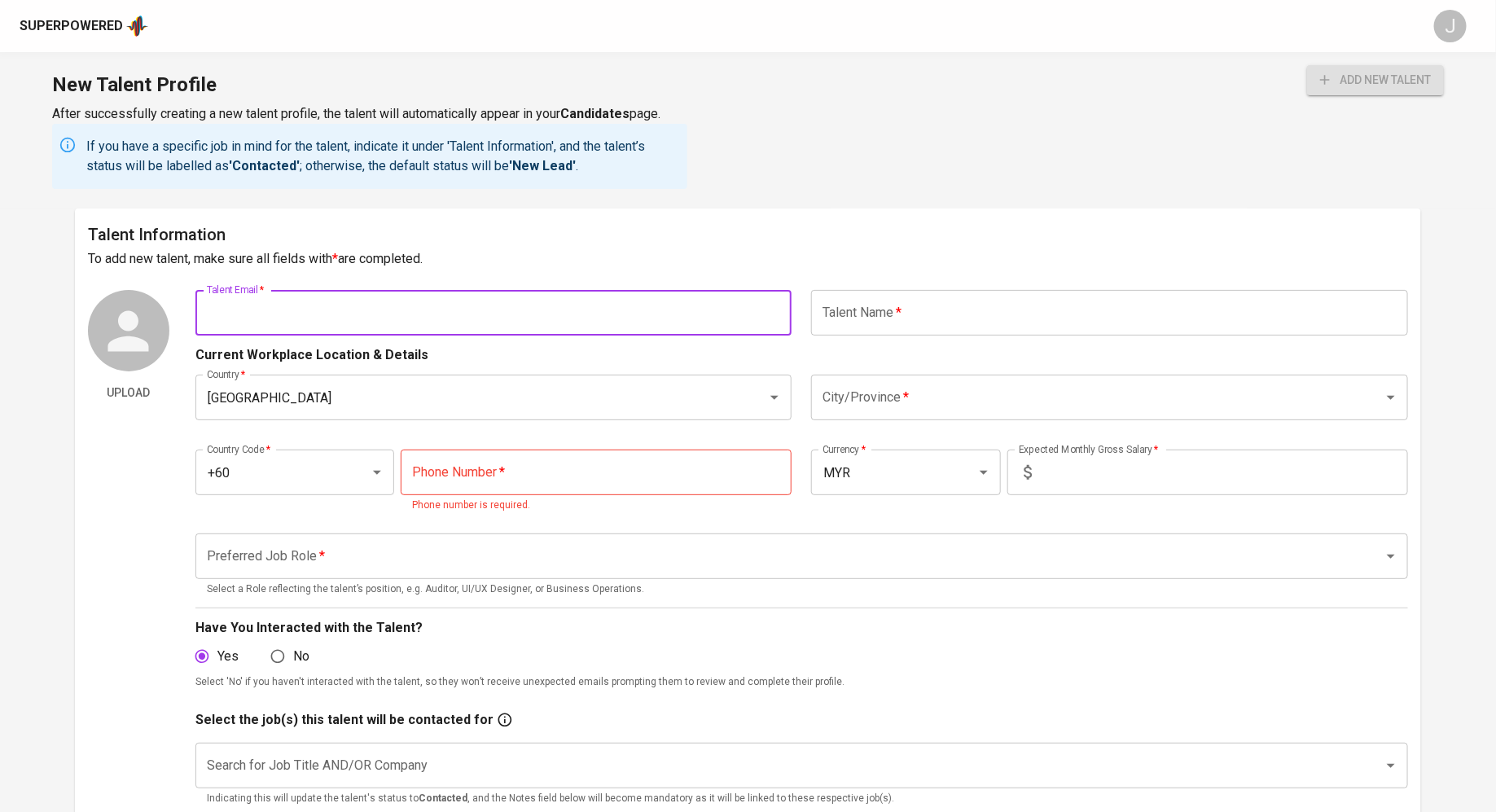
paste input "+601139609399"
type input "+601139609399"
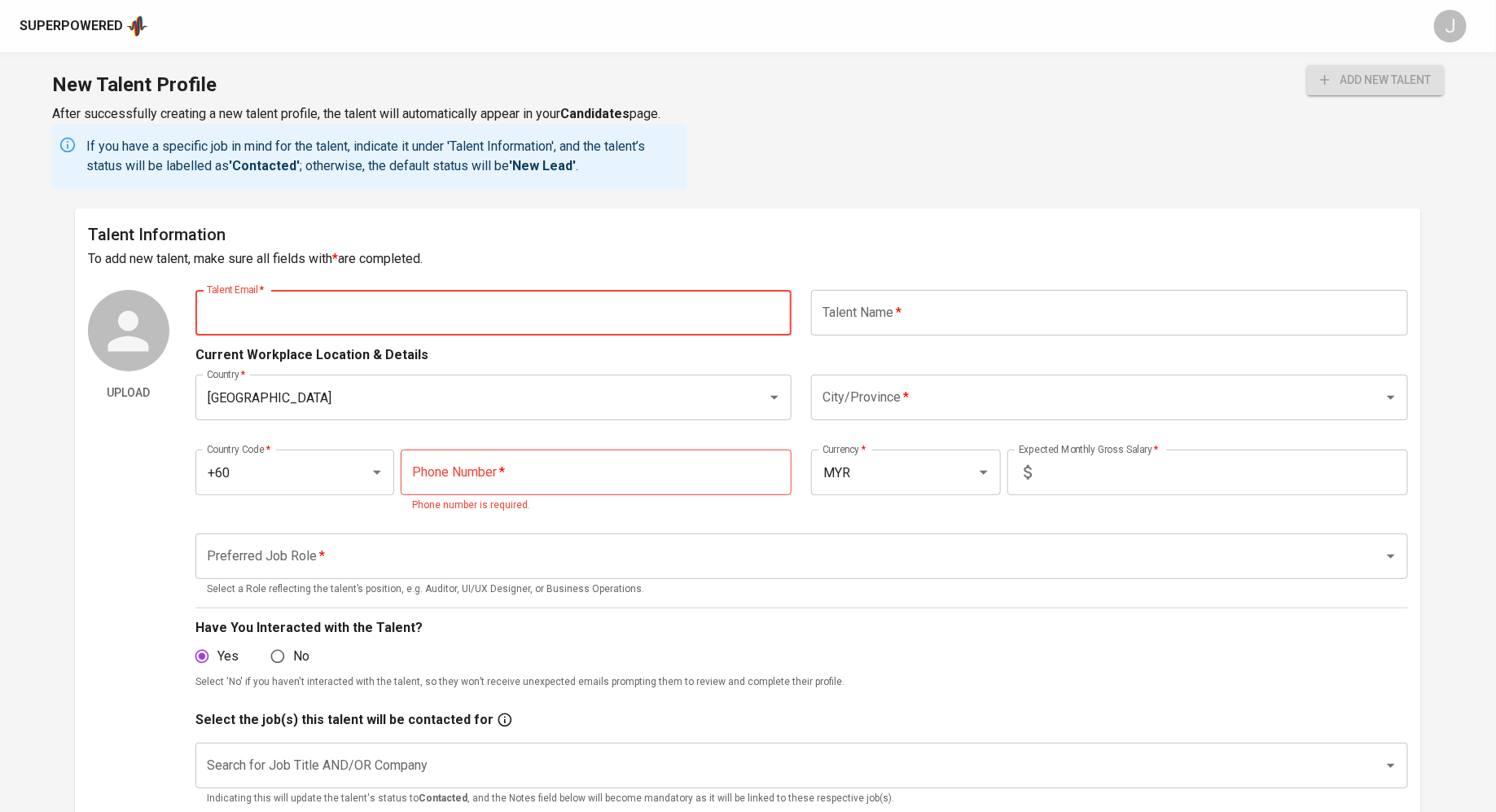
paste input "ikhmal.putra10@gmail.com"
type input "ikhmal.putra10@gmail.com"
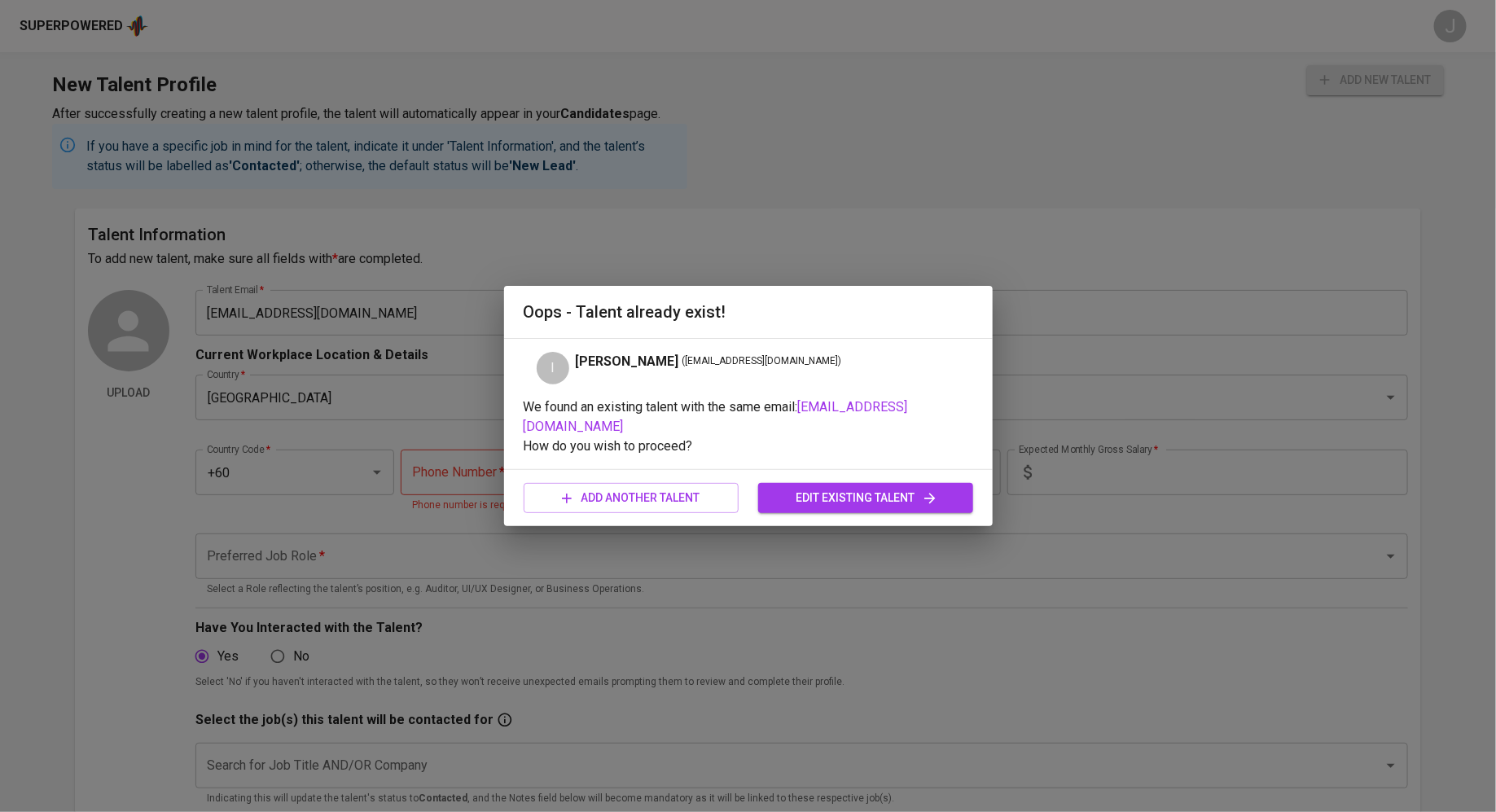
click at [864, 302] on div "Oops - Talent already exist!" at bounding box center [748, 312] width 488 height 52
click at [858, 487] on span "edit existing talent" at bounding box center [866, 497] width 189 height 20
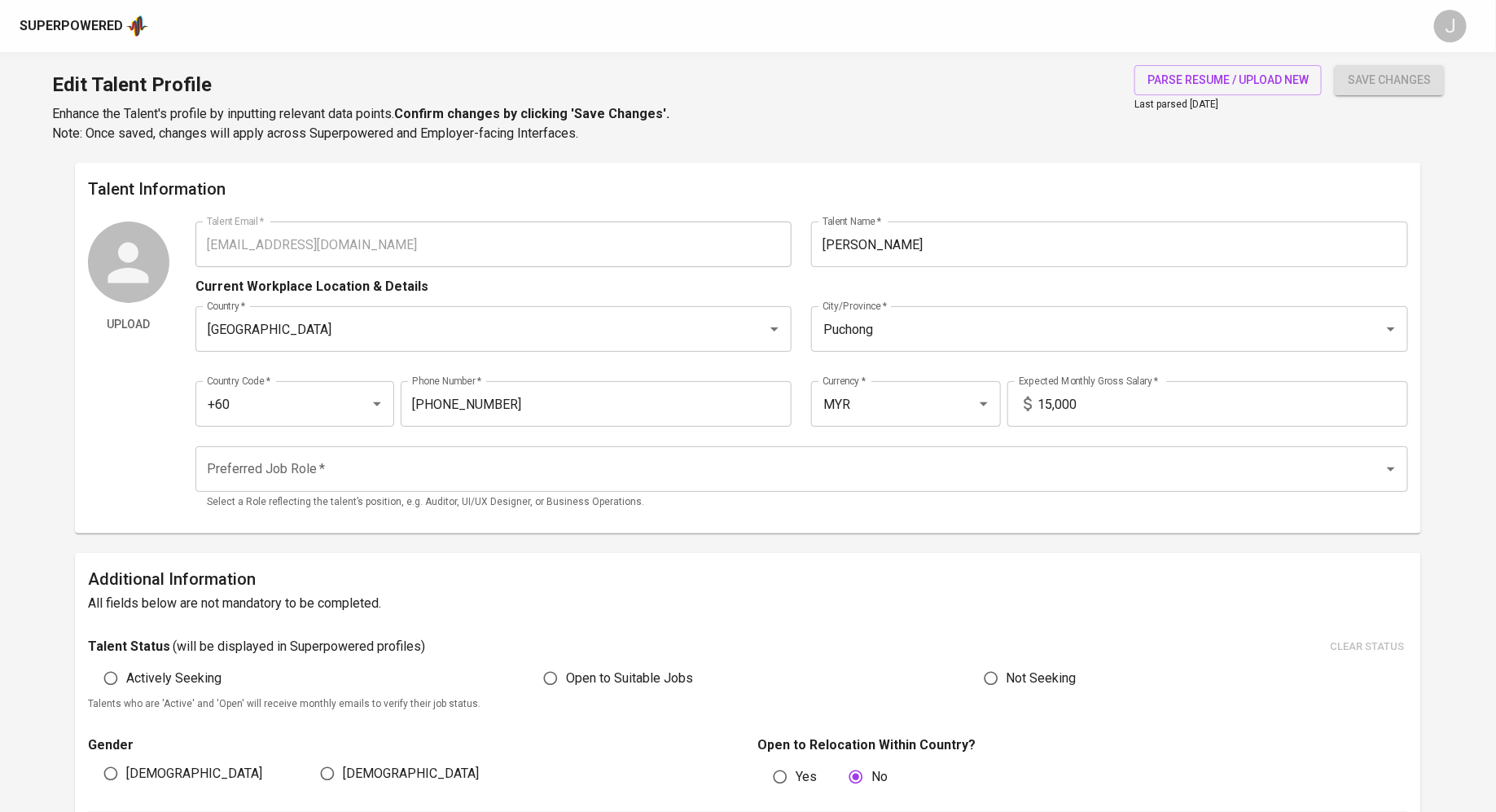
type input "ikhmal.putra10@gmail.com"
type input "Ikhmal Putra"
type input "[GEOGRAPHIC_DATA]"
type input "Puchong"
type input "+60"
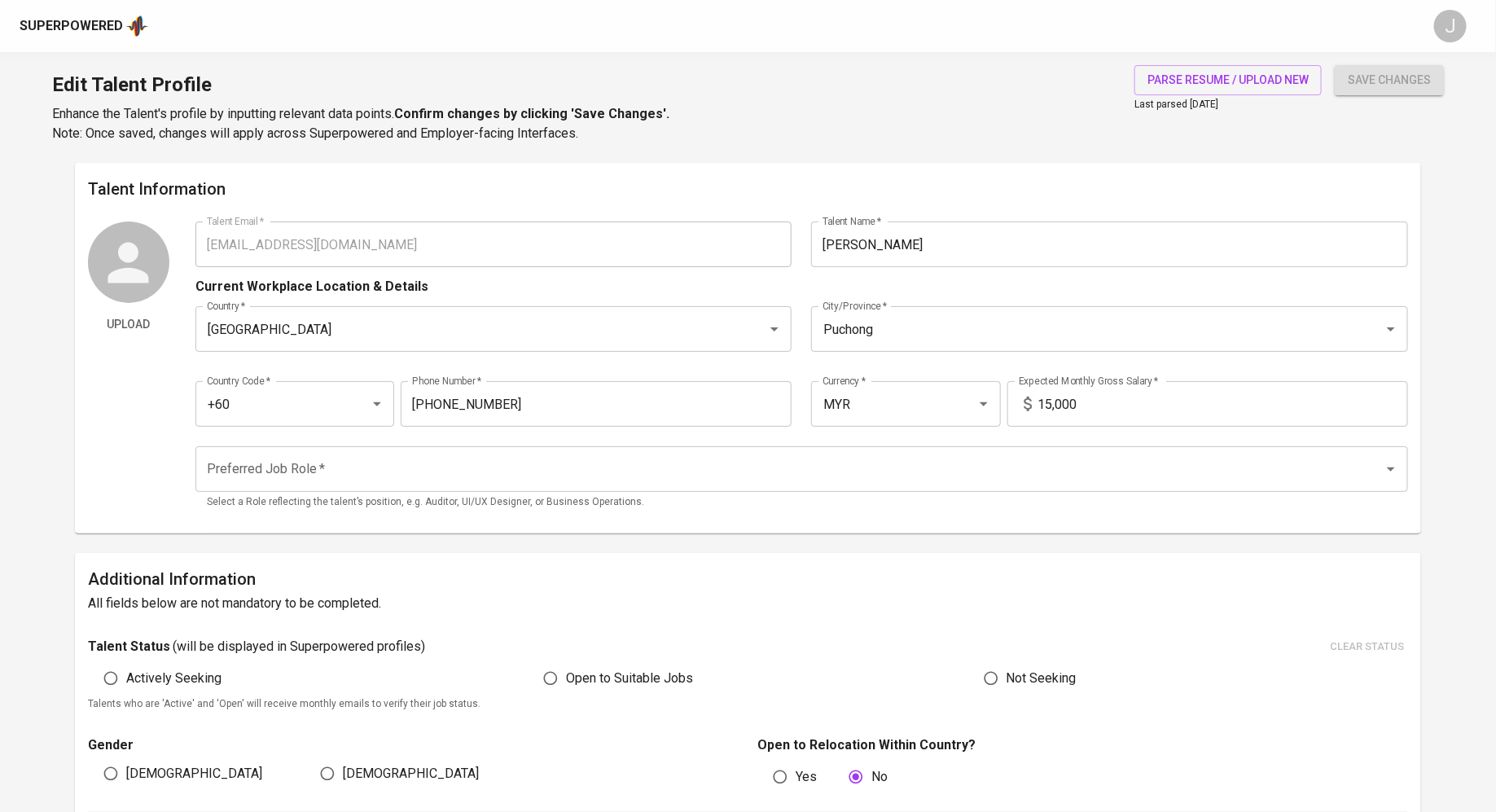
type input "11-3960-9399"
type input "MYR"
type input "15,000"
type input "6"
type input "2 Months"
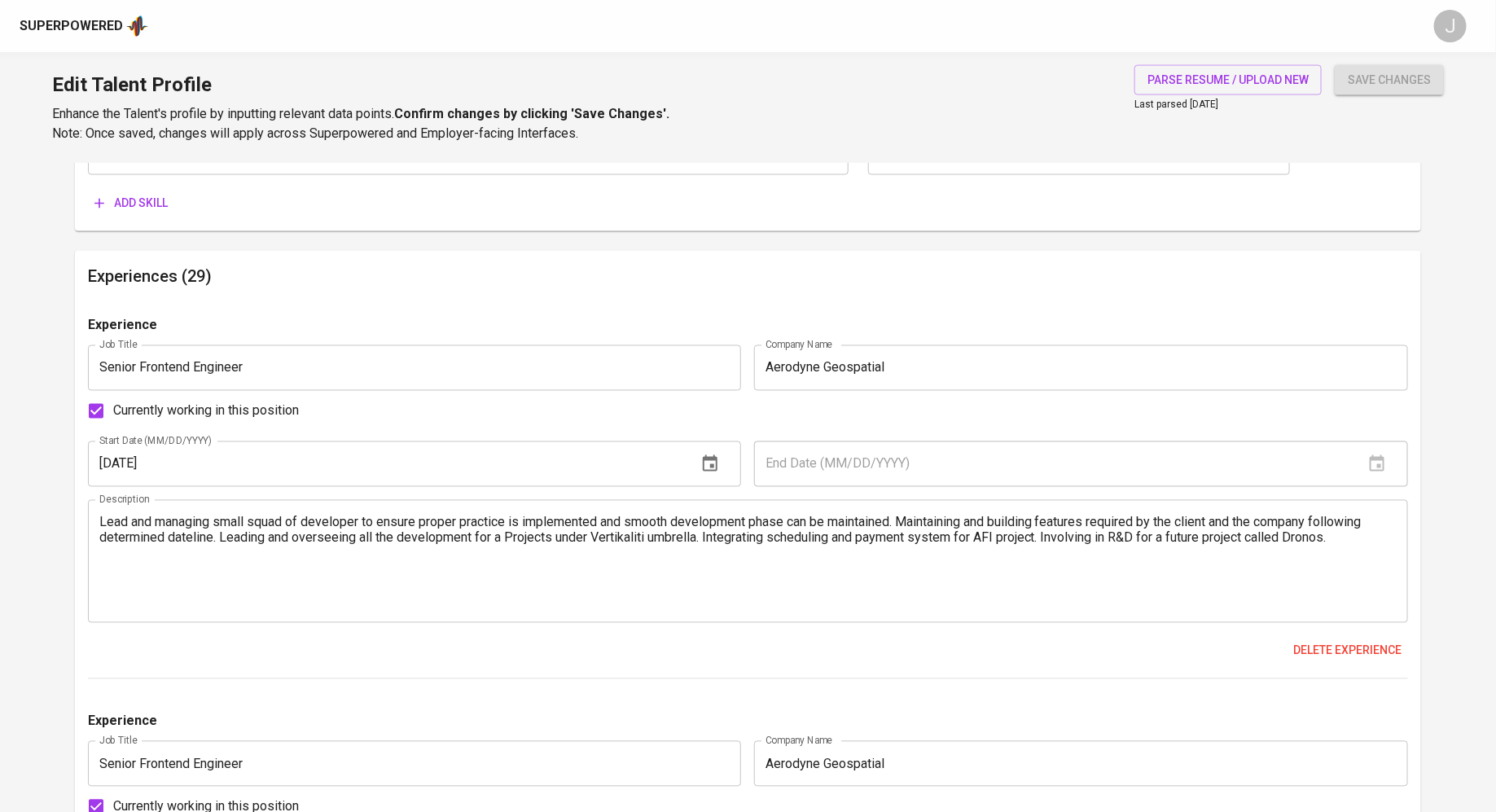
scroll to position [1358, 0]
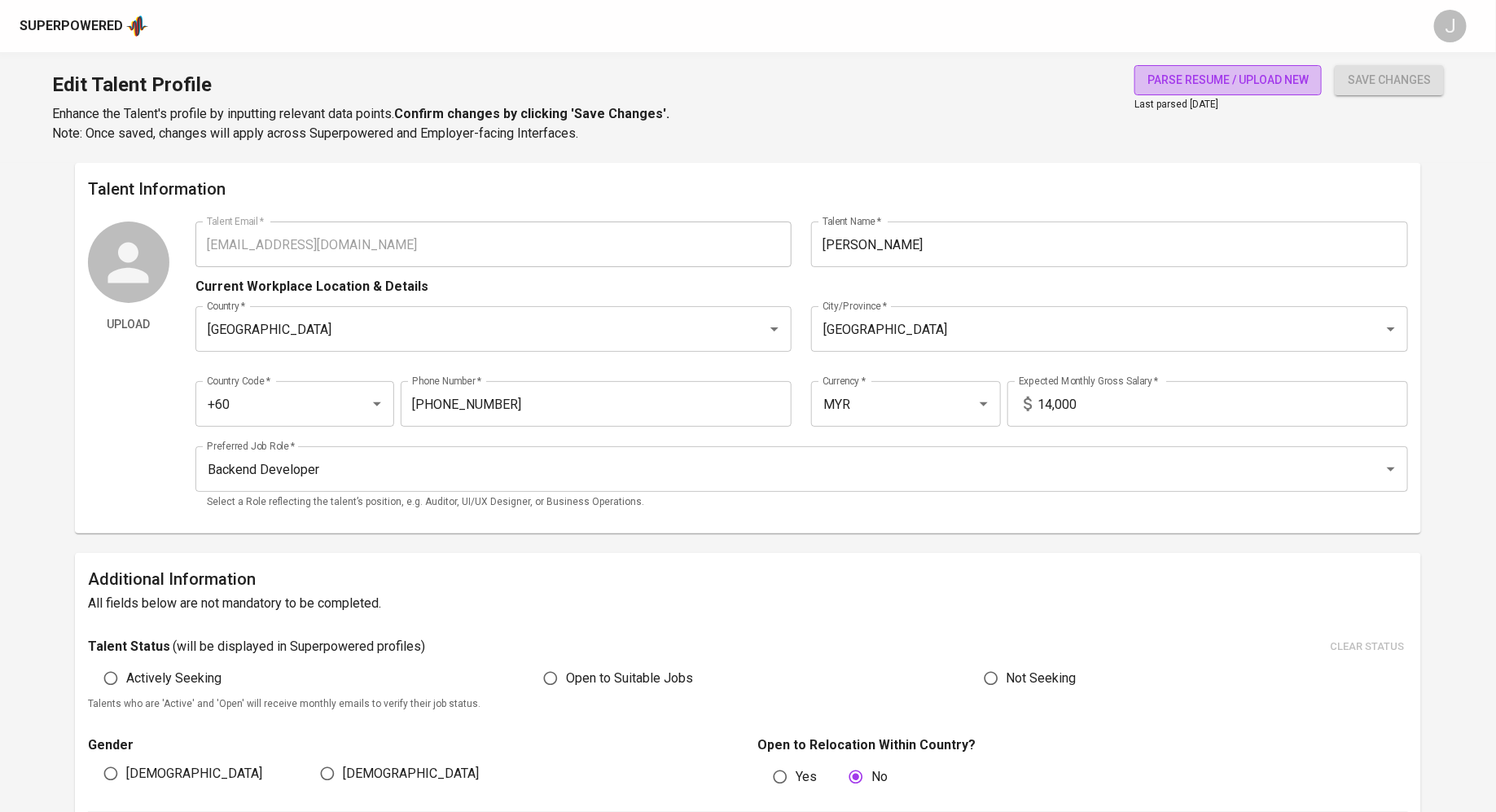
click at [1233, 83] on span "parse resume / upload new" at bounding box center [1228, 80] width 161 height 20
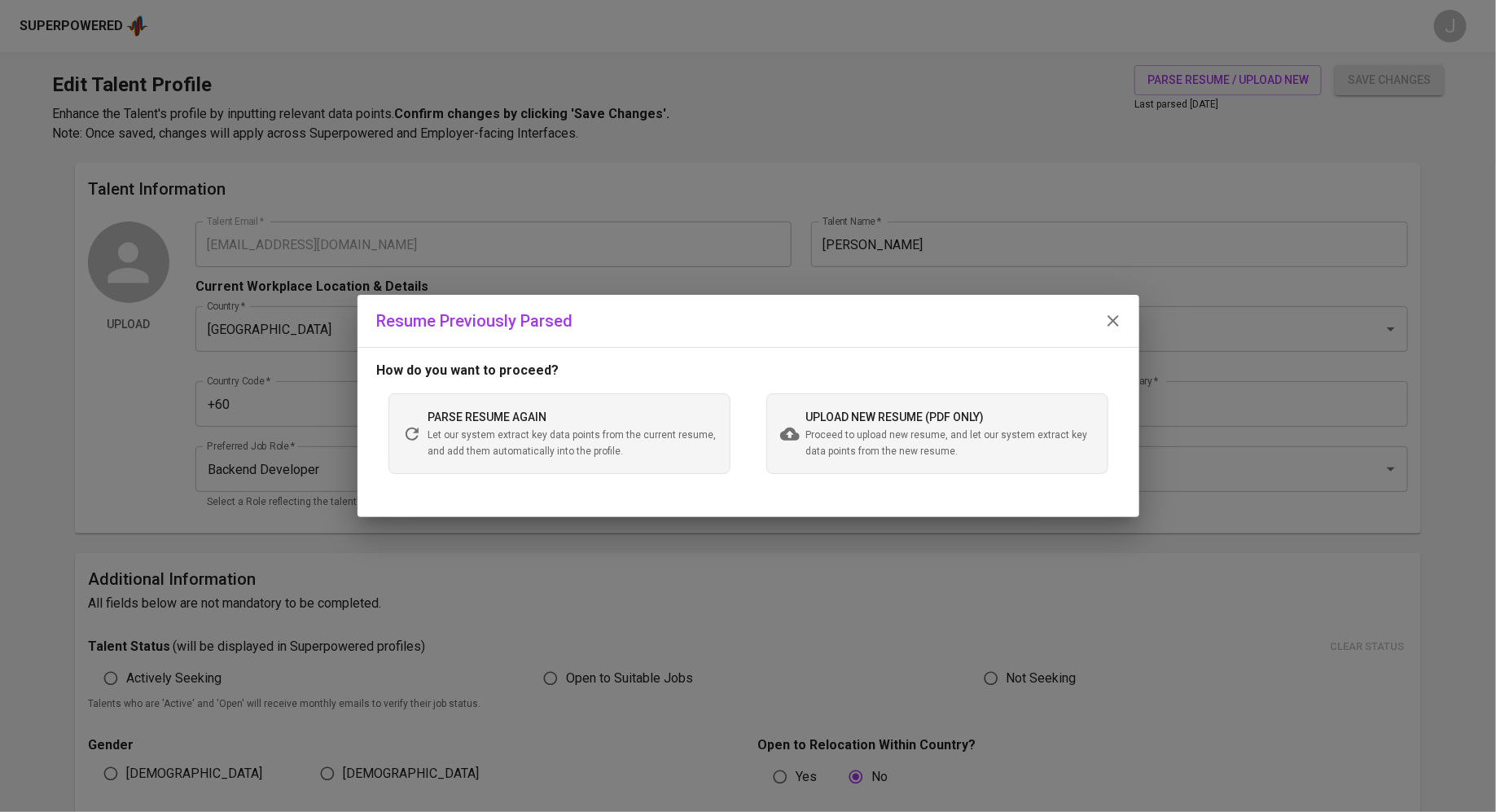
click at [815, 447] on span "Proceed to upload new resume, and let our system extract key data points from t…" at bounding box center [949, 444] width 289 height 32
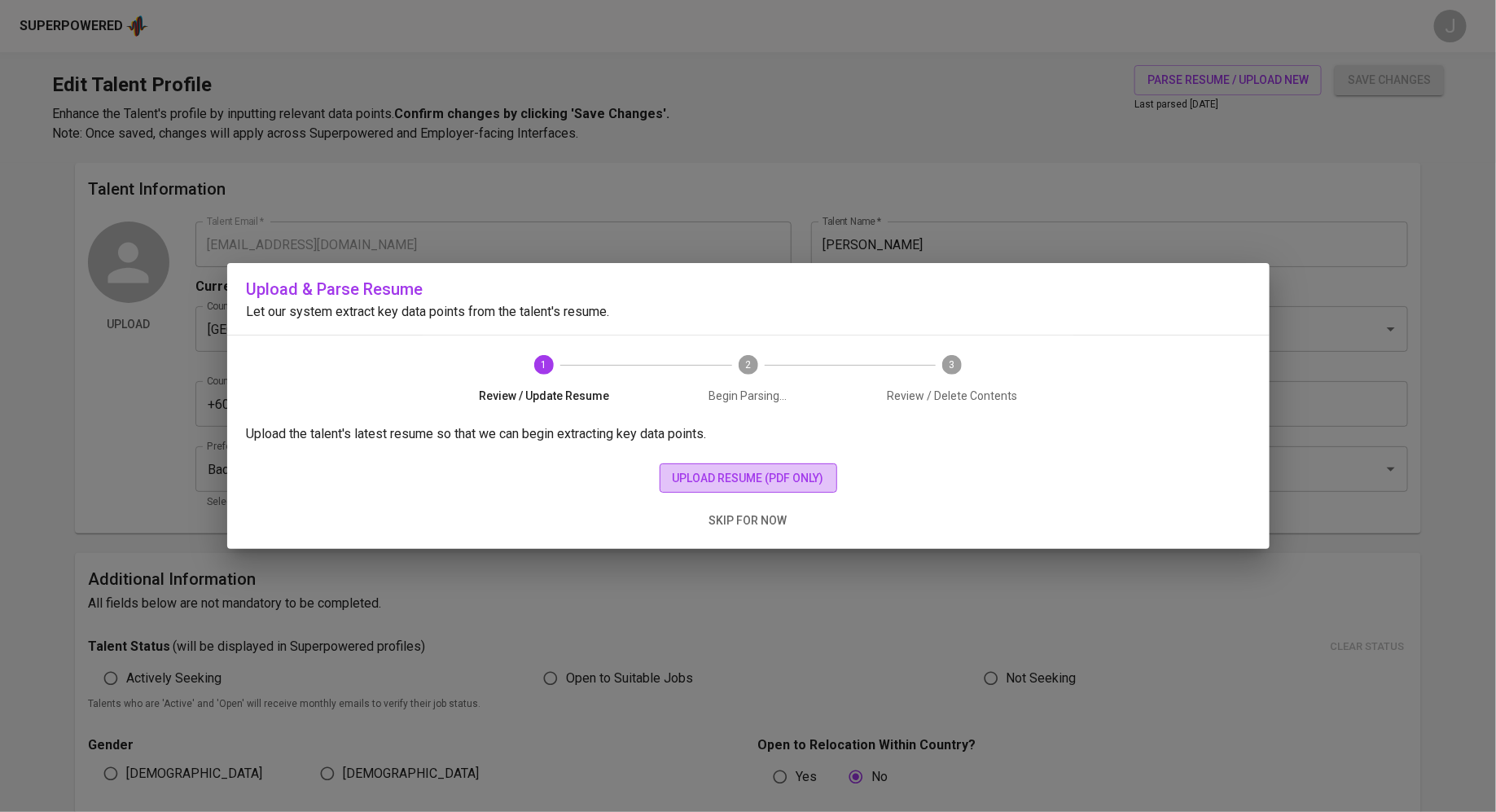
click at [689, 470] on span "upload resume (pdf only)" at bounding box center [748, 478] width 151 height 20
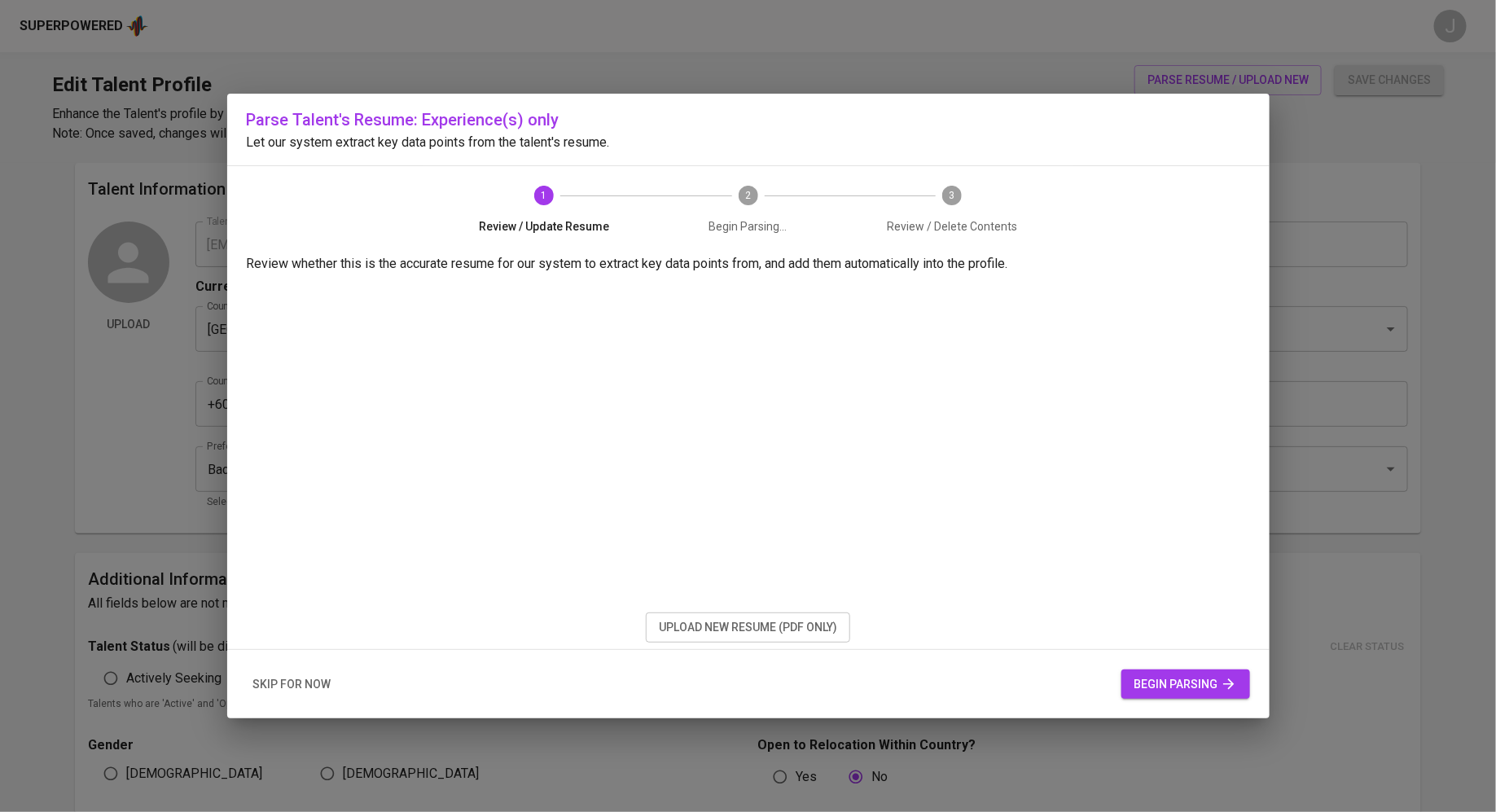
click at [1194, 688] on span "begin parsing" at bounding box center [1185, 684] width 103 height 20
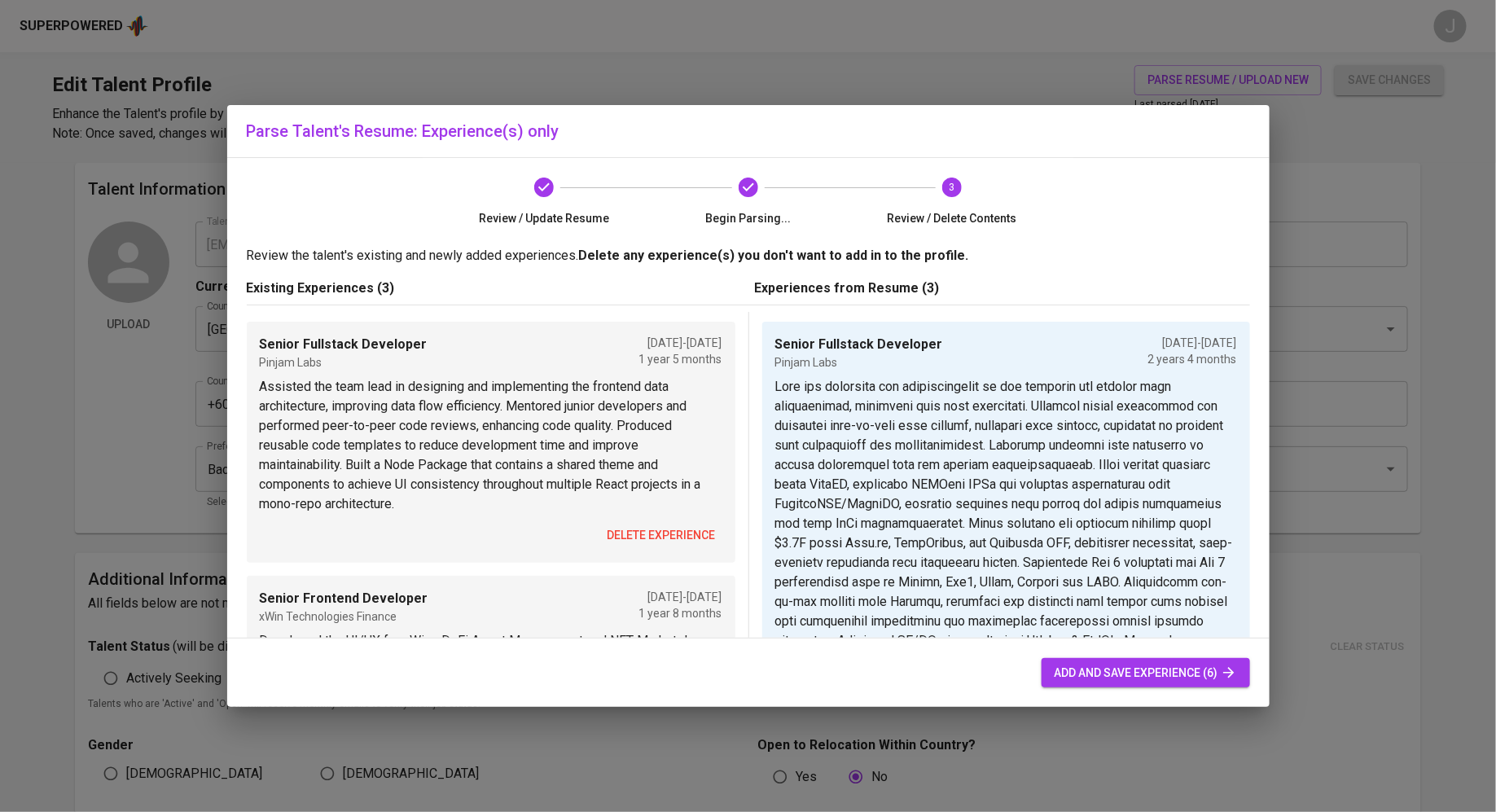
click at [639, 527] on span "delete experience" at bounding box center [661, 535] width 109 height 20
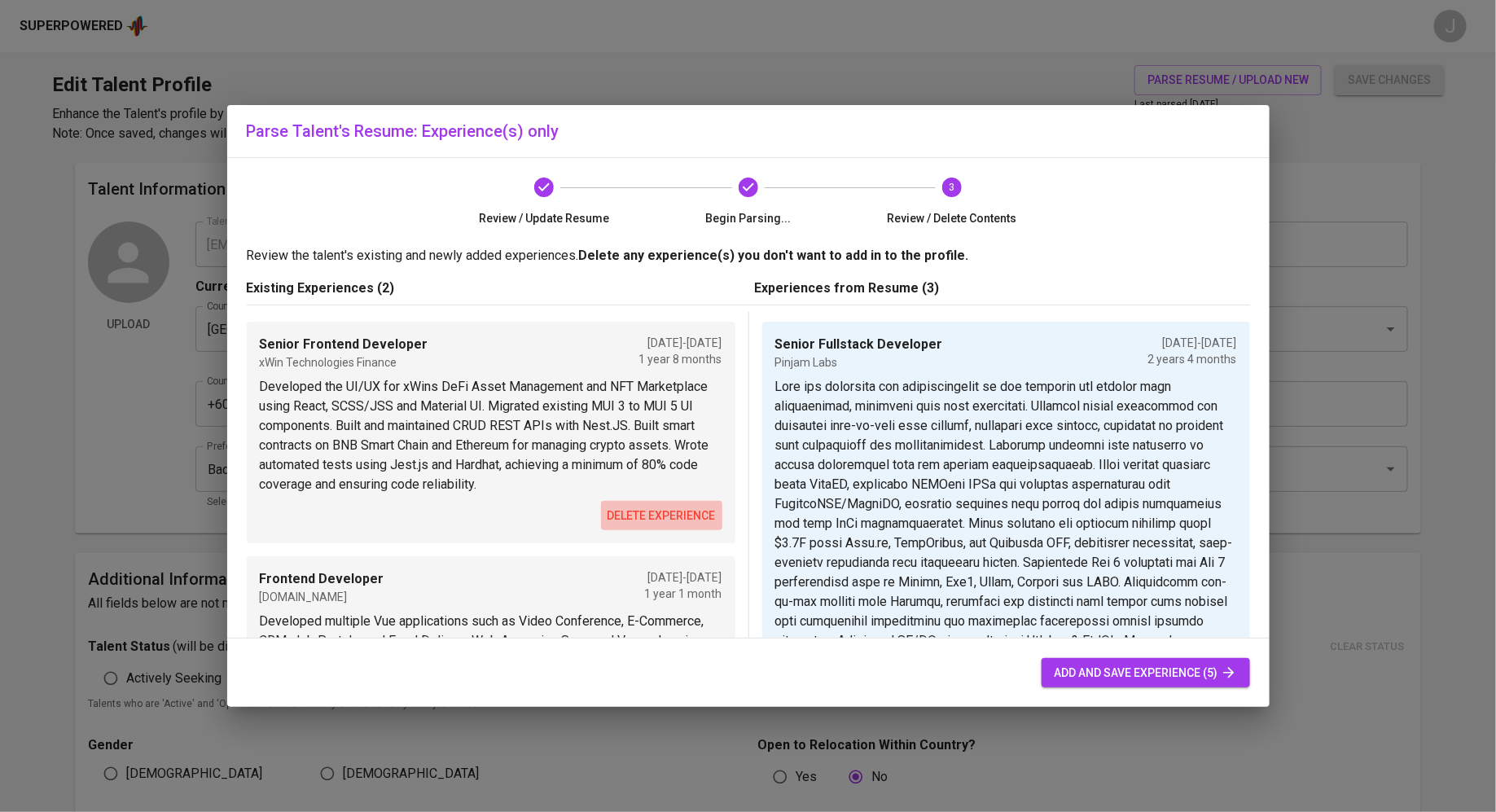
click at [650, 521] on span "delete experience" at bounding box center [661, 516] width 109 height 20
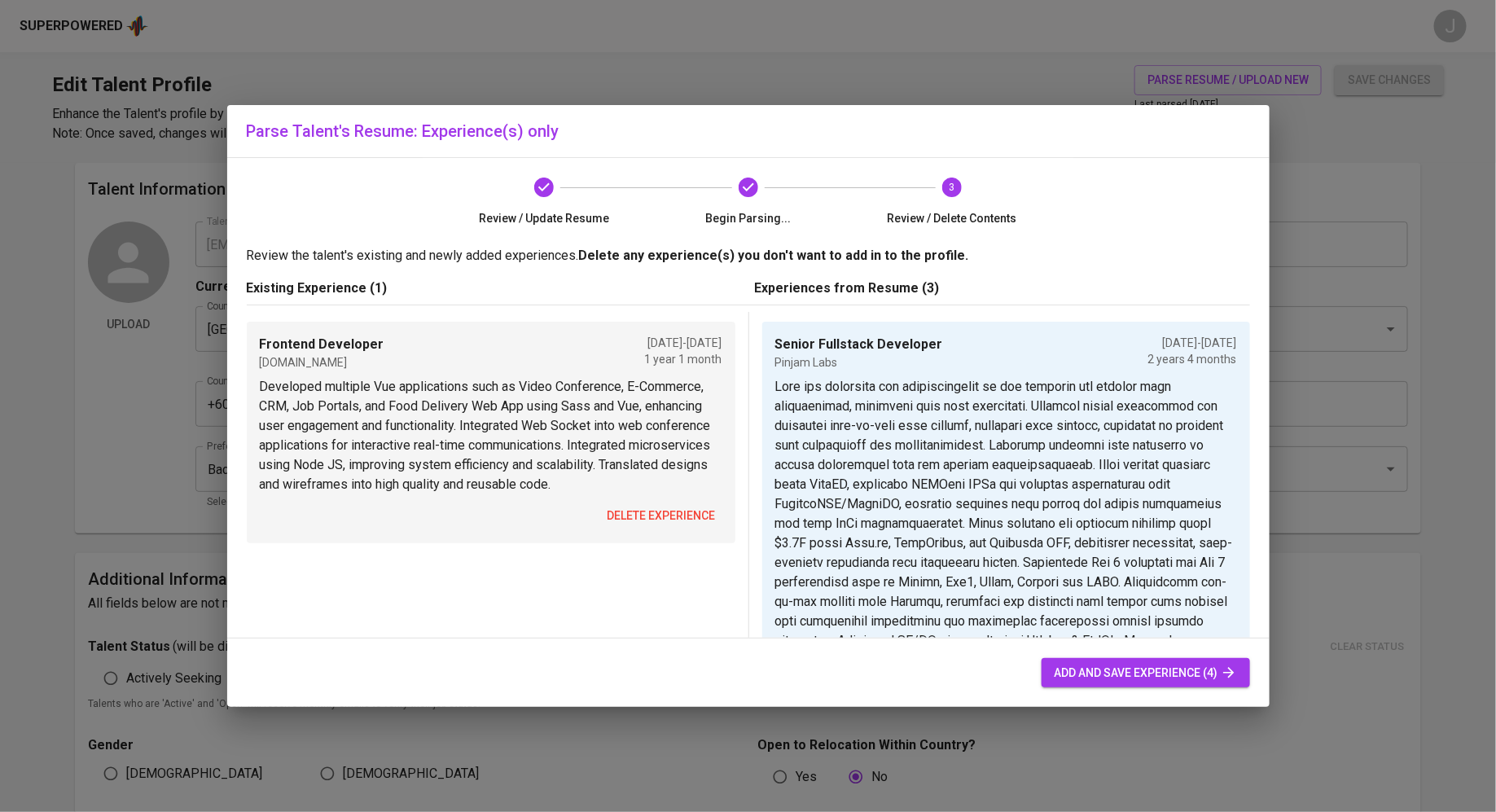
click at [650, 521] on span "delete experience" at bounding box center [661, 516] width 109 height 20
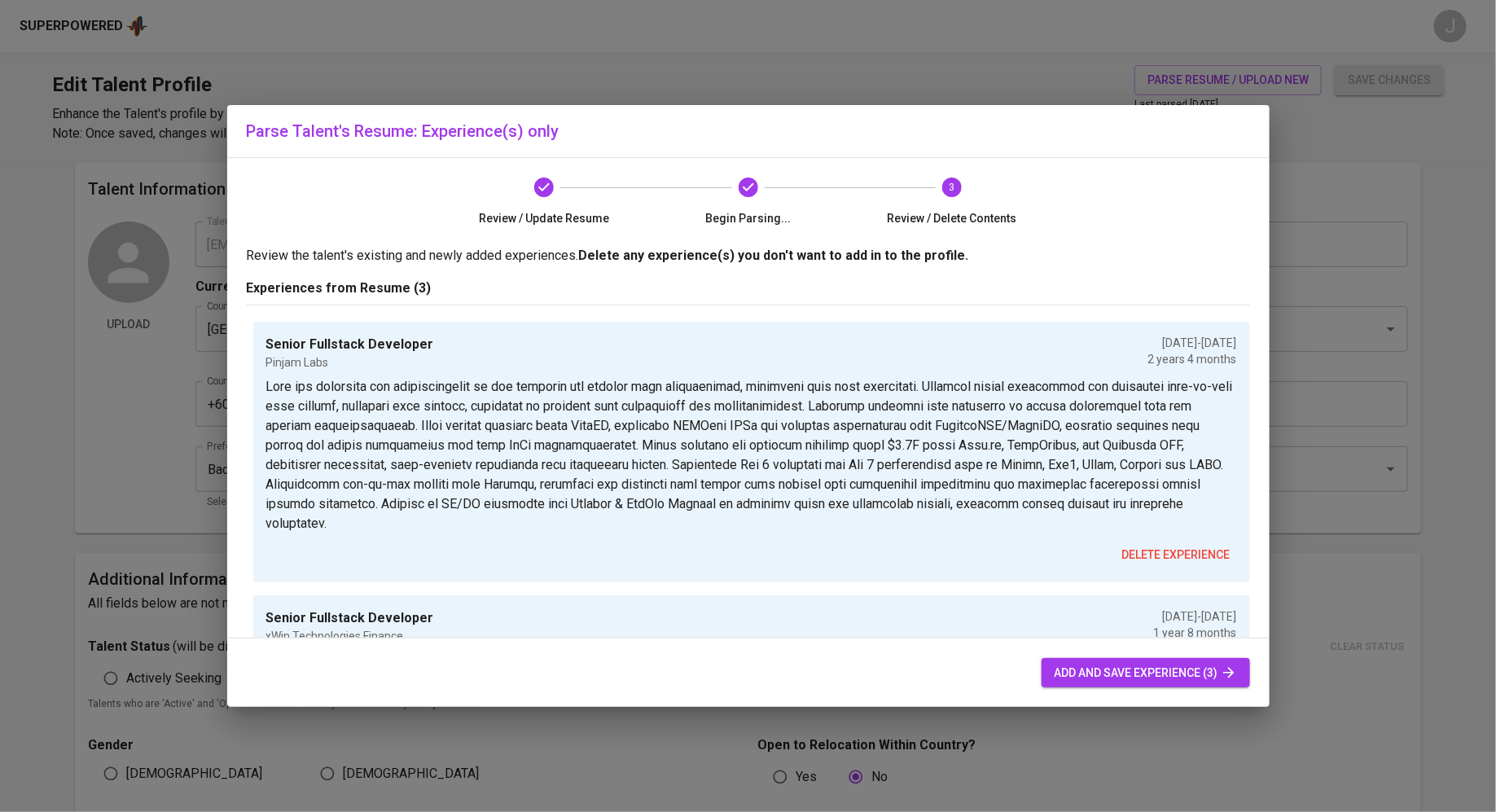
click at [1168, 677] on span "add and save experience (3)" at bounding box center [1145, 673] width 183 height 20
type input "05/01/2025"
type input "Senior Fullstack Developer"
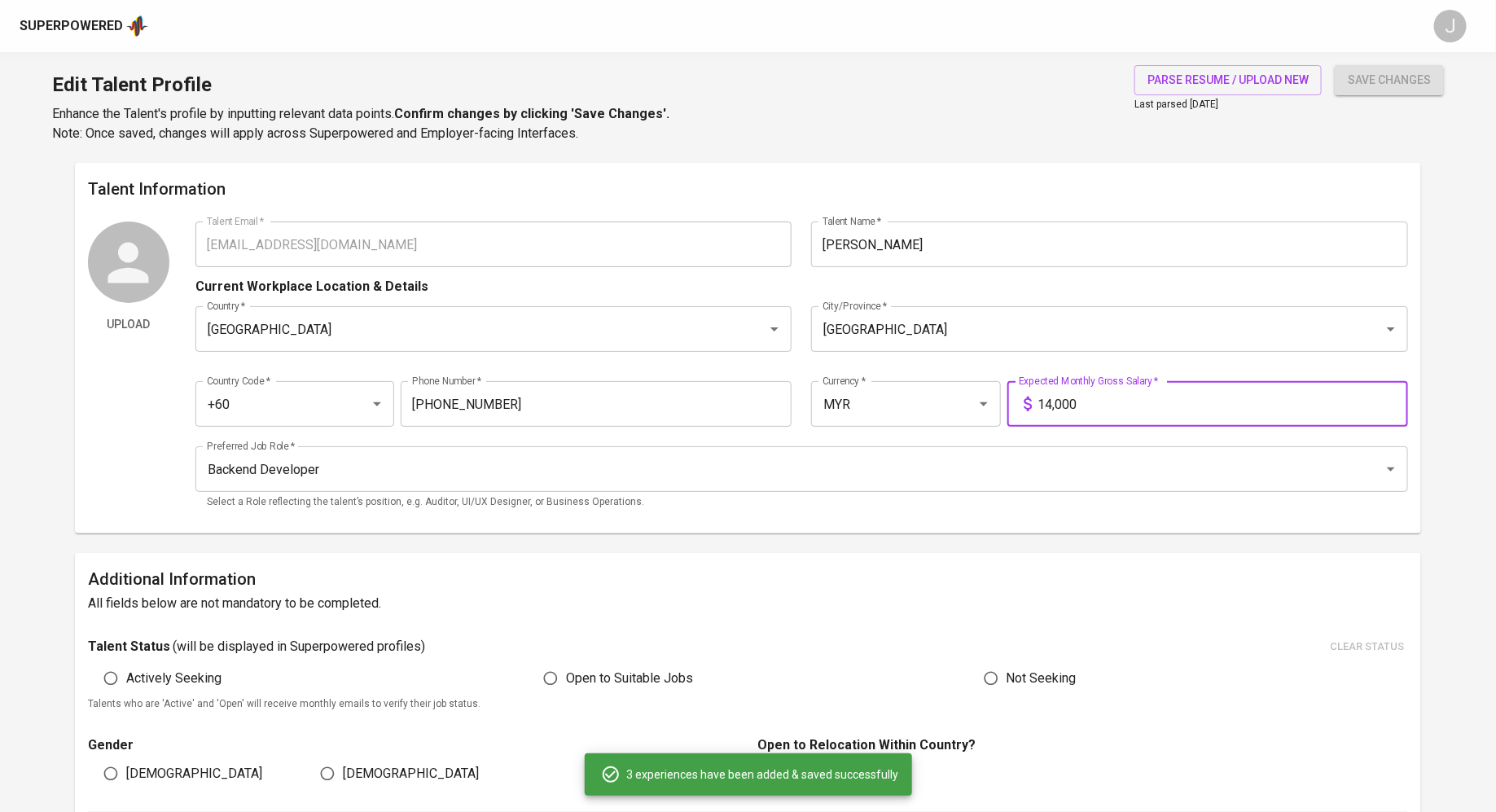
click at [1079, 401] on input "14,000" at bounding box center [1223, 404] width 369 height 45
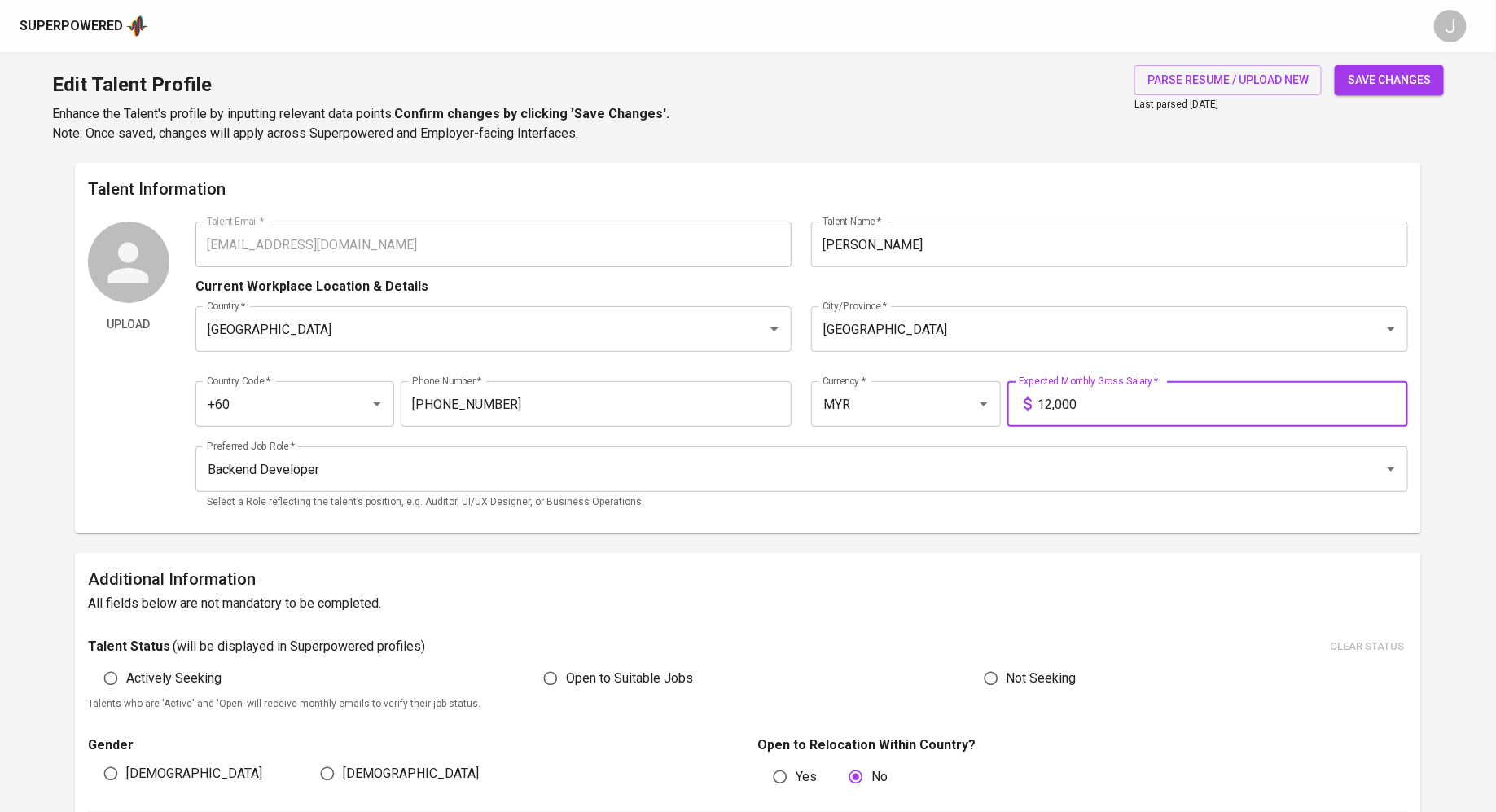
type input "12,000"
click at [1392, 57] on div "Edit Talent Profile Enhance the Talent's profile by inputting relevant data poi…" at bounding box center [748, 107] width 1496 height 110
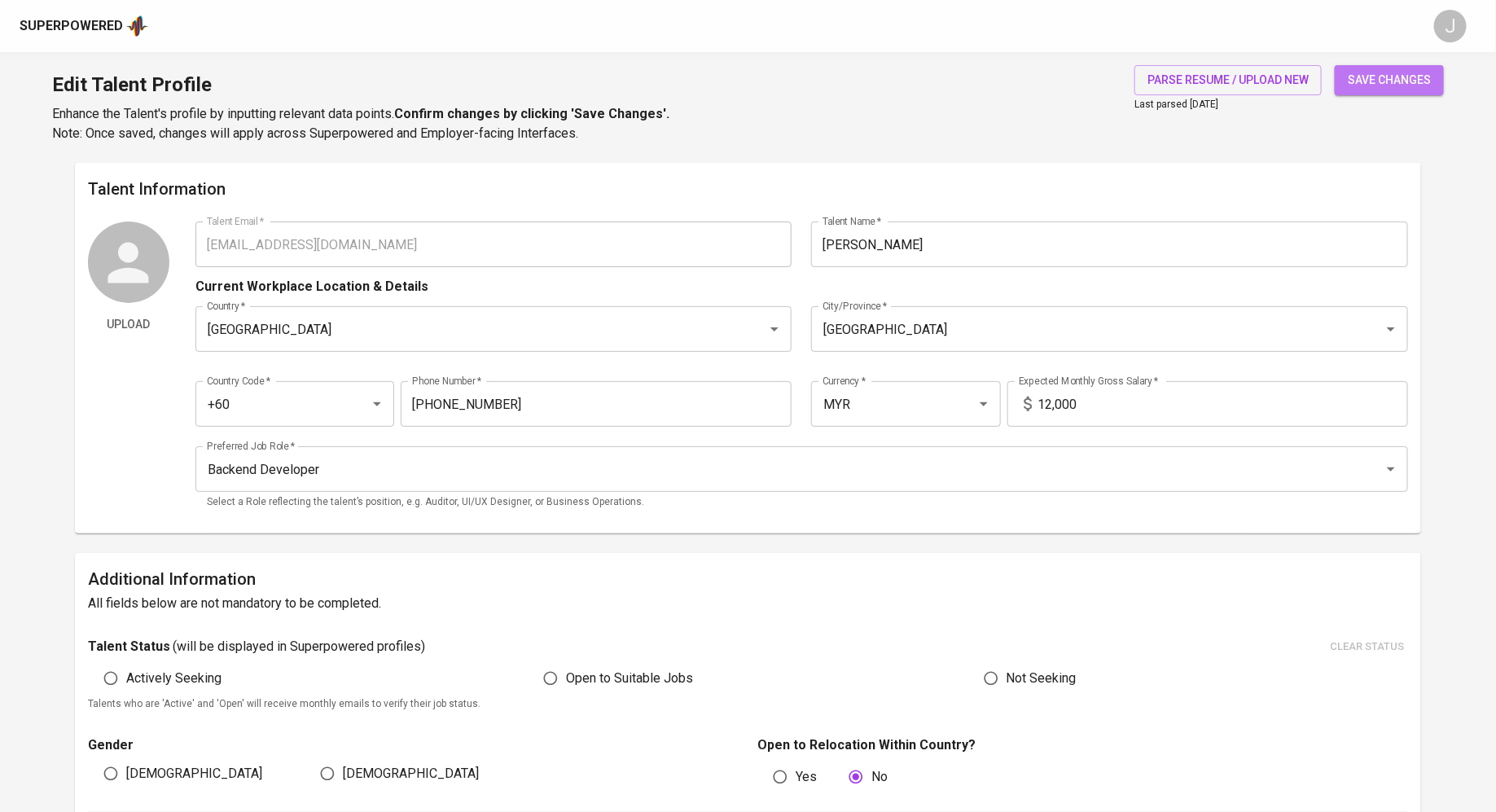
click at [1392, 74] on span "save changes" at bounding box center [1388, 80] width 83 height 20
click at [54, 20] on div "Superpowered" at bounding box center [71, 26] width 103 height 19
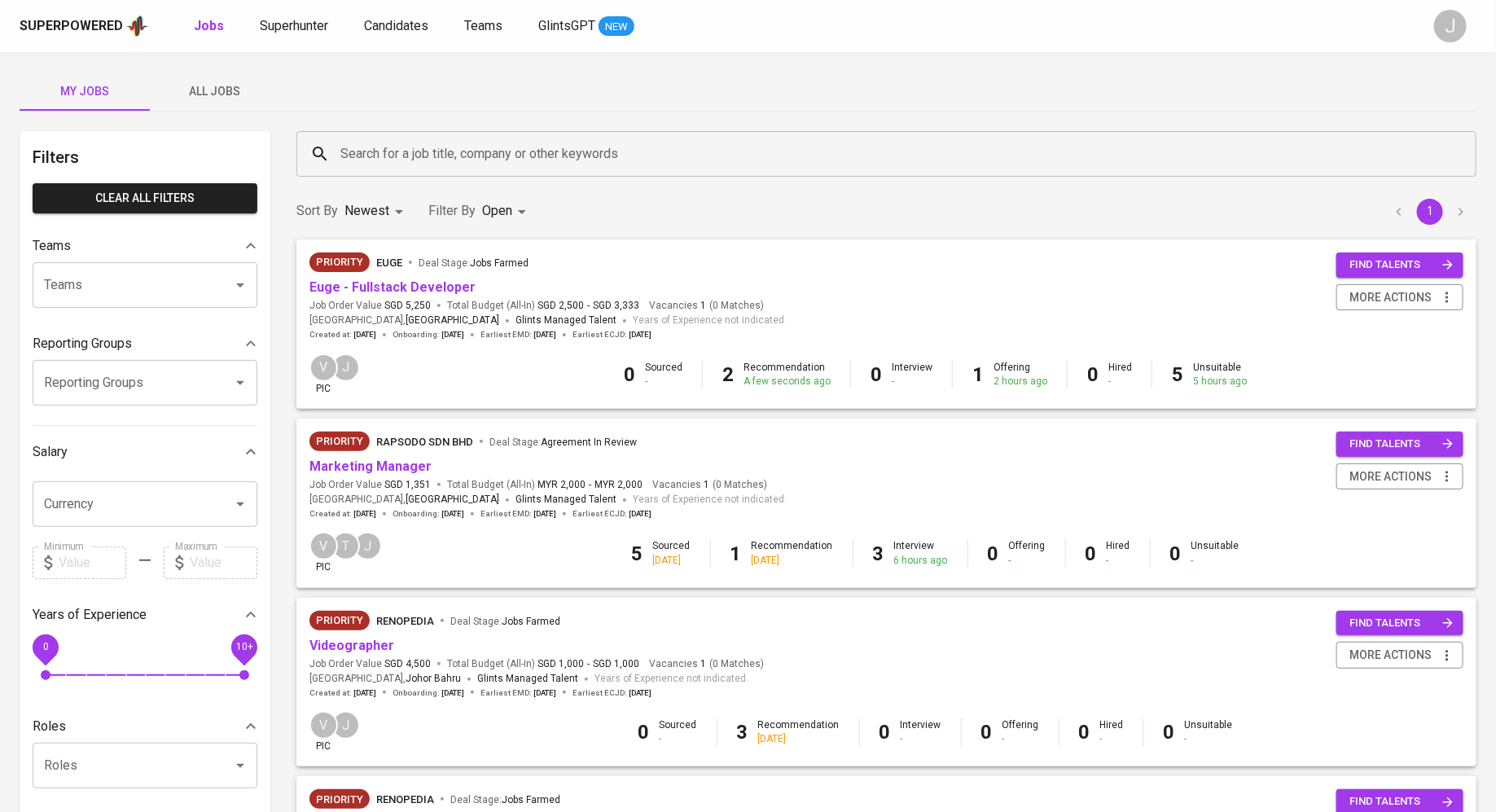
click at [269, 37] on div "Superpowered Jobs Superhunter Candidates Teams GlintsGPT NEW" at bounding box center [721, 26] width 1404 height 24
click at [281, 25] on span "Superhunter" at bounding box center [294, 25] width 69 height 16
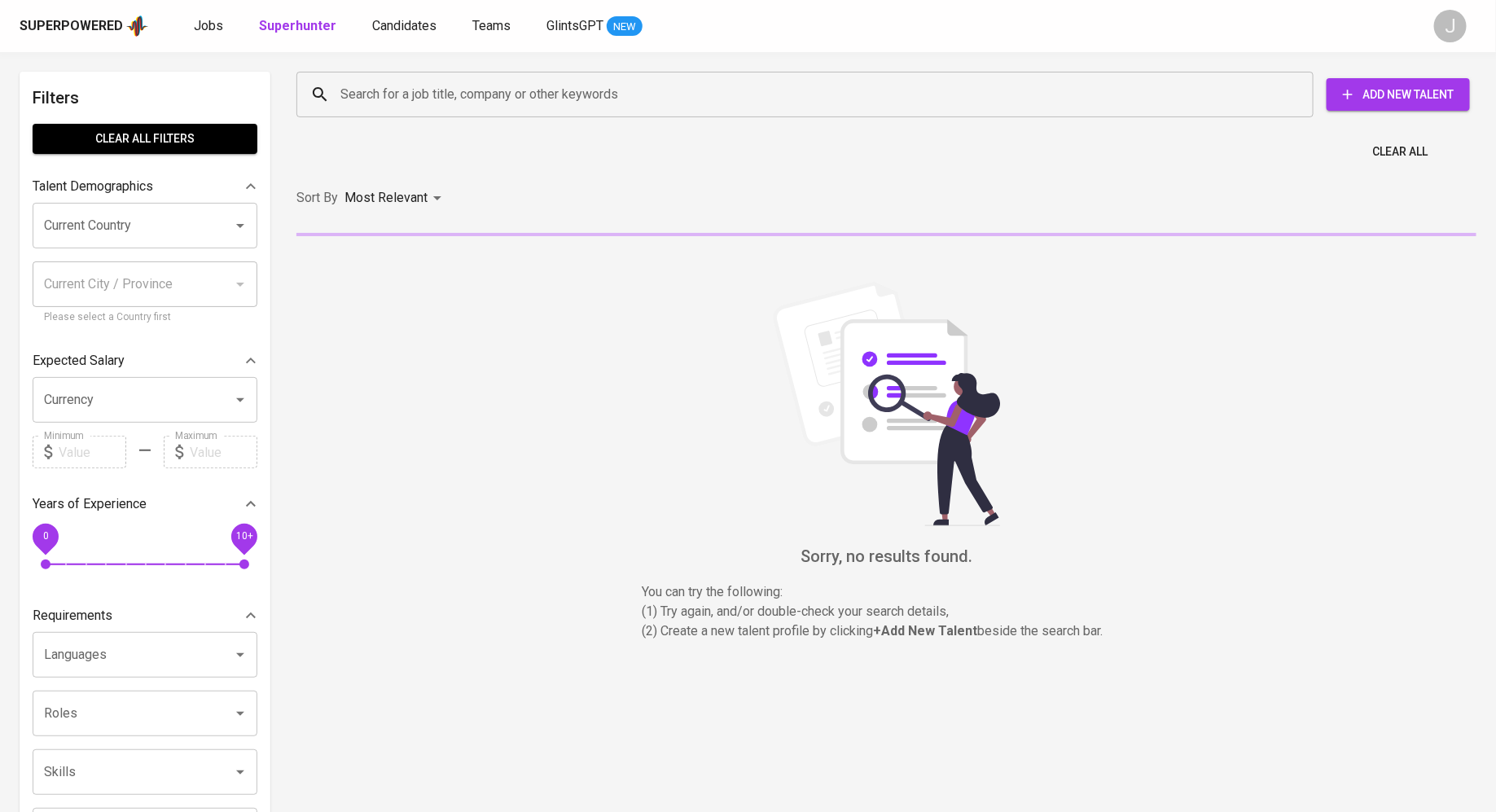
click at [597, 97] on input "Search for a job title, company or other keywords" at bounding box center [808, 94] width 946 height 31
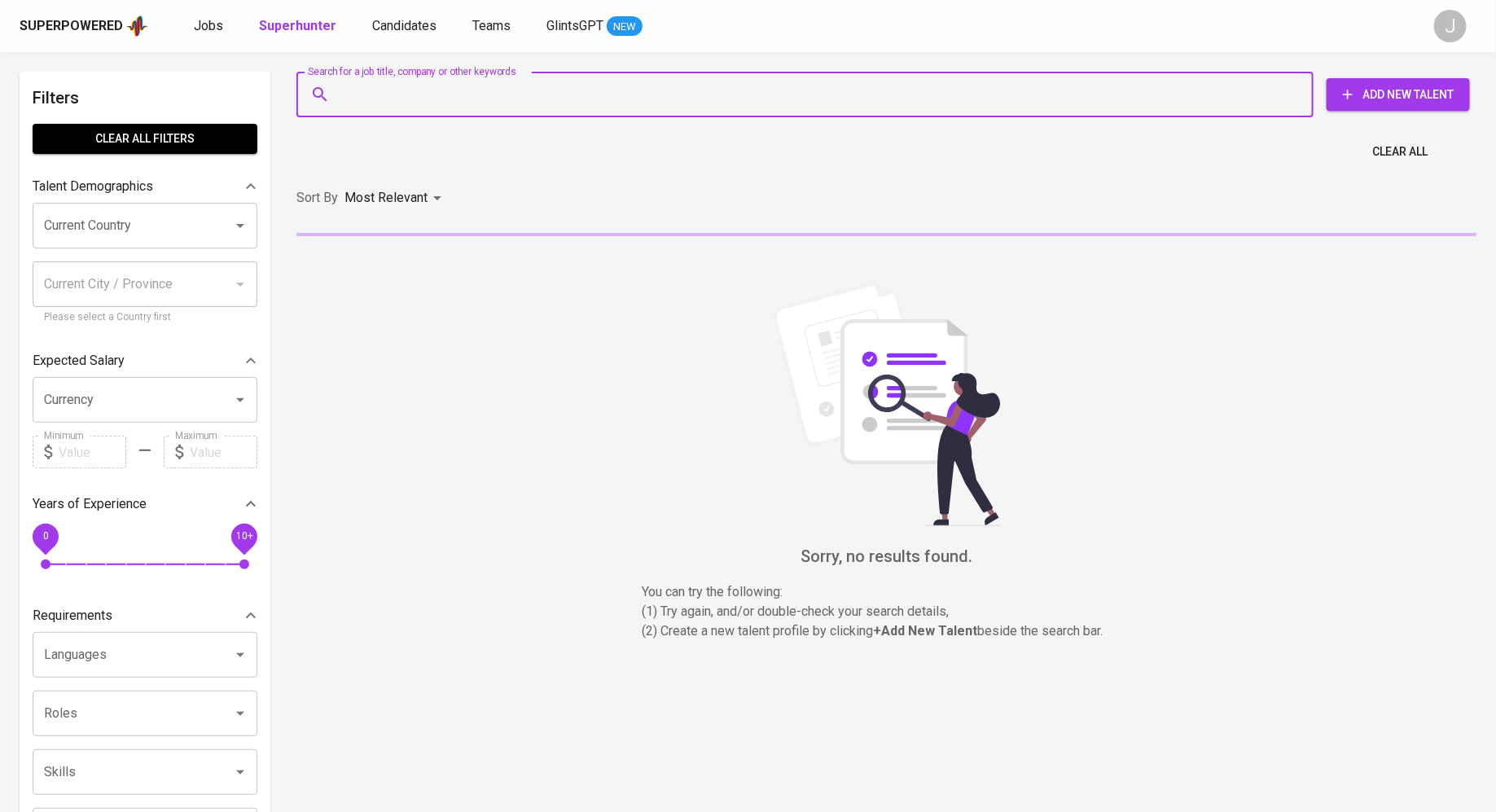
paste input "c.shin1509@gmail.com"
type input "c.shin1509@gmail.com"
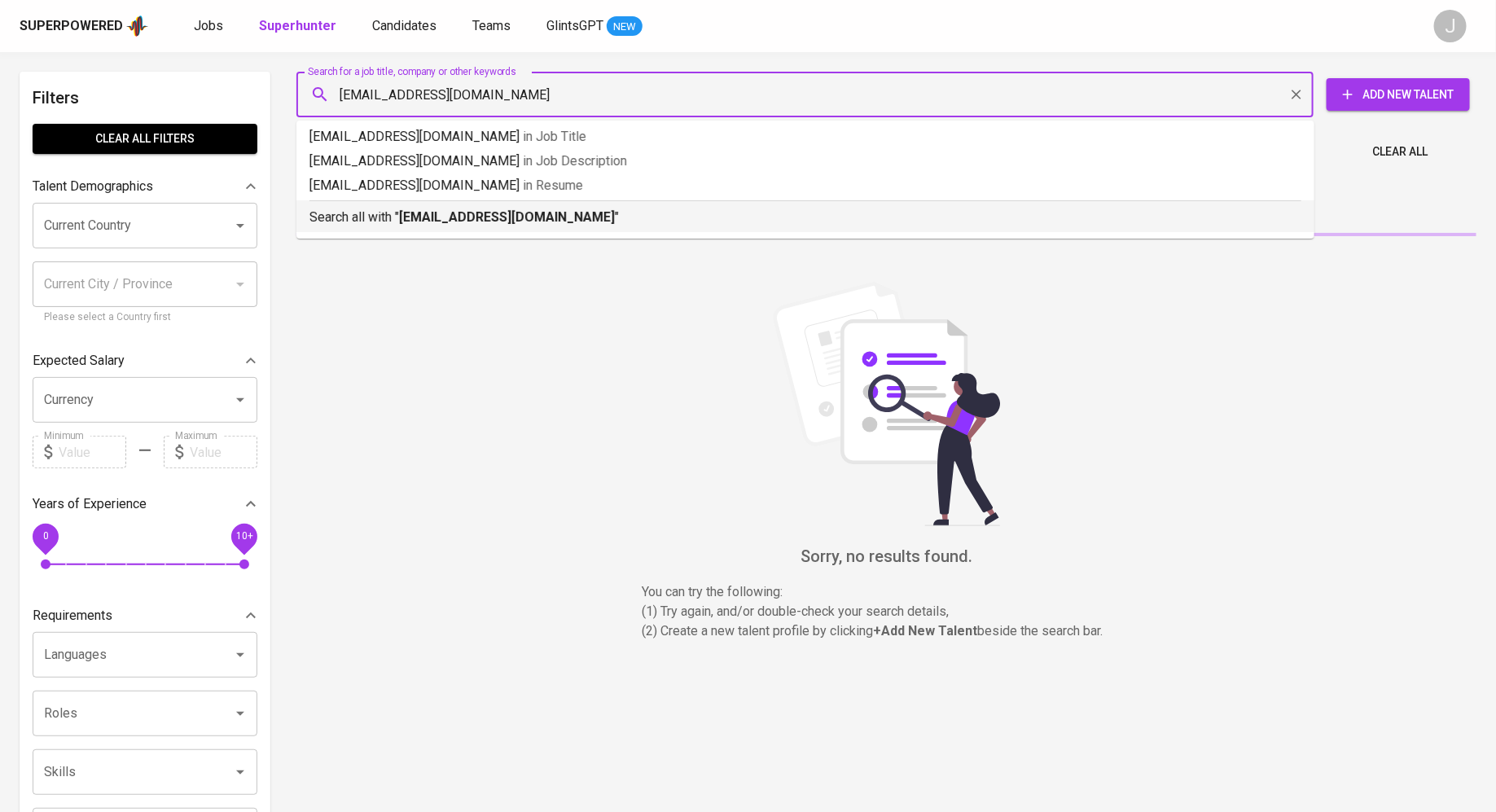
click at [587, 222] on p "Search all with " c.shin1509@gmail.com "" at bounding box center [805, 217] width 992 height 19
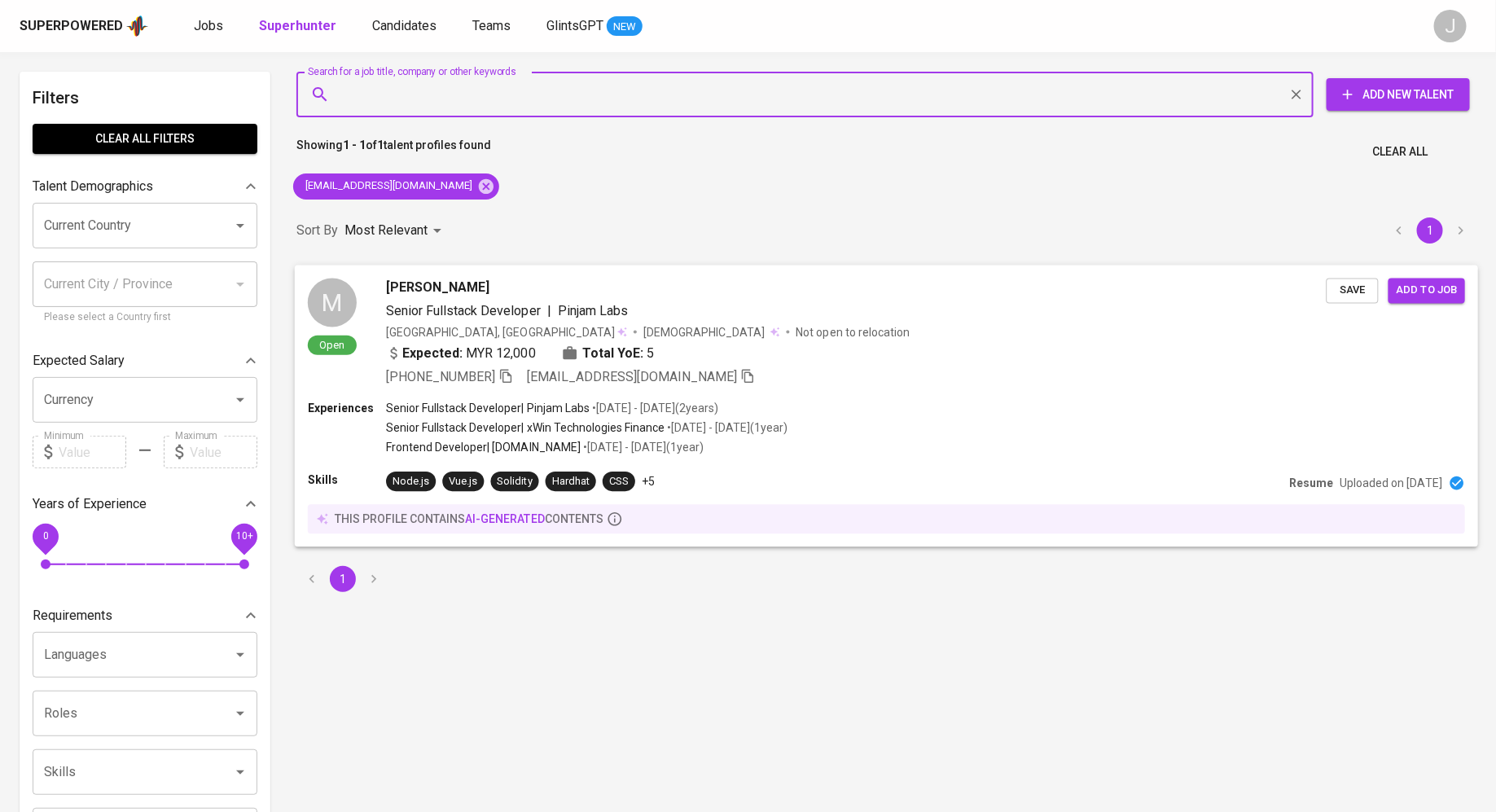
click at [1439, 290] on span "Add to job" at bounding box center [1426, 290] width 60 height 19
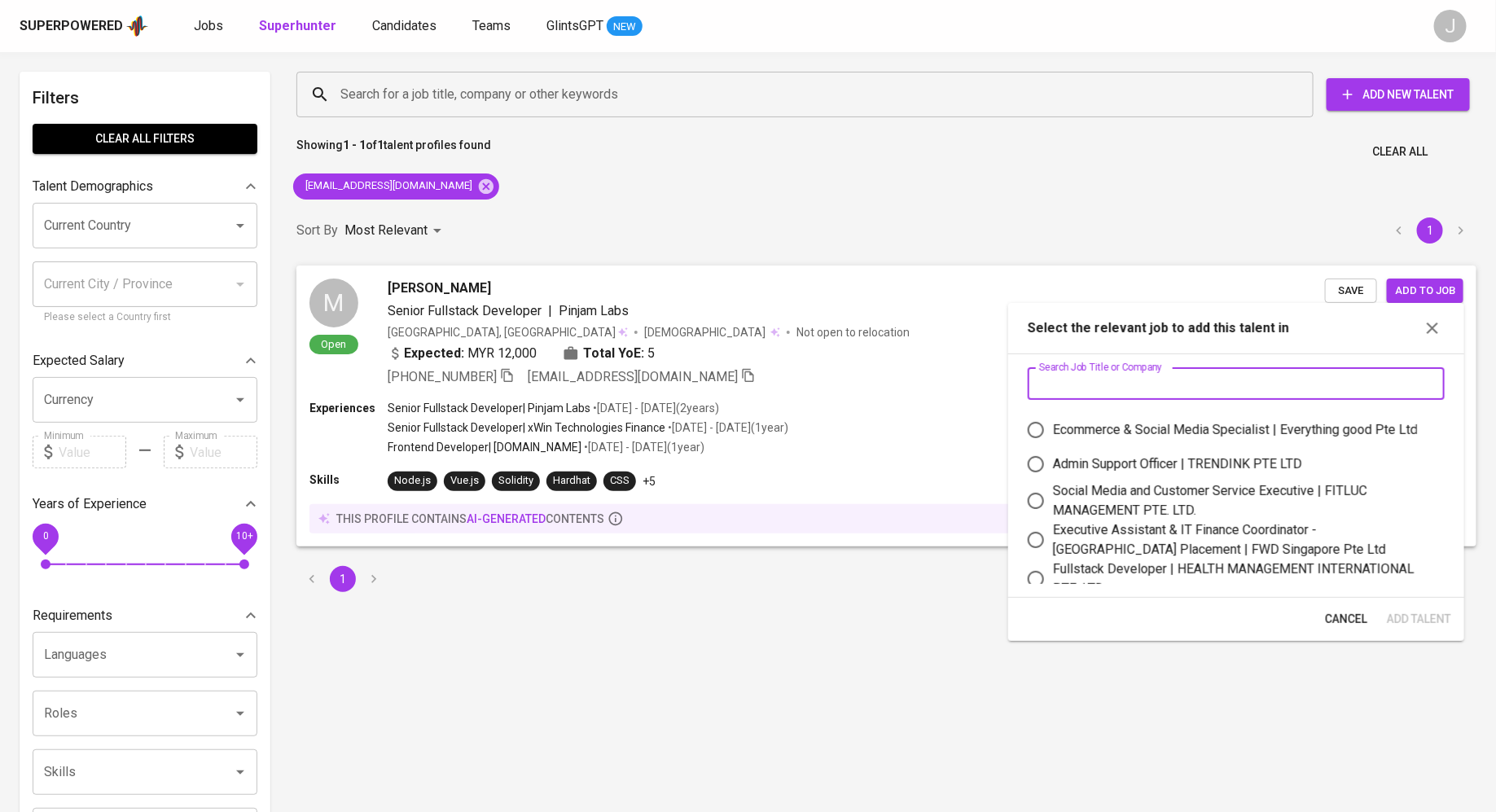
click at [1238, 377] on input "text" at bounding box center [1235, 383] width 417 height 32
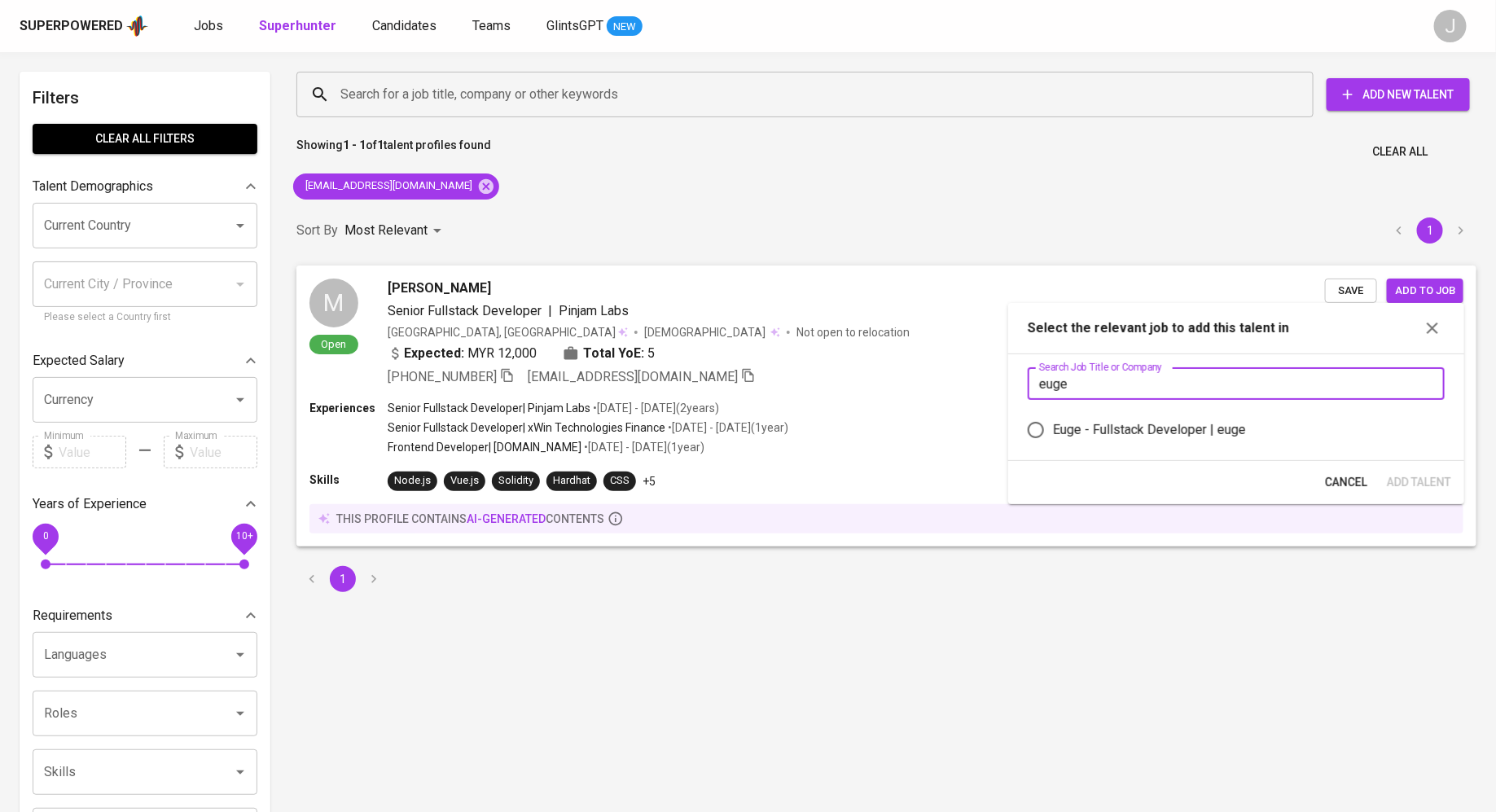
type input "euge"
click at [1167, 428] on div "Euge - Fullstack Developer | euge" at bounding box center [1149, 430] width 193 height 19
click at [1052, 428] on input "Euge - Fullstack Developer | euge" at bounding box center [1035, 430] width 34 height 34
radio input "true"
click at [1410, 474] on span "Add Talent" at bounding box center [1418, 483] width 64 height 20
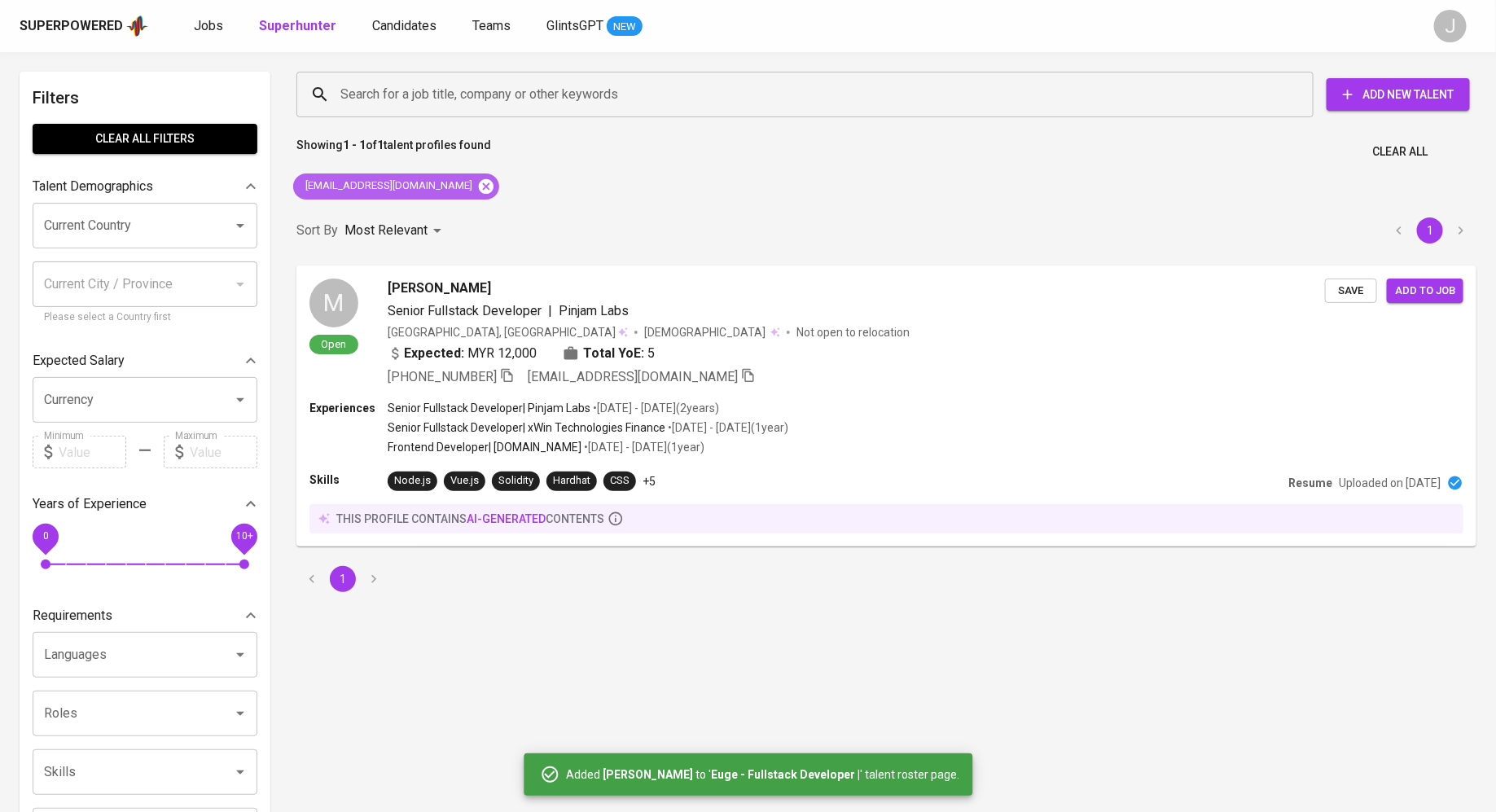
click at [479, 179] on icon at bounding box center [486, 186] width 15 height 15
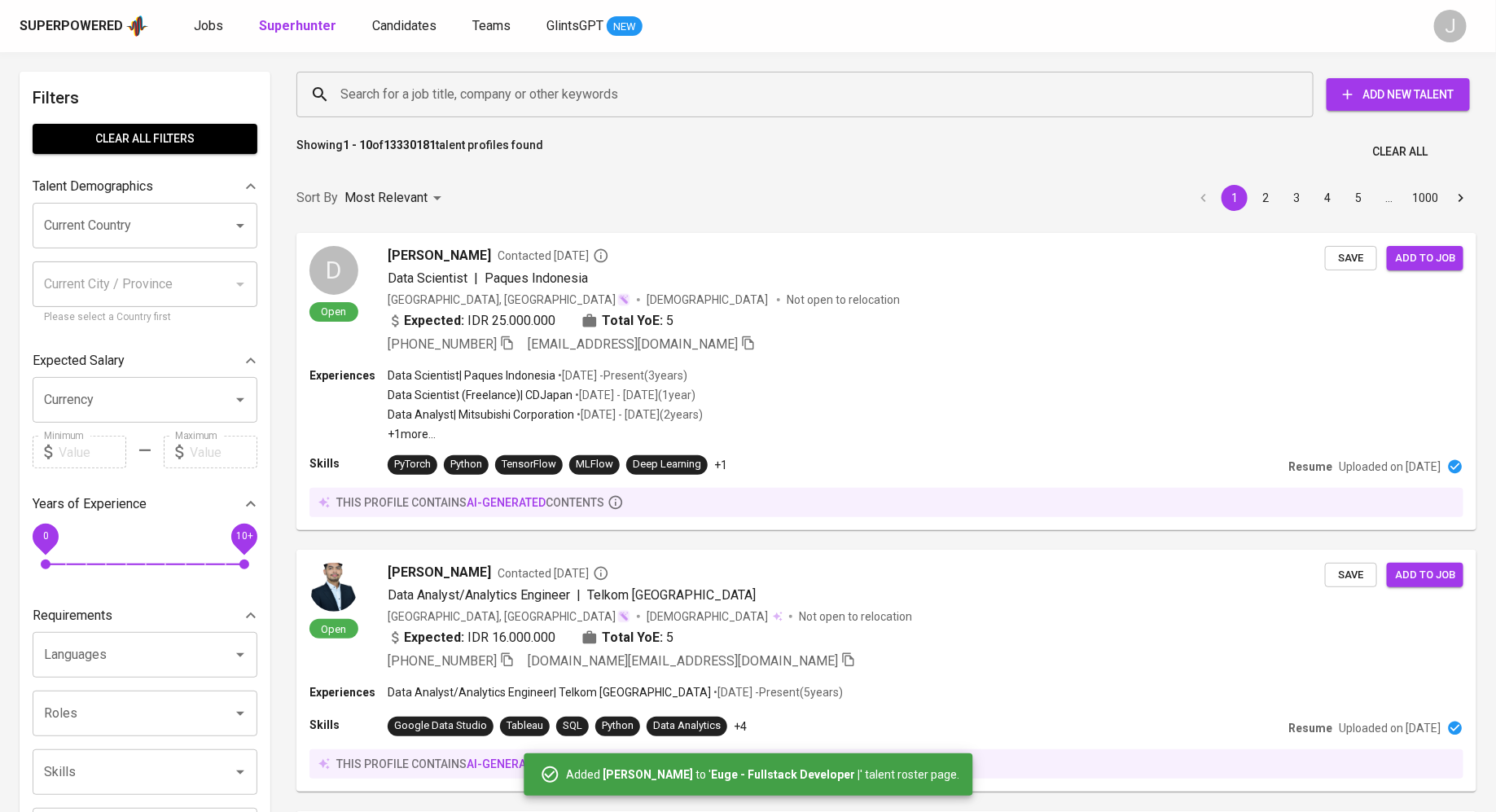
click at [482, 100] on input "Search for a job title, company or other keywords" at bounding box center [808, 94] width 946 height 31
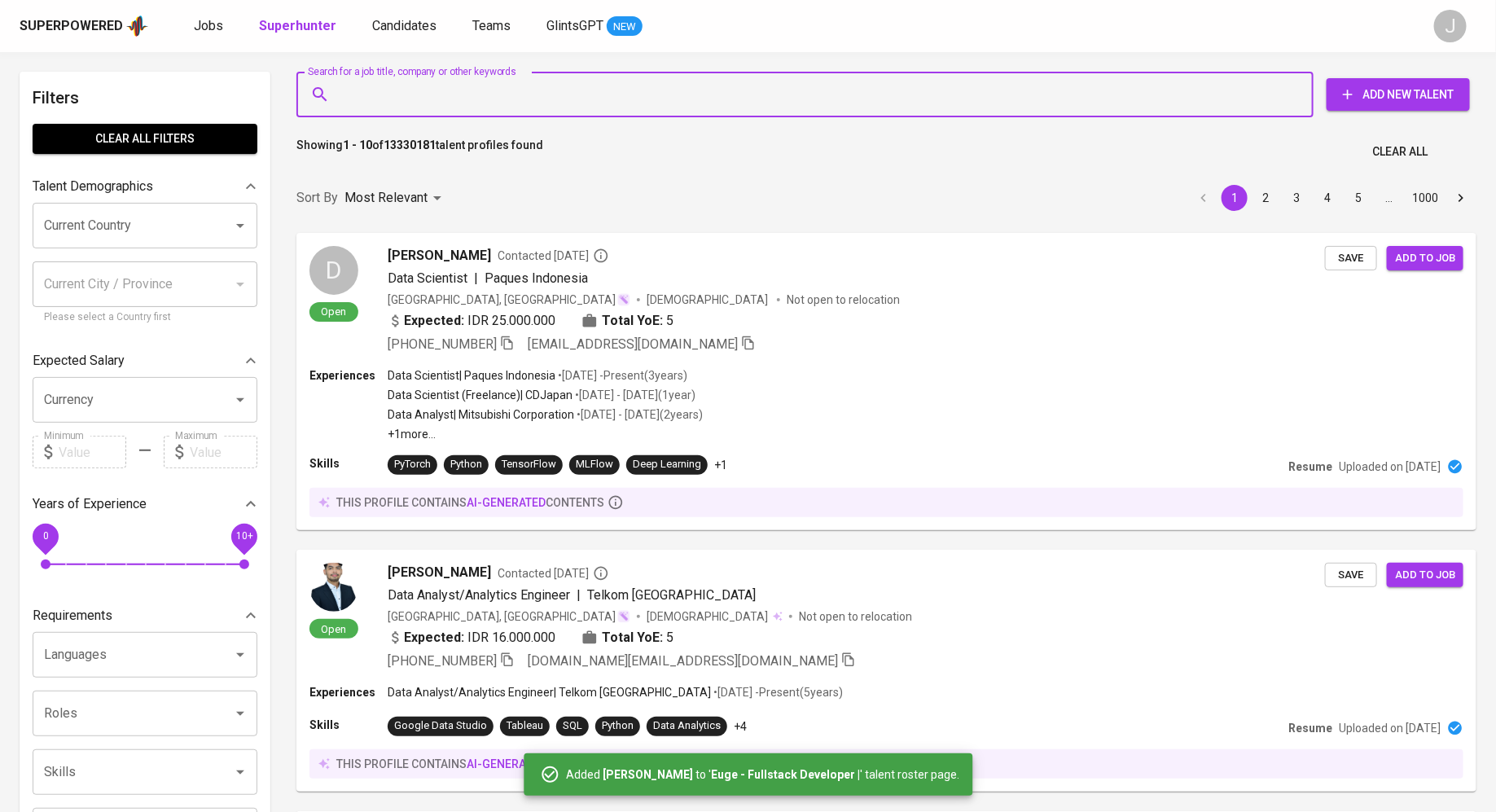
paste input "[EMAIL_ADDRESS][DOMAIN_NAME]"
type input "[EMAIL_ADDRESS][DOMAIN_NAME]"
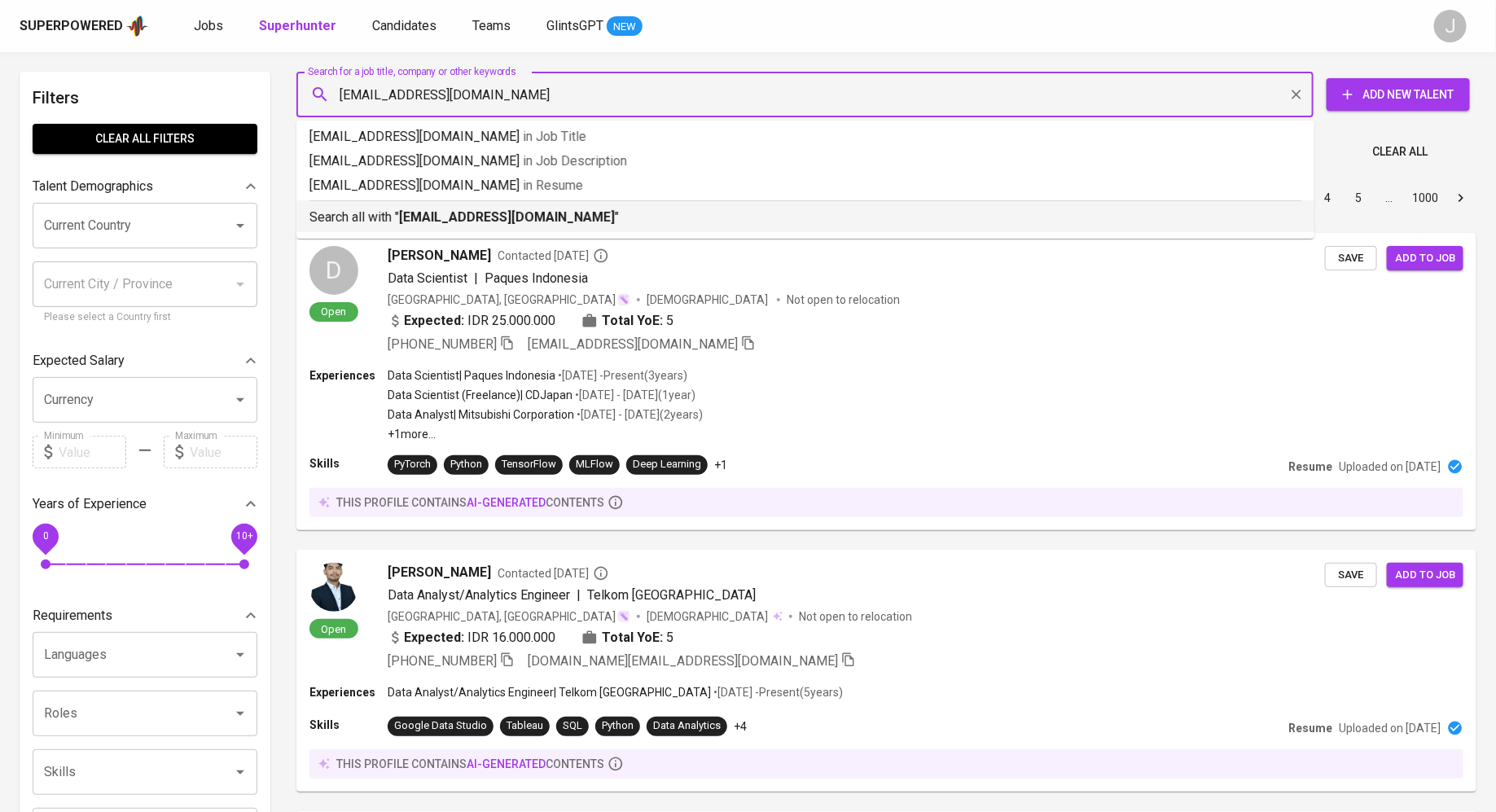
click at [494, 231] on li "Search all with " ahmadfuad489@gmail.com "" at bounding box center [805, 216] width 1018 height 32
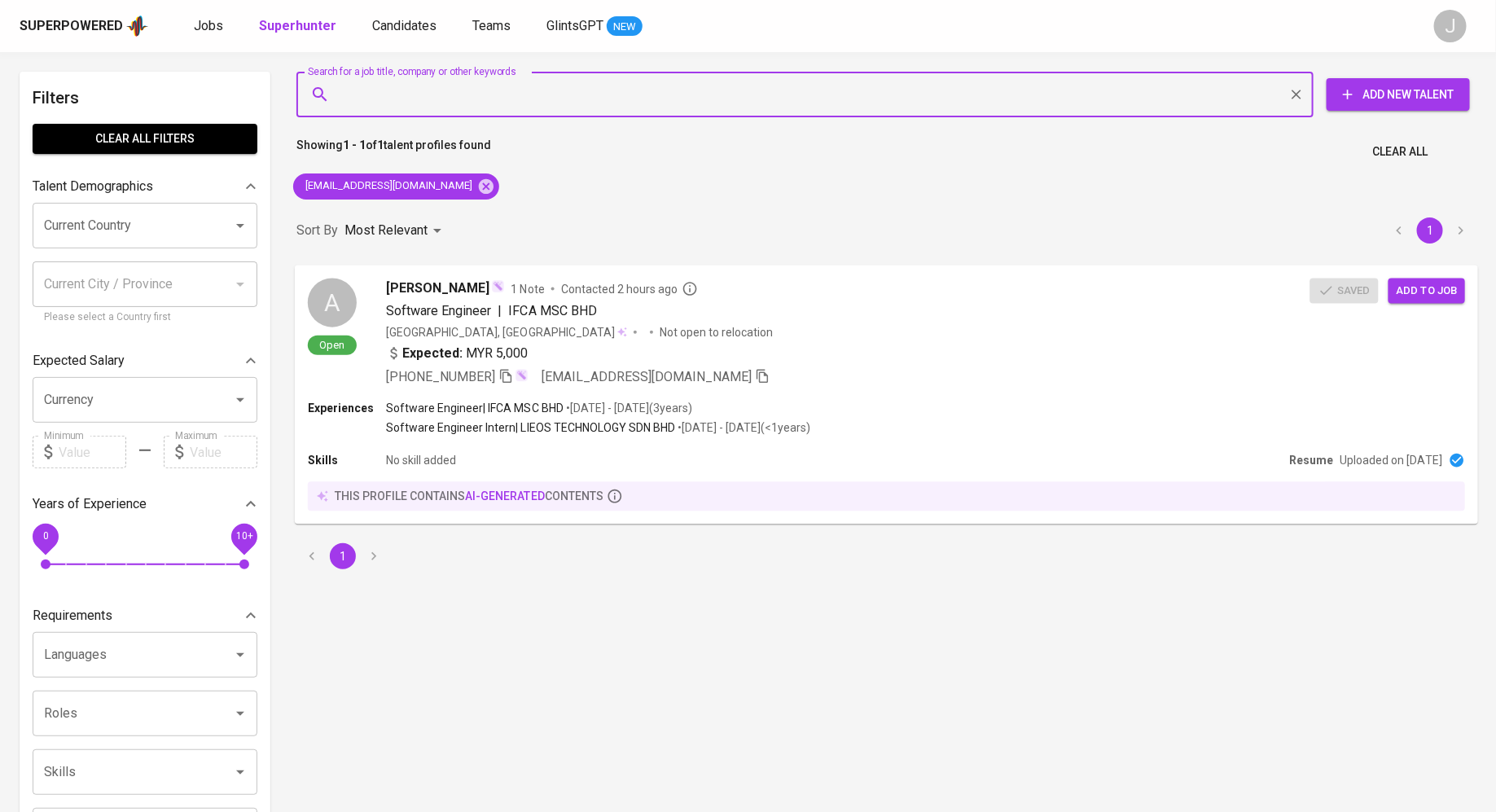
click at [1425, 286] on span "Add to job" at bounding box center [1426, 290] width 60 height 19
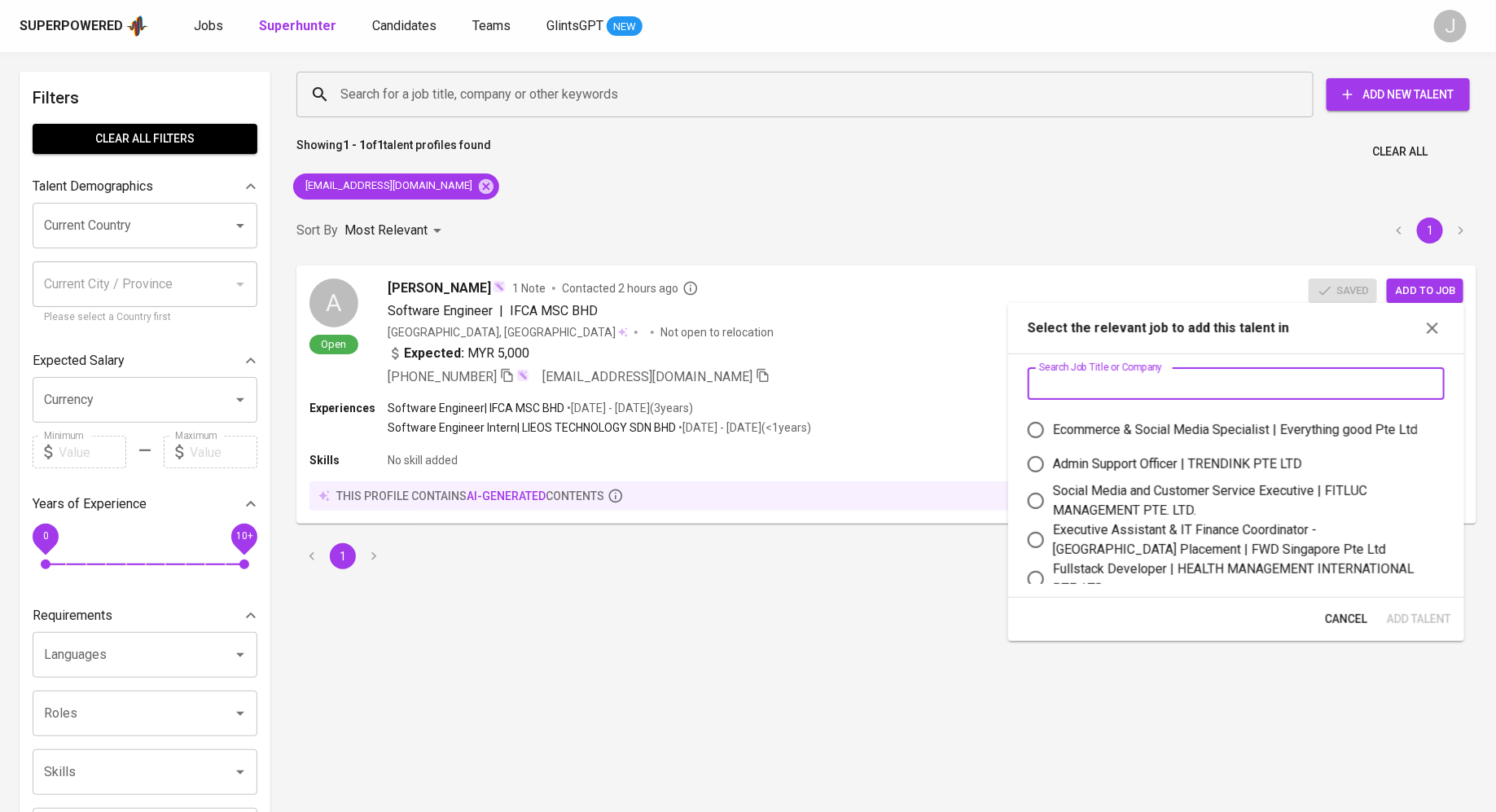
click at [1193, 371] on input "text" at bounding box center [1235, 383] width 417 height 32
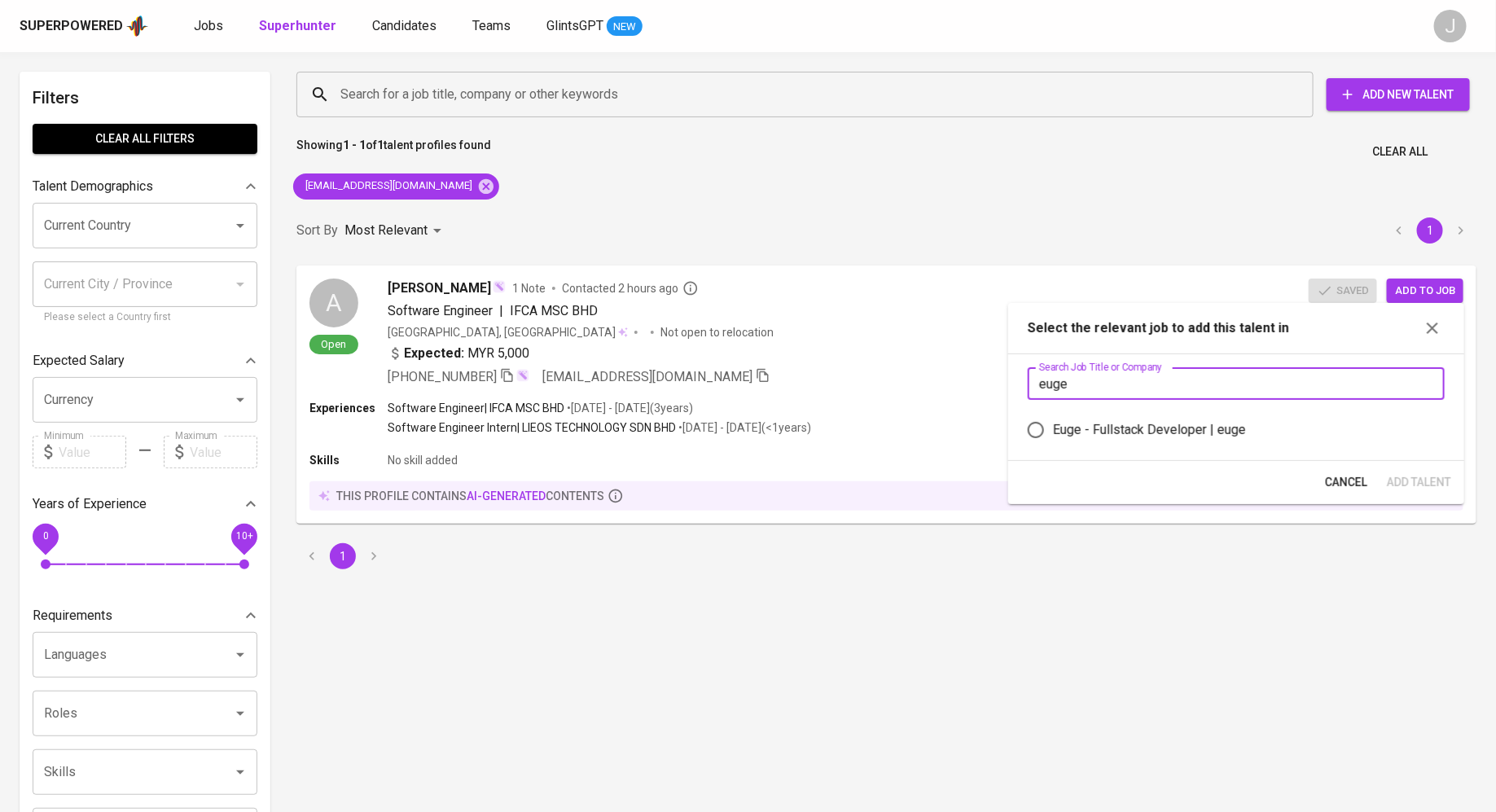
type input "euge"
click at [1168, 428] on div "Euge - Fullstack Developer | euge" at bounding box center [1149, 430] width 193 height 19
click at [1052, 428] on input "Euge - Fullstack Developer | euge" at bounding box center [1035, 430] width 34 height 34
radio input "true"
click at [1437, 495] on button "Add Talent" at bounding box center [1418, 483] width 77 height 30
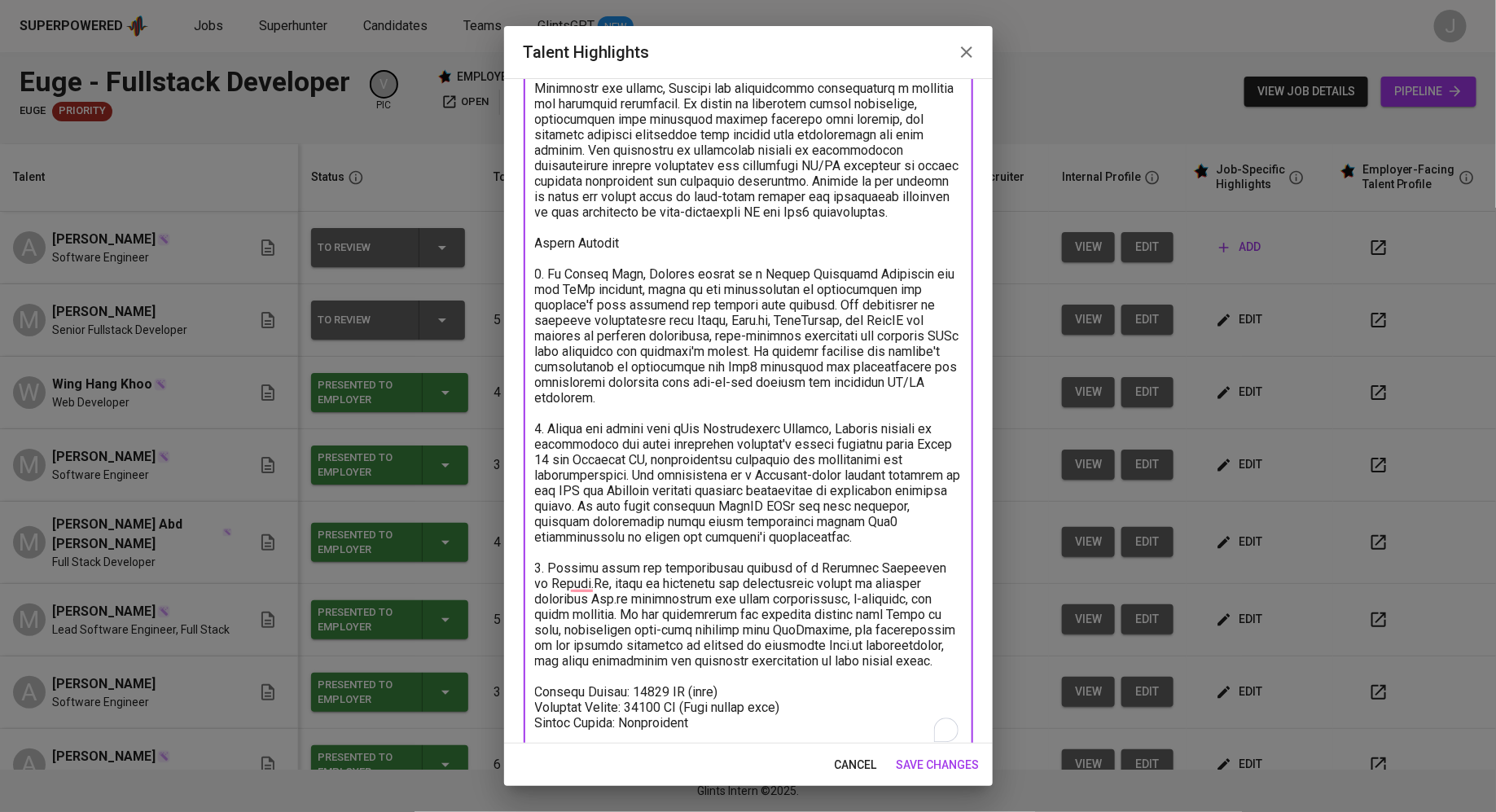
scroll to position [382, 0]
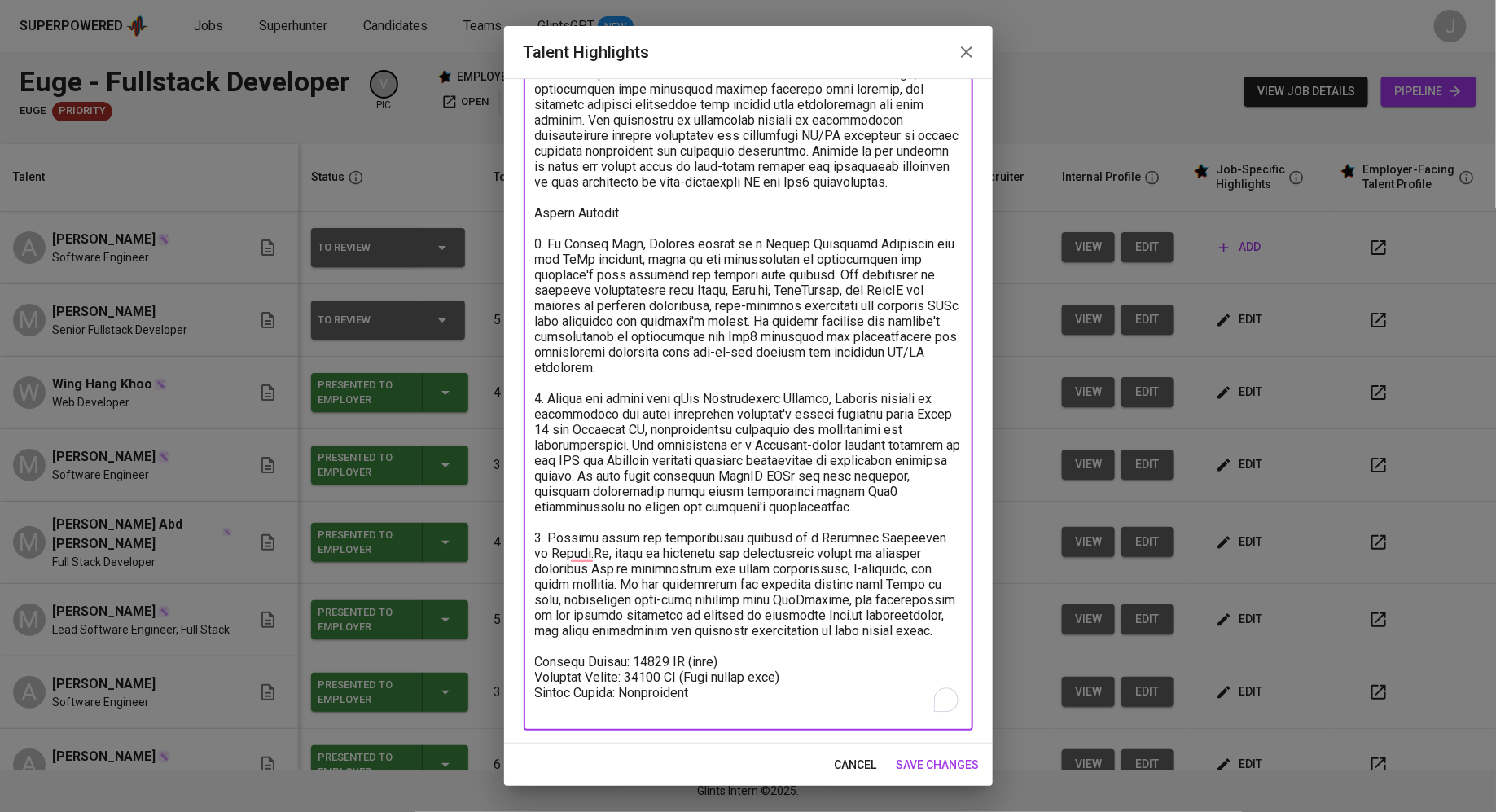
type textarea "Resume: https://glints.sg.larksuite.com/file/HwdVbfEIKoVEqCxBZYmlmODDgig Michae…"
click at [922, 757] on span "save changes" at bounding box center [937, 765] width 83 height 20
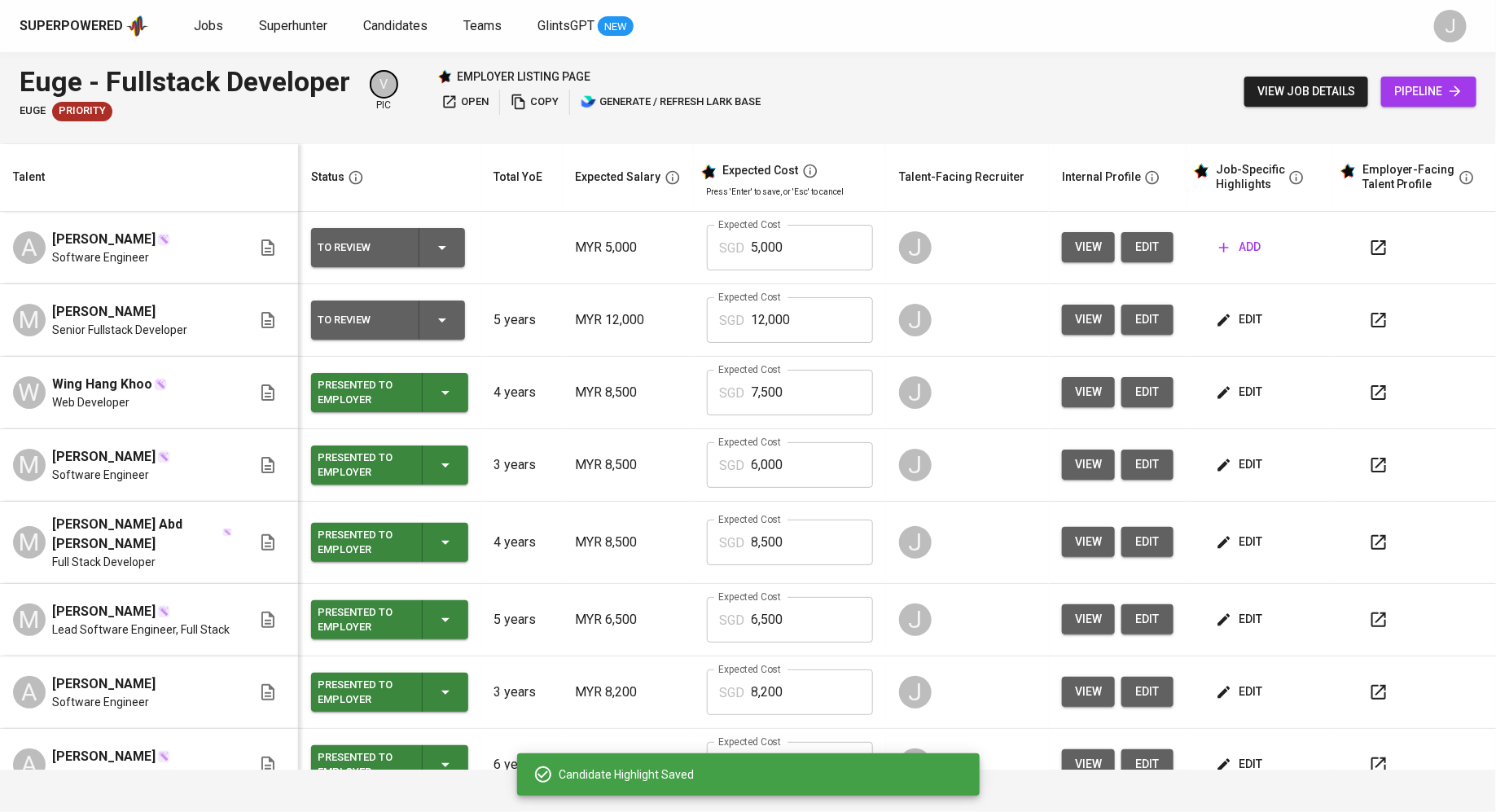
click at [413, 318] on div "To Review" at bounding box center [388, 320] width 141 height 39
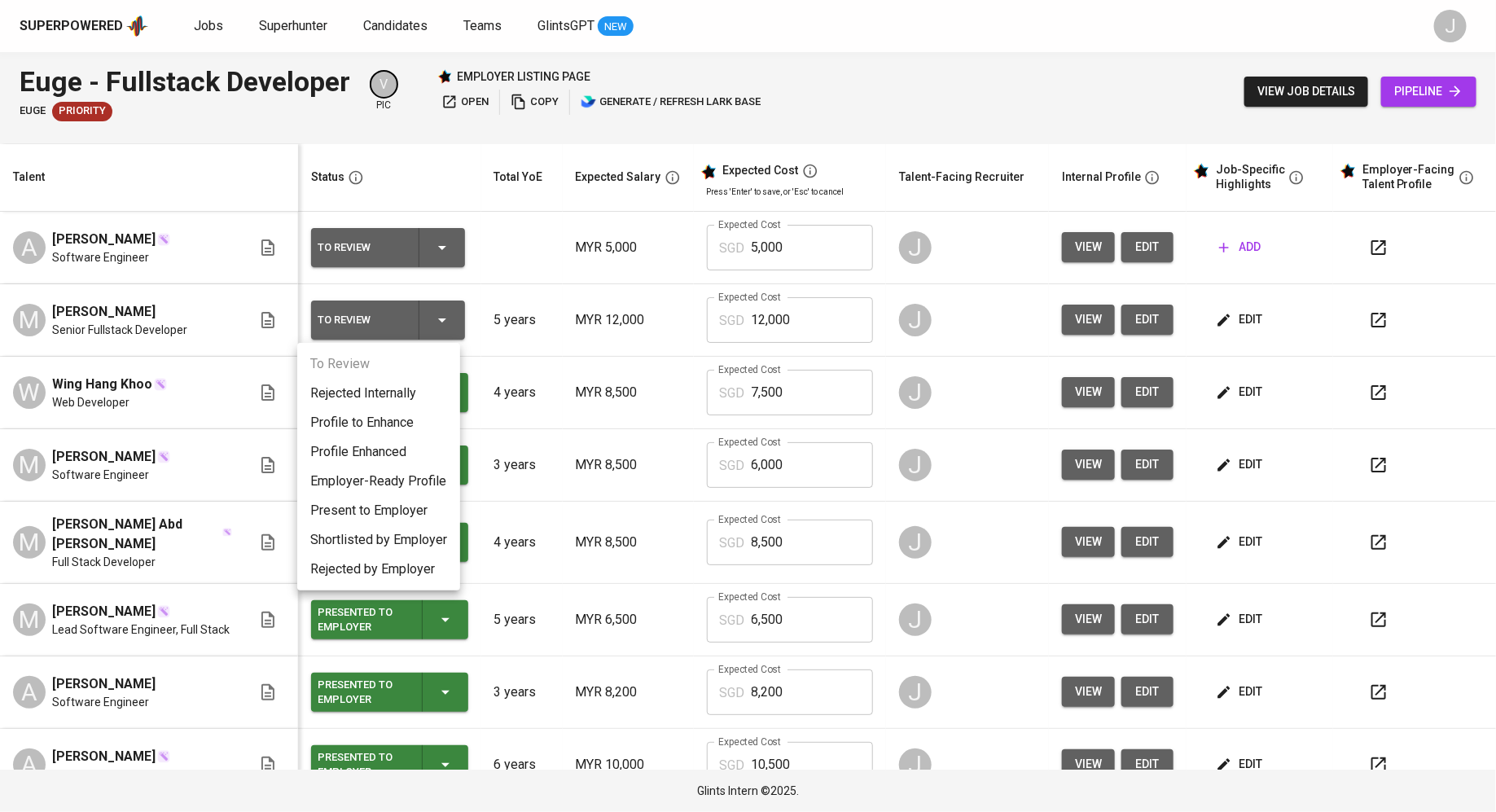
click at [360, 514] on li "Present to Employer" at bounding box center [378, 510] width 162 height 30
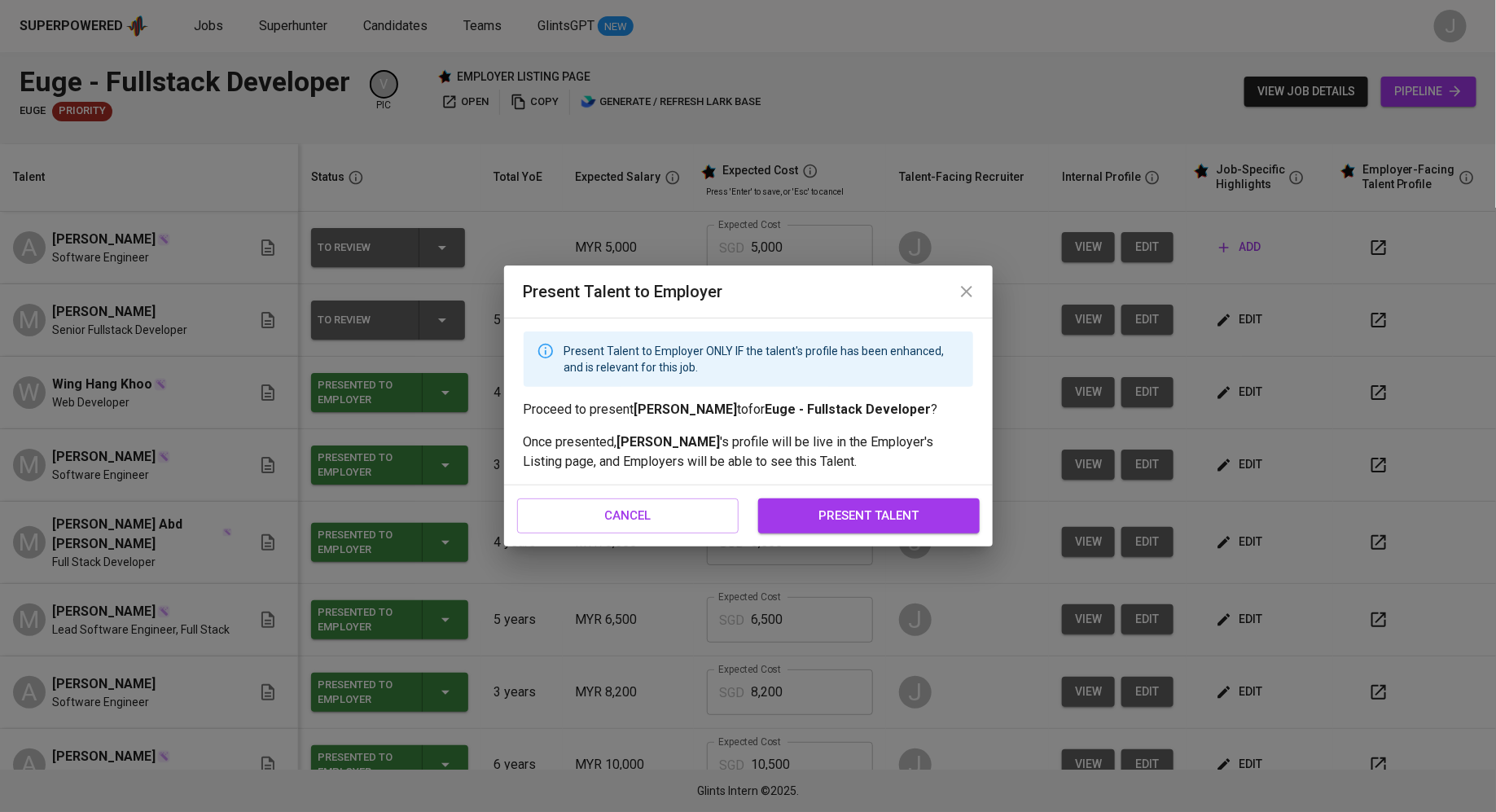
click at [882, 495] on div "cancel present talent" at bounding box center [748, 515] width 488 height 60
click at [878, 514] on span "present talent" at bounding box center [869, 515] width 186 height 21
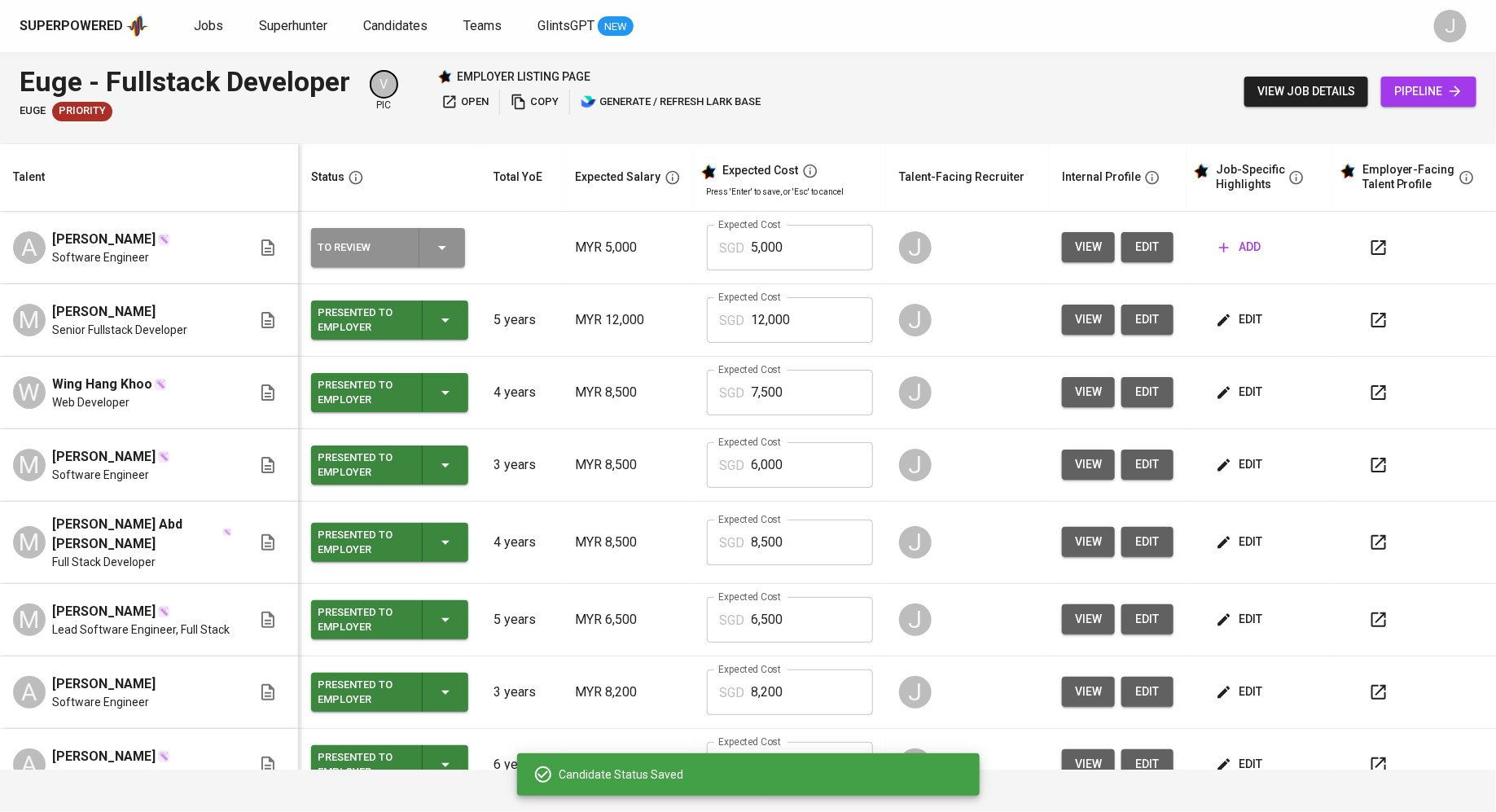
click at [380, 249] on div "To Review" at bounding box center [361, 247] width 88 height 21
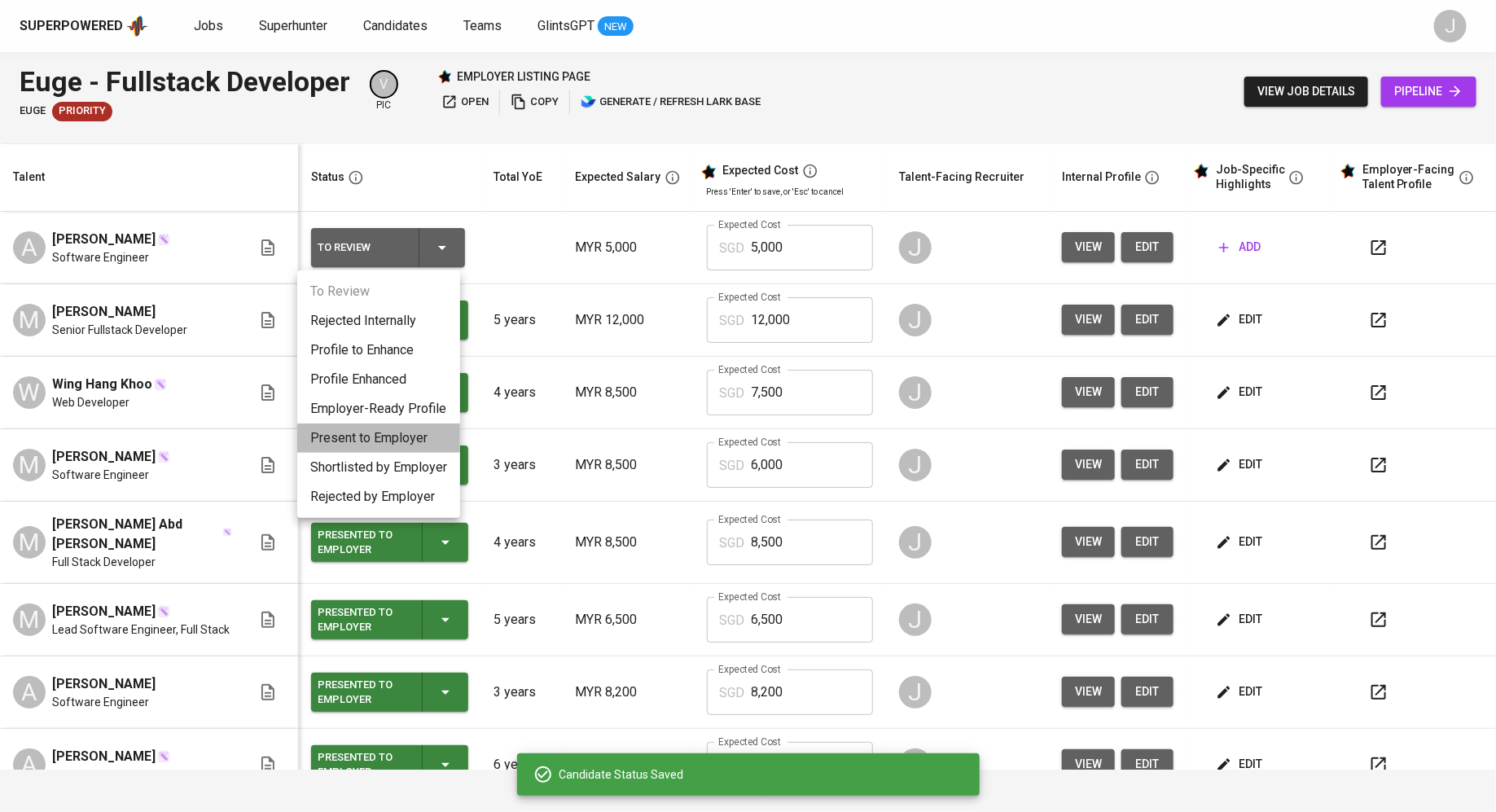
click at [390, 434] on li "Present to Employer" at bounding box center [378, 438] width 162 height 30
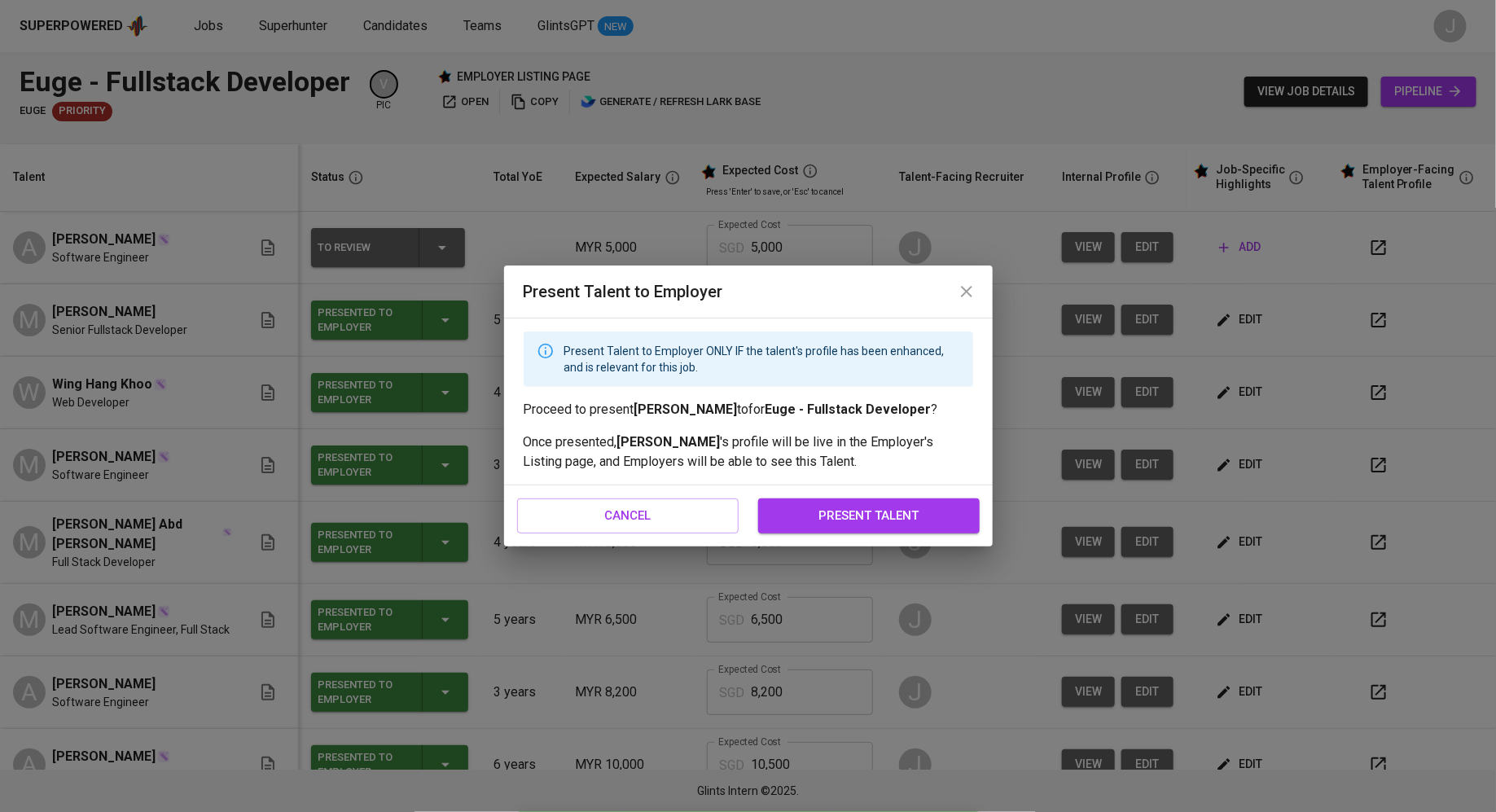
click at [837, 519] on span "present talent" at bounding box center [869, 515] width 186 height 21
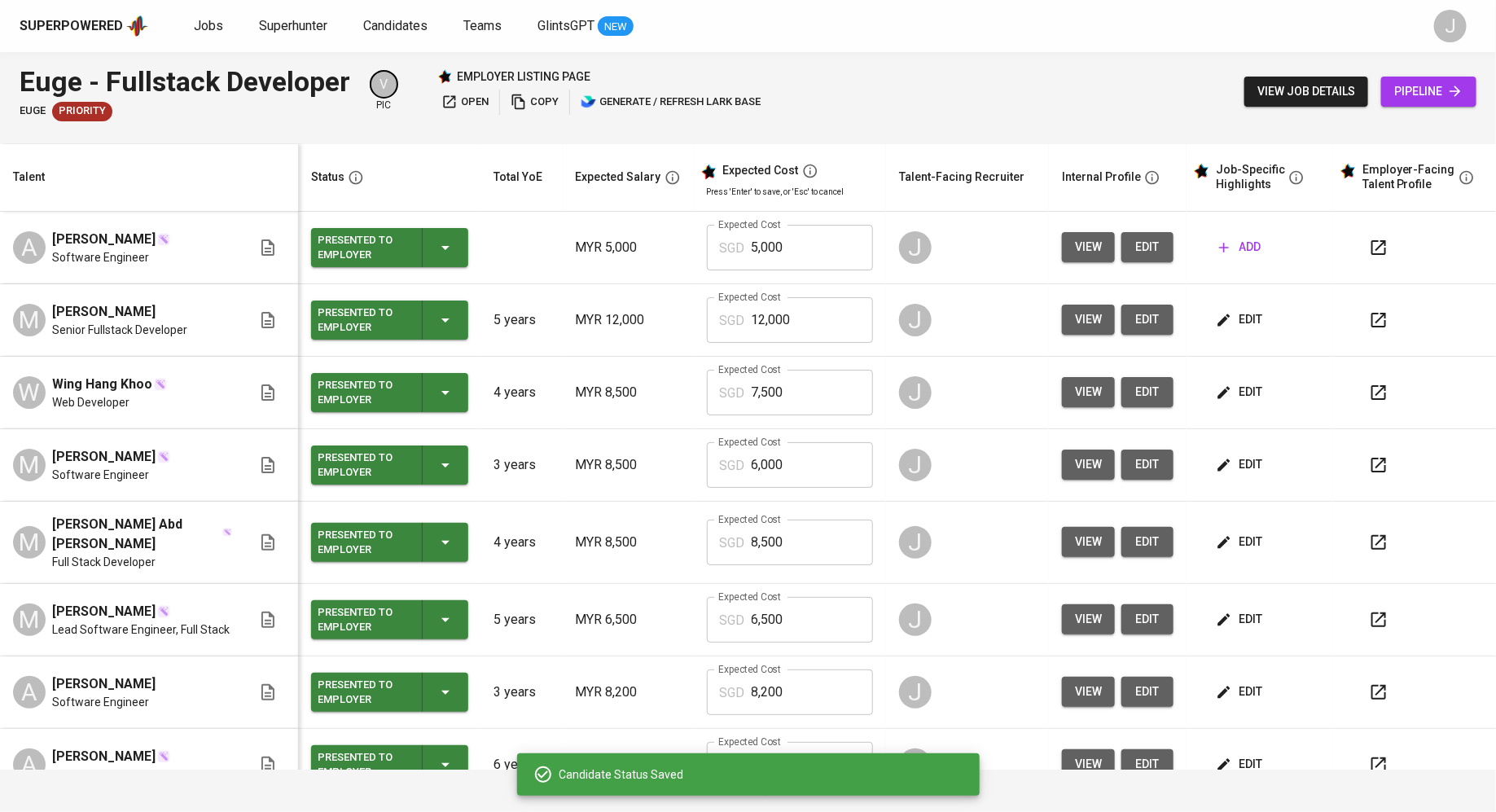
click at [1121, 252] on button "edit" at bounding box center [1147, 247] width 52 height 30
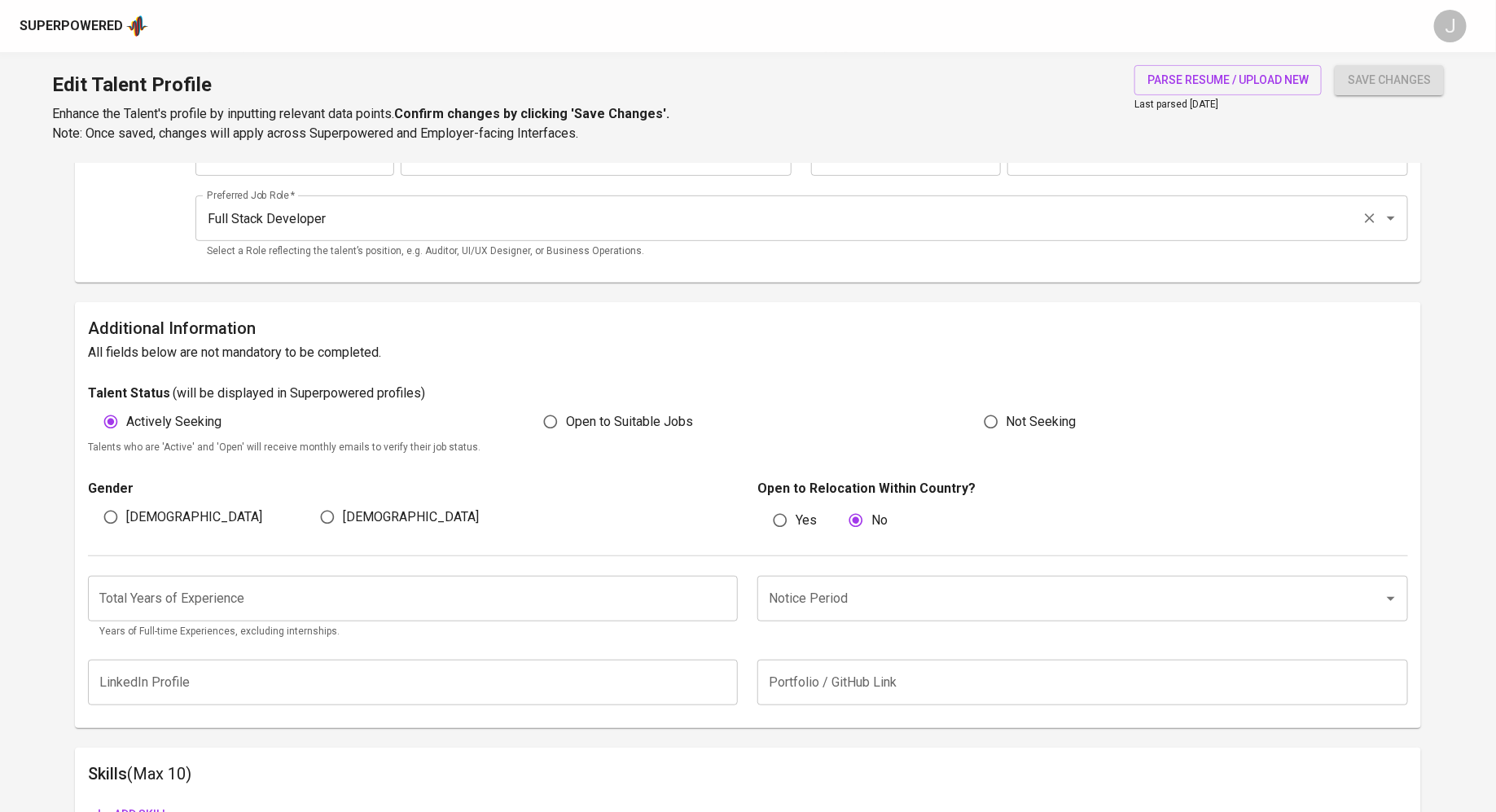
scroll to position [351, 0]
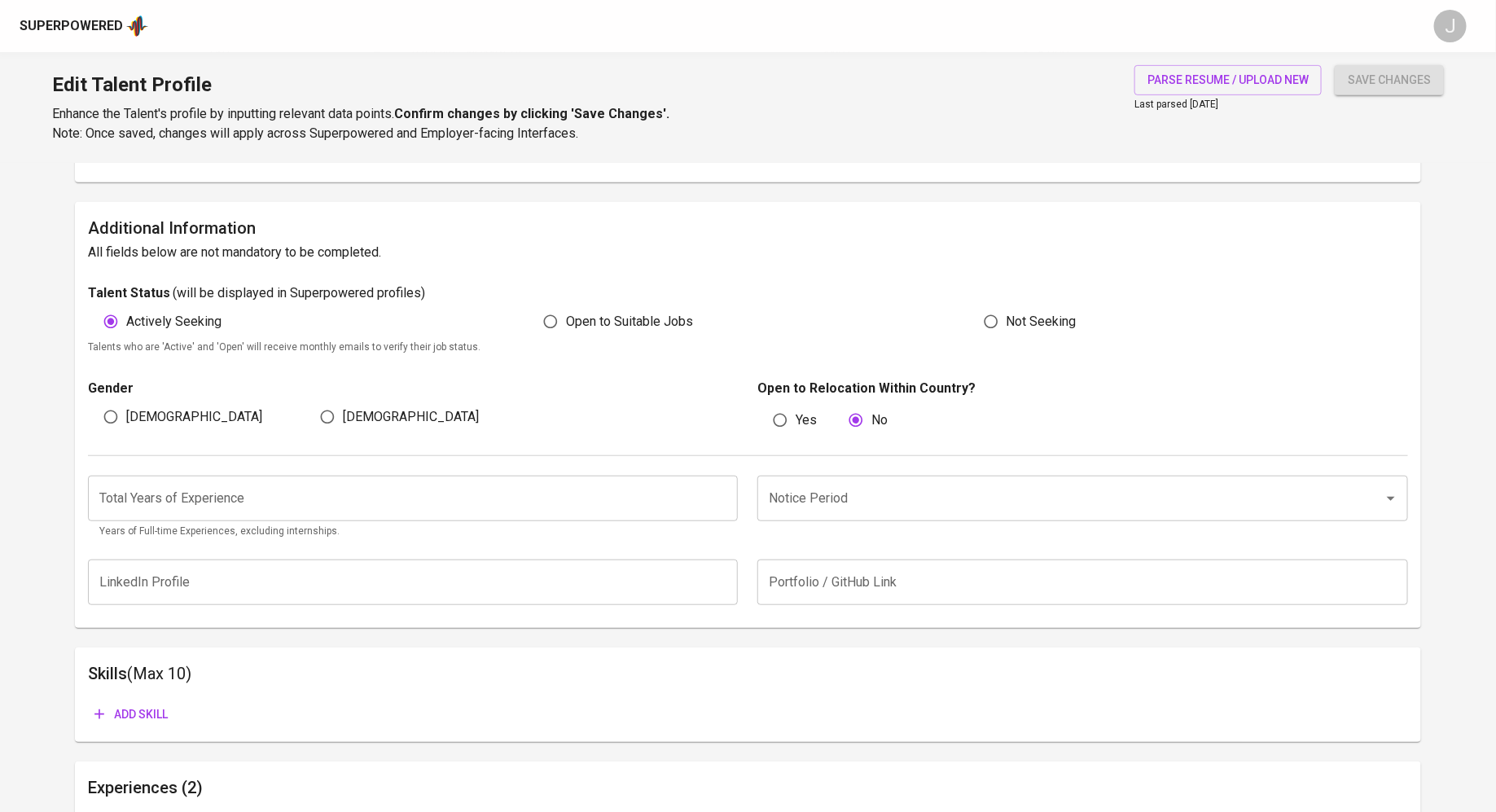
click at [849, 494] on input "Notice Period" at bounding box center [1060, 497] width 590 height 31
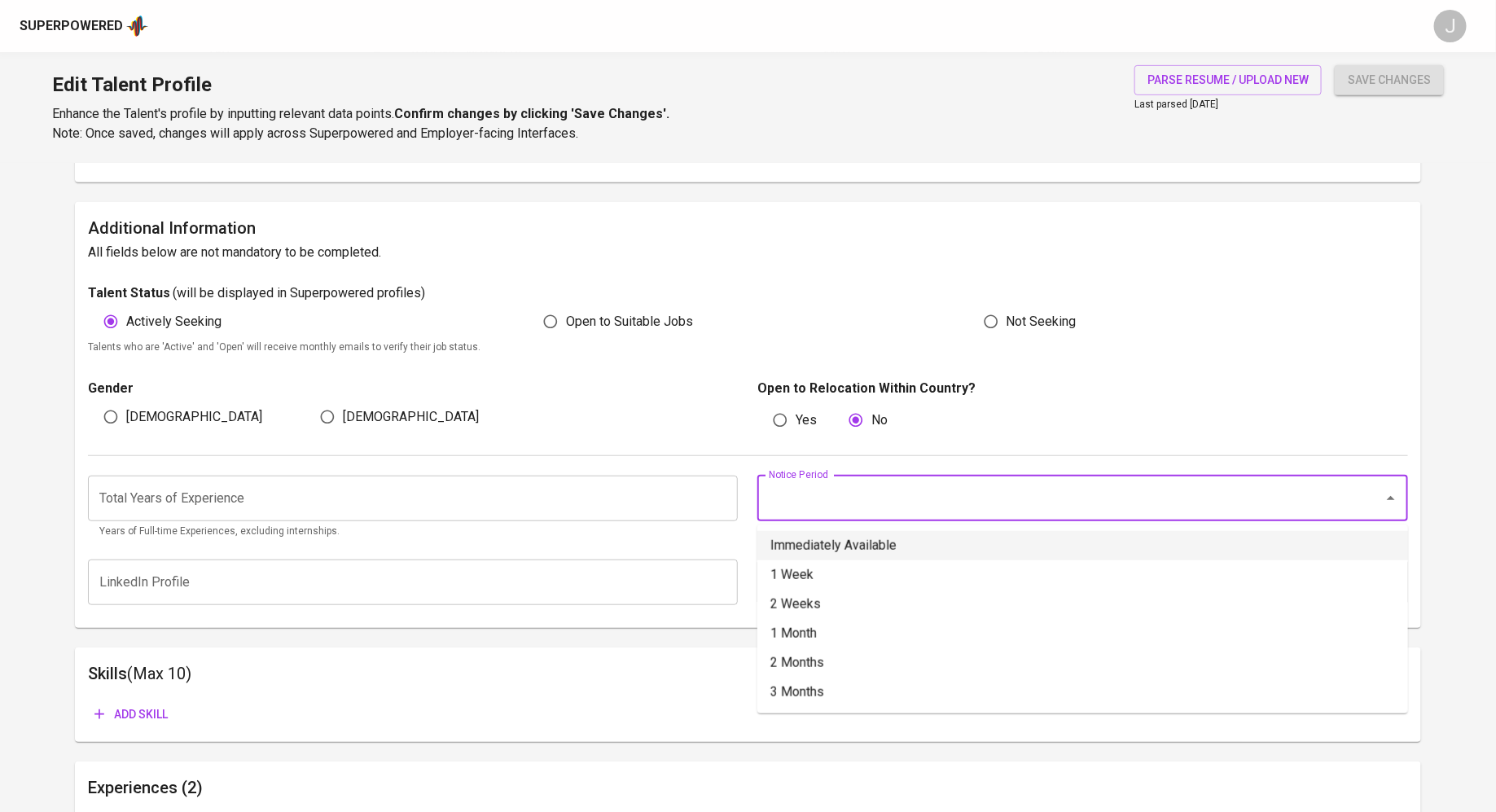
click at [819, 551] on li "Immediately Available" at bounding box center [1082, 546] width 651 height 30
type input "Immediately Available"
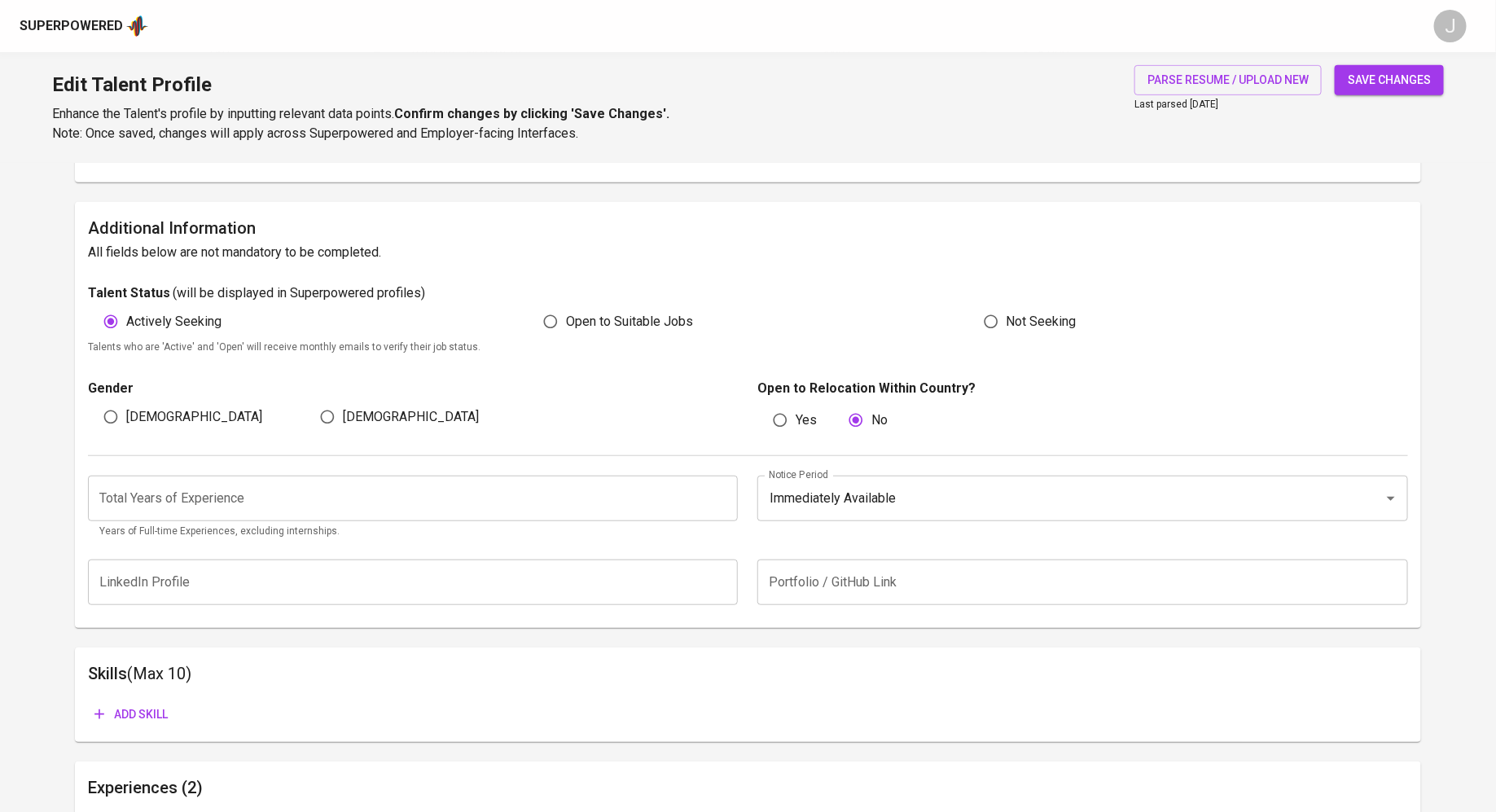
click at [606, 504] on input "number" at bounding box center [413, 497] width 651 height 45
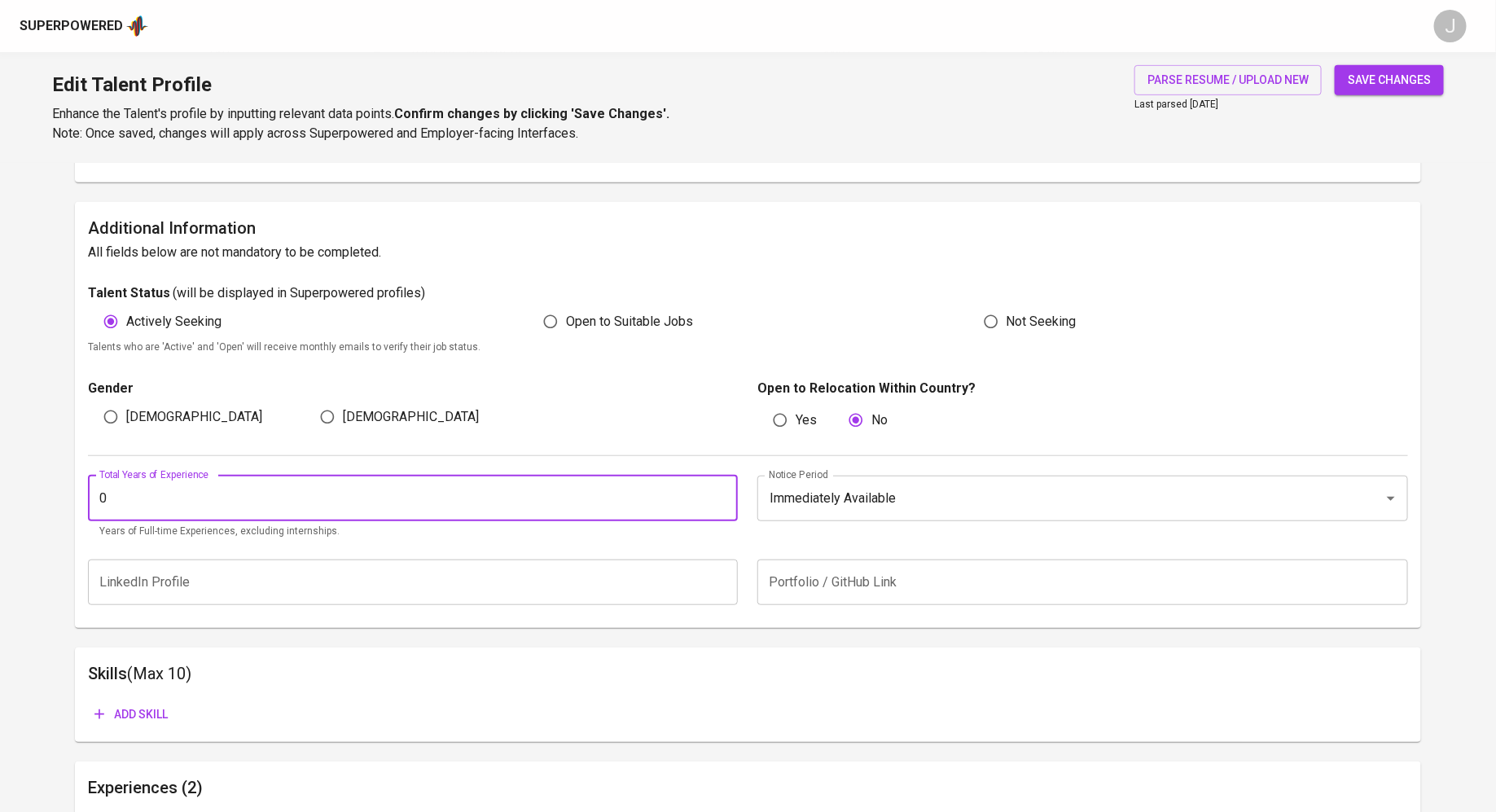
click at [726, 501] on input "0" at bounding box center [413, 497] width 651 height 45
click at [722, 492] on input "1" at bounding box center [413, 497] width 651 height 45
click at [722, 492] on input "2" at bounding box center [413, 497] width 651 height 45
type input "3"
click at [722, 492] on input "3" at bounding box center [413, 497] width 651 height 45
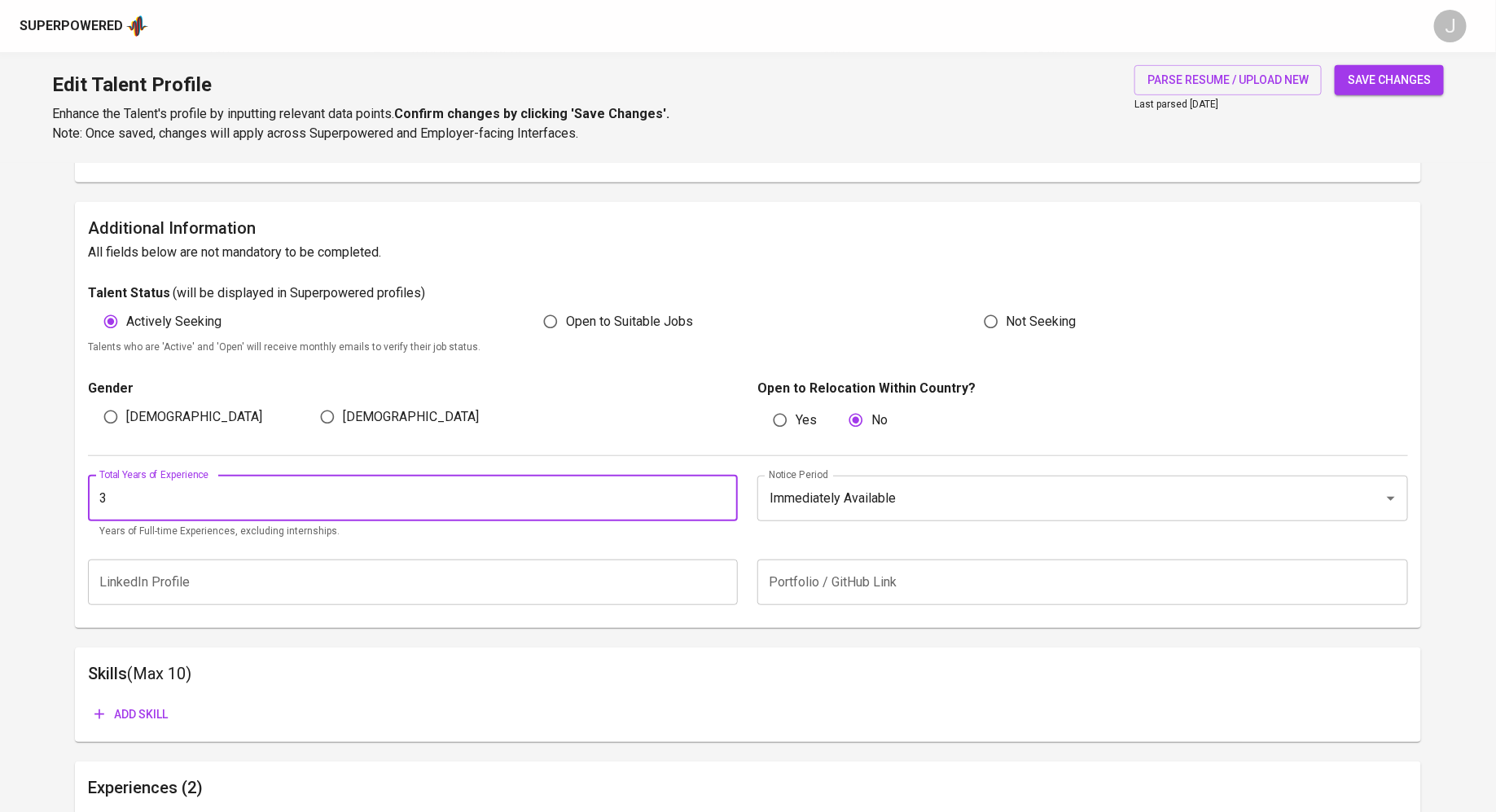
click at [1394, 84] on span "save changes" at bounding box center [1388, 80] width 83 height 20
